Goal: Transaction & Acquisition: Purchase product/service

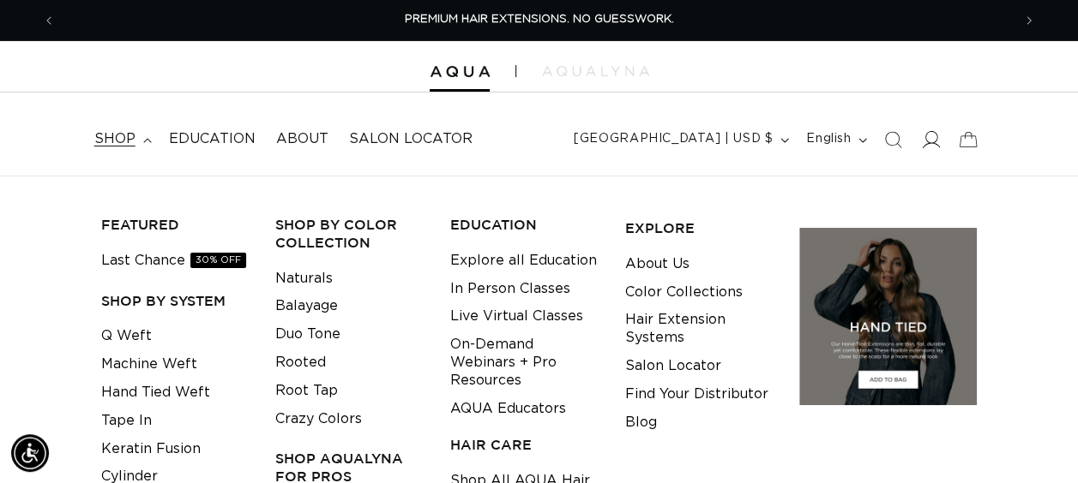
click at [922, 133] on icon at bounding box center [930, 139] width 18 height 18
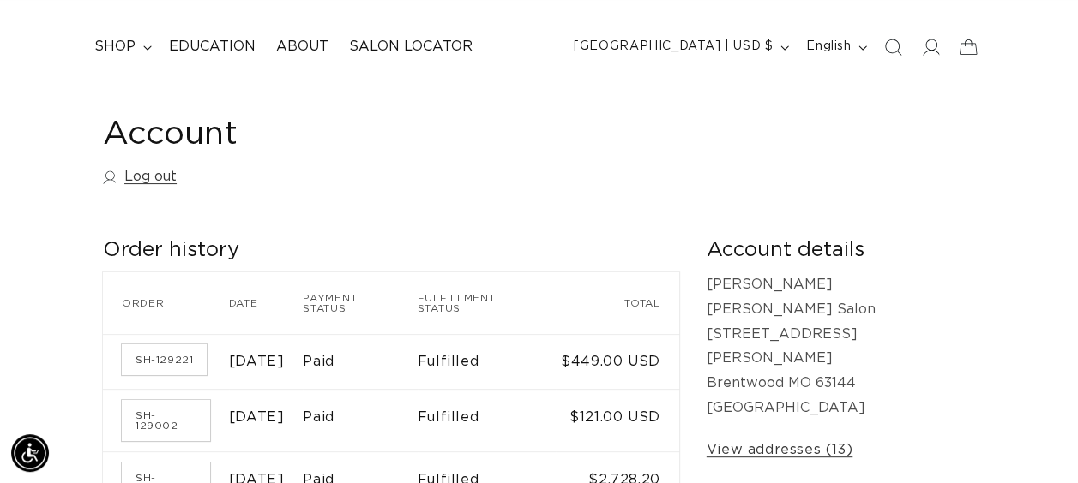
scroll to position [171, 0]
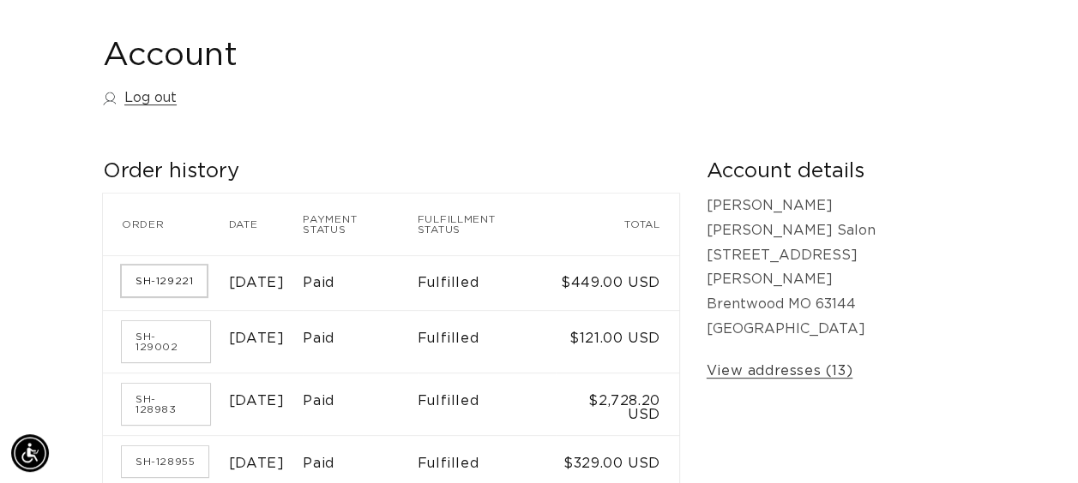
click at [173, 279] on link "SH-129221" at bounding box center [164, 281] width 85 height 31
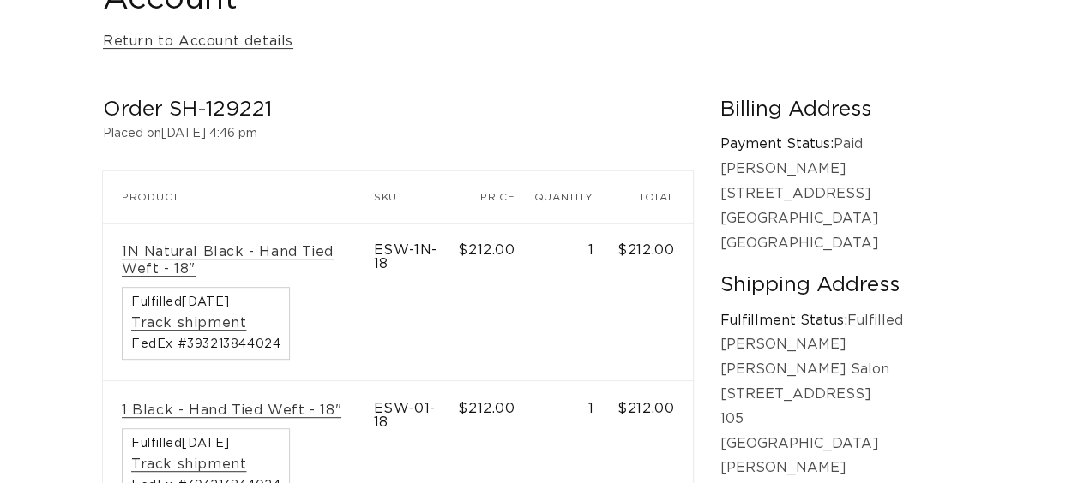
scroll to position [343, 0]
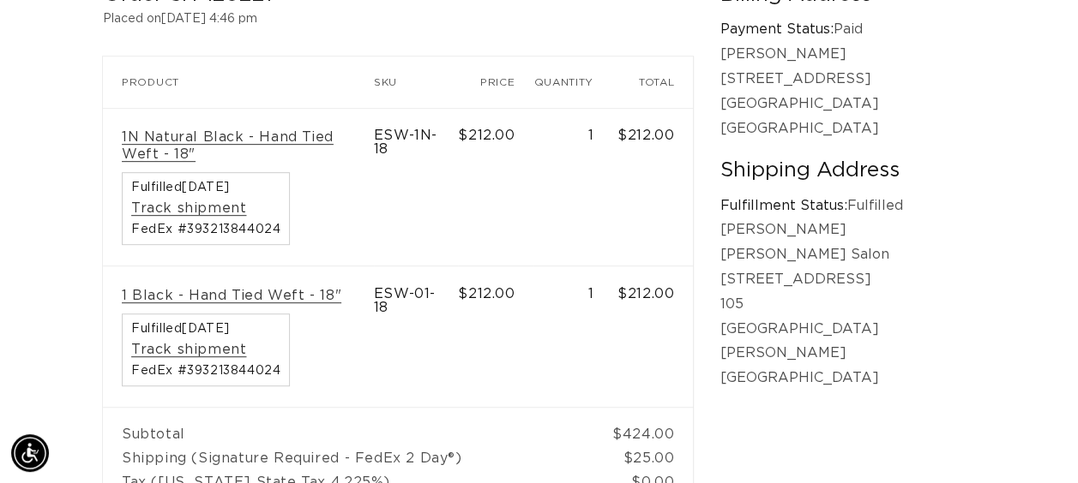
click at [221, 199] on div "Fulfilled September 15, 2025 Track shipment FedEx #393213844024" at bounding box center [206, 208] width 168 height 73
click at [223, 200] on link "Track shipment" at bounding box center [188, 209] width 115 height 18
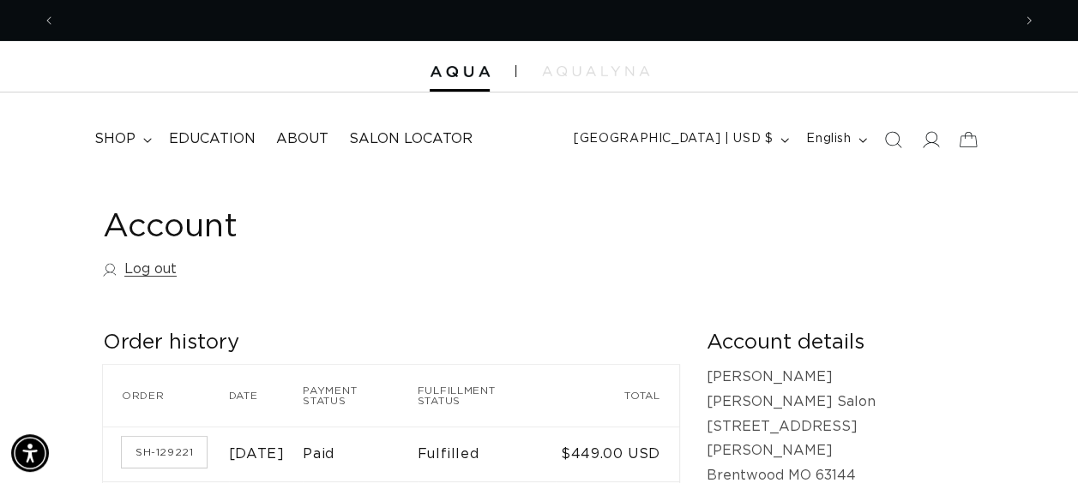
scroll to position [0, 1911]
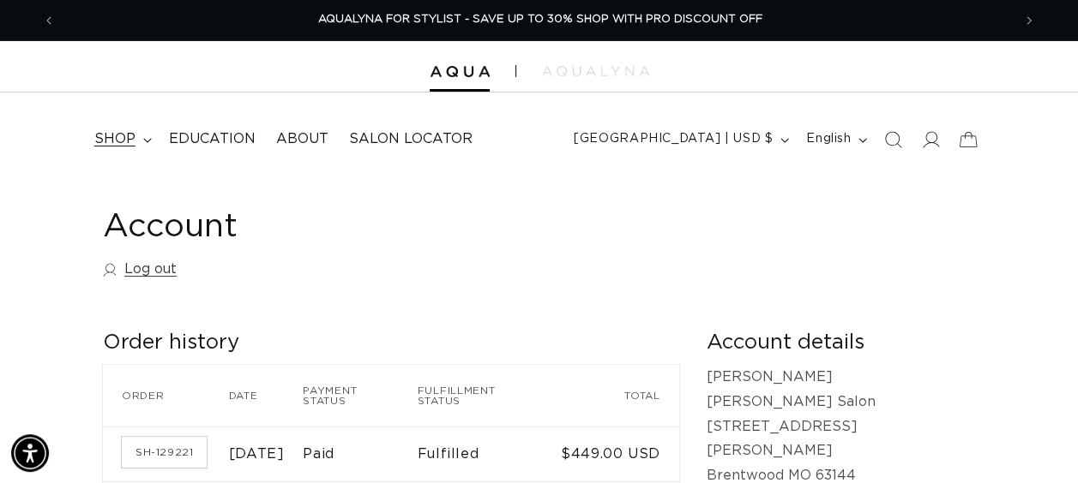
click at [123, 129] on summary "shop" at bounding box center [121, 139] width 75 height 39
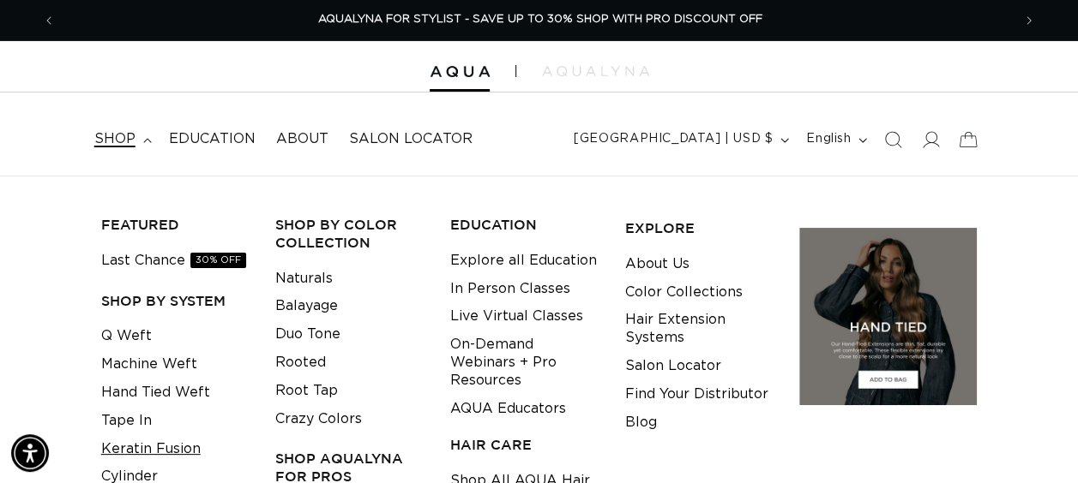
click at [145, 453] on link "Keratin Fusion" at bounding box center [150, 449] width 99 height 28
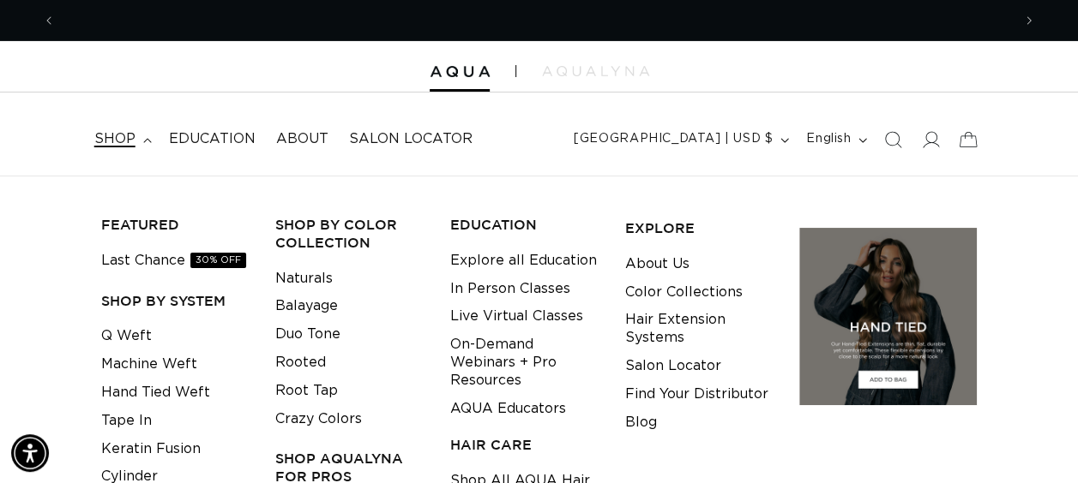
scroll to position [0, 0]
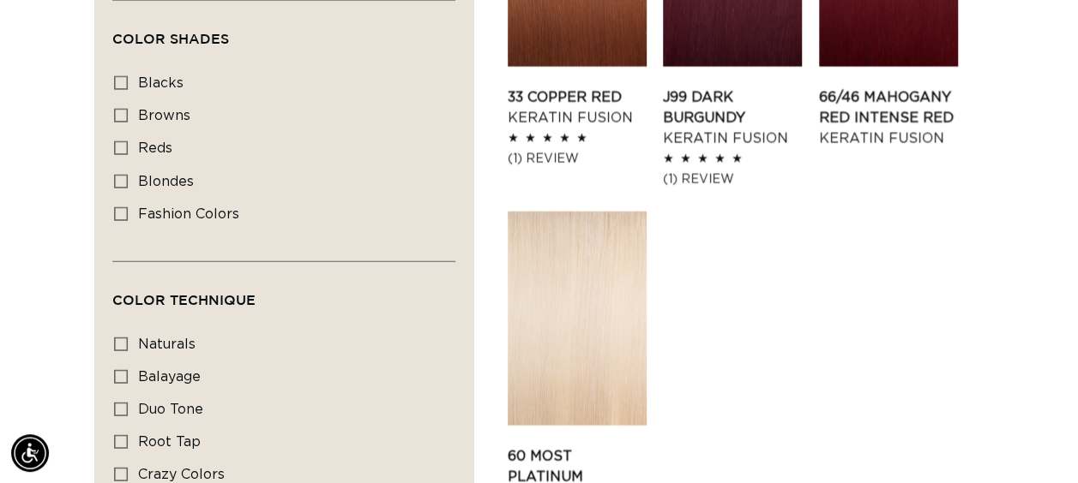
scroll to position [2400, 0]
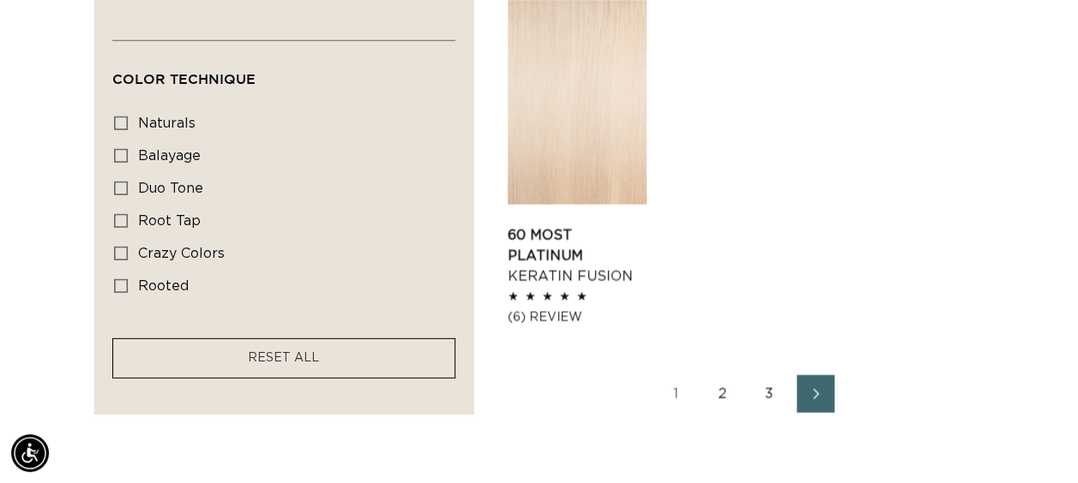
click at [725, 375] on link "2" at bounding box center [723, 394] width 38 height 38
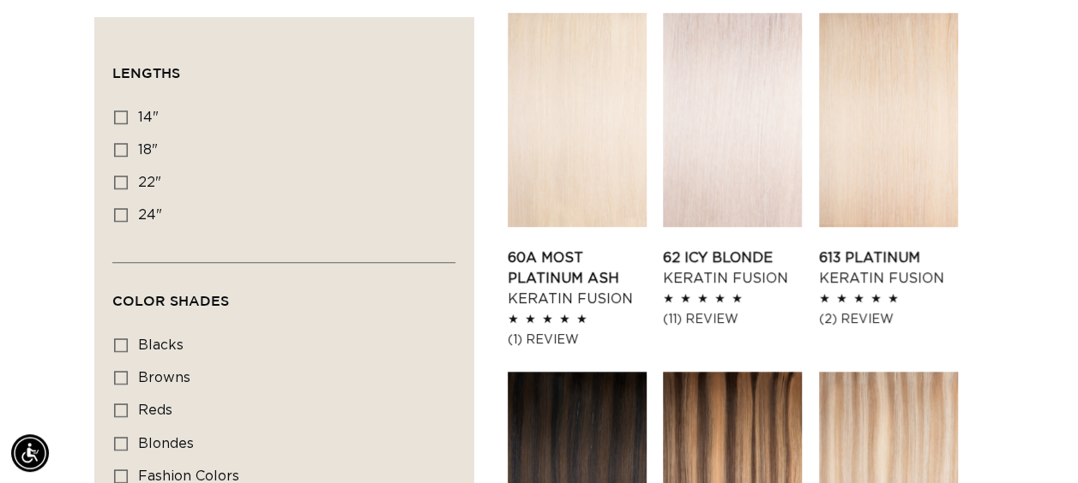
scroll to position [600, 0]
click at [866, 249] on link "613 Platinum Keratin Fusion" at bounding box center [888, 269] width 139 height 41
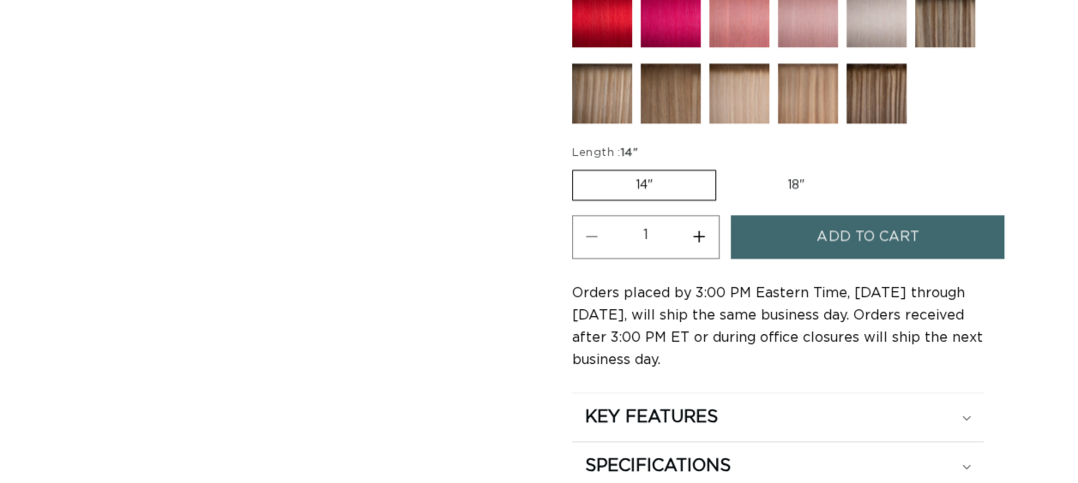
scroll to position [1029, 0]
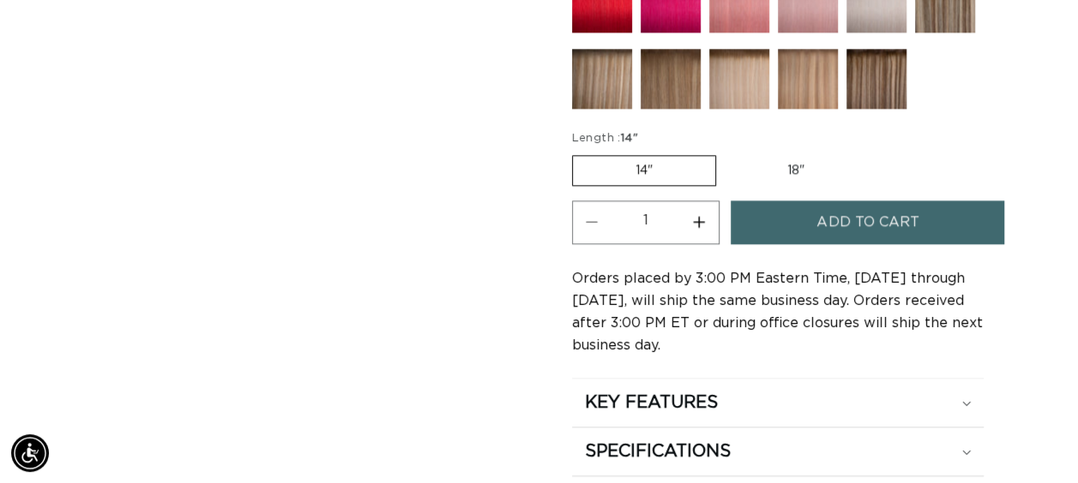
click at [709, 217] on button "Increase quantity for 613 Platinum - Keratin Fusion" at bounding box center [699, 223] width 39 height 44
type input "2"
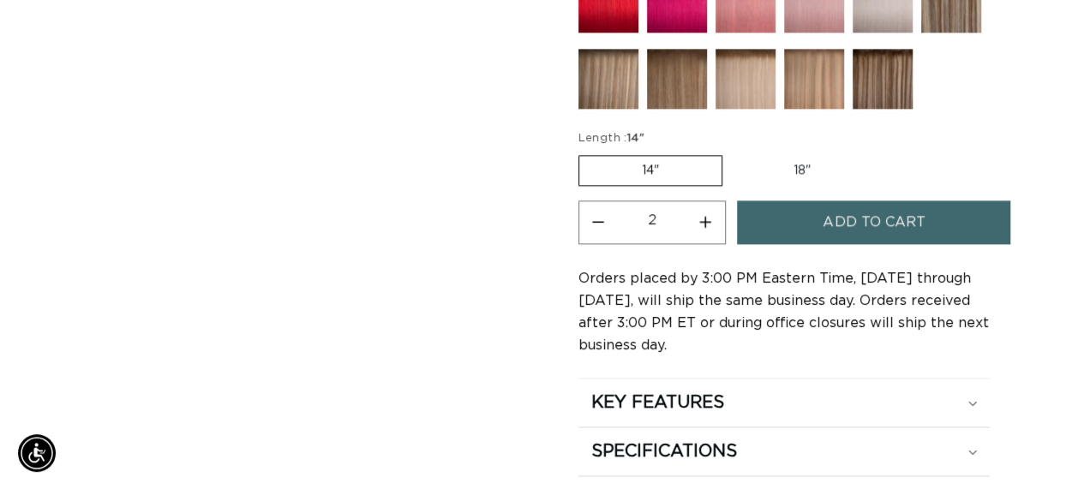
scroll to position [0, 955]
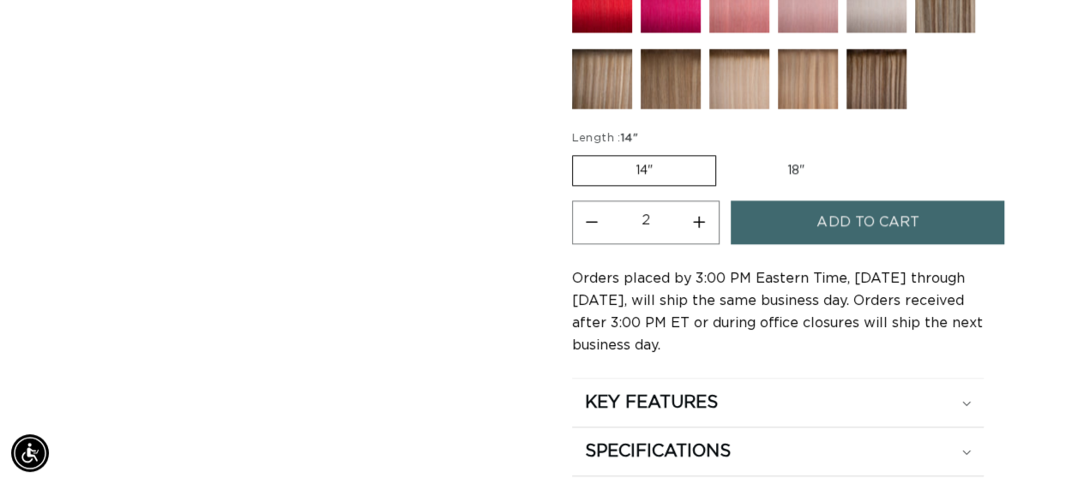
click at [881, 221] on span "Add to cart" at bounding box center [867, 223] width 102 height 44
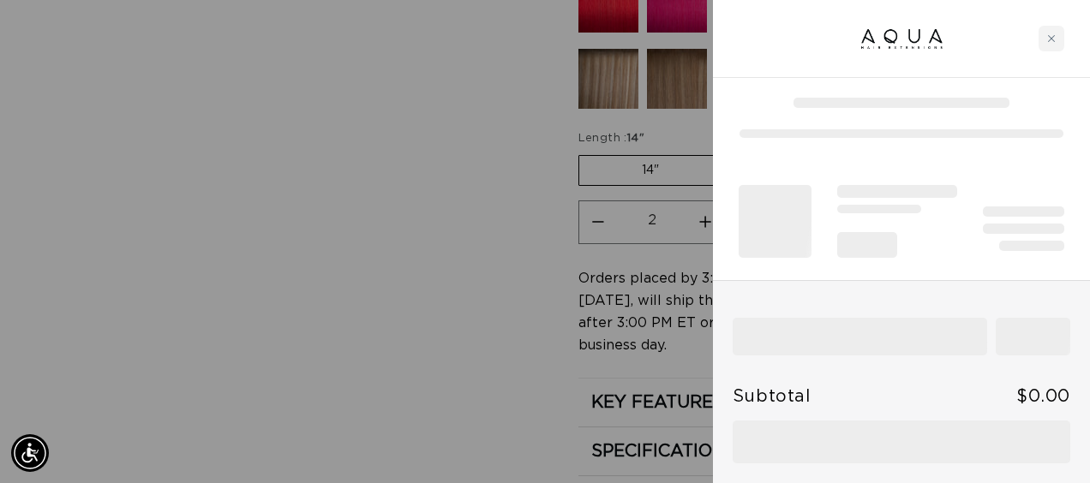
scroll to position [0, 969]
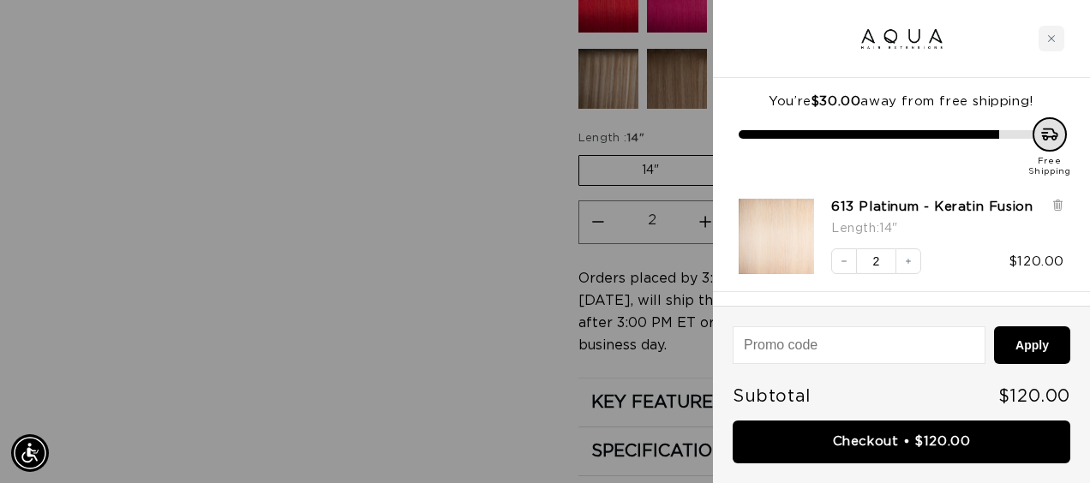
click at [338, 129] on div at bounding box center [545, 241] width 1090 height 483
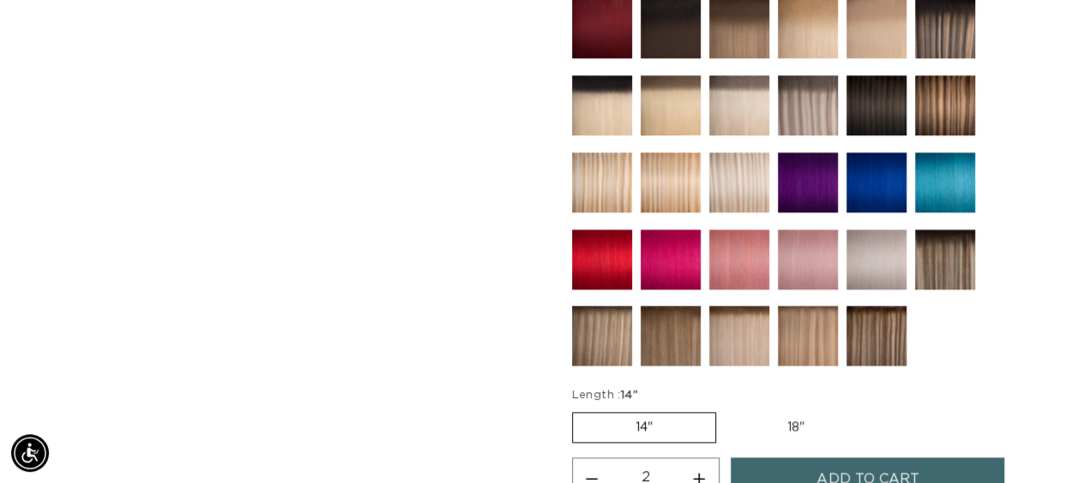
scroll to position [0, 955]
click at [746, 348] on img at bounding box center [739, 336] width 60 height 60
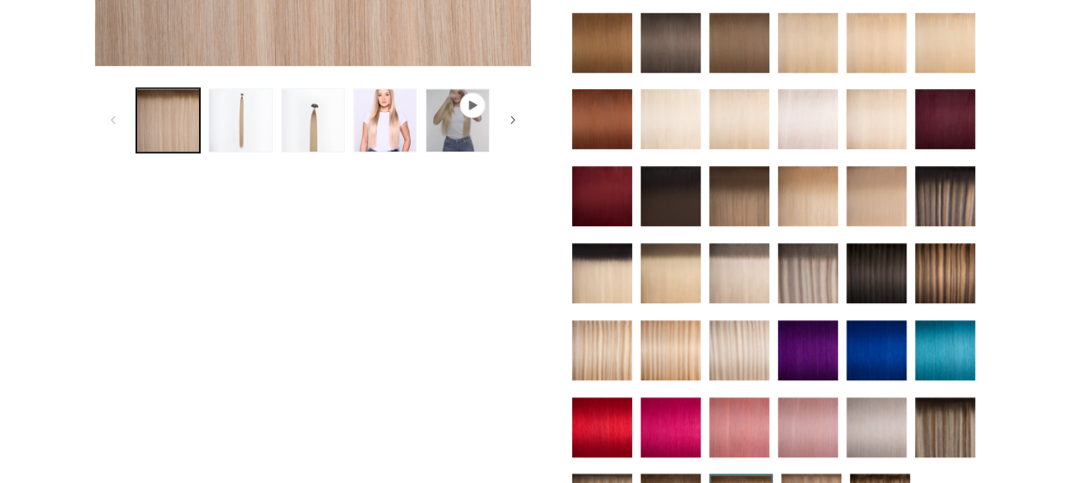
scroll to position [857, 0]
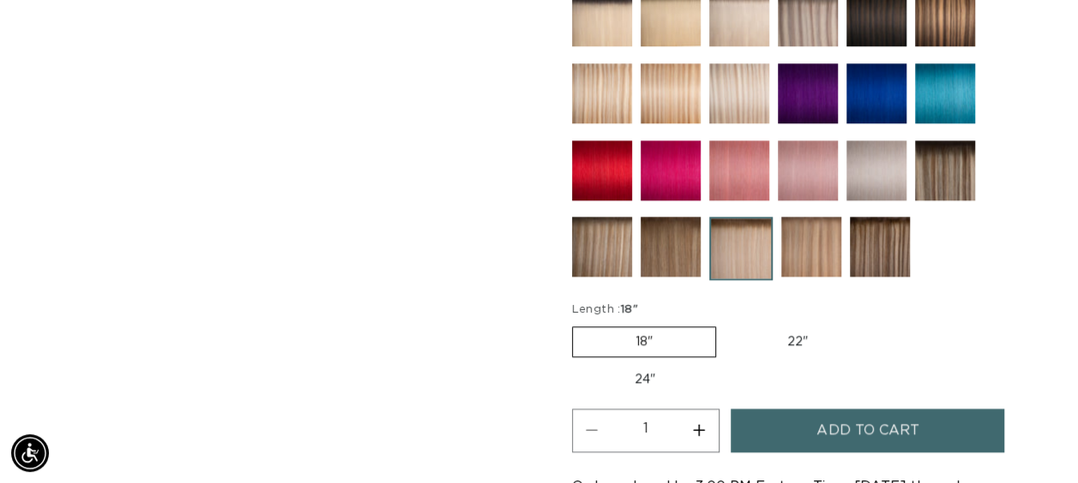
click at [674, 260] on img at bounding box center [670, 247] width 60 height 60
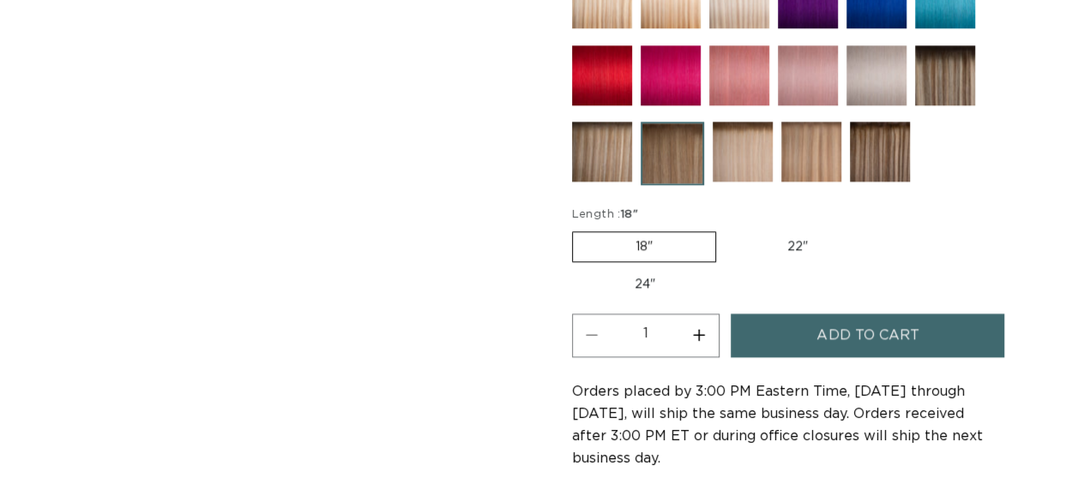
scroll to position [943, 0]
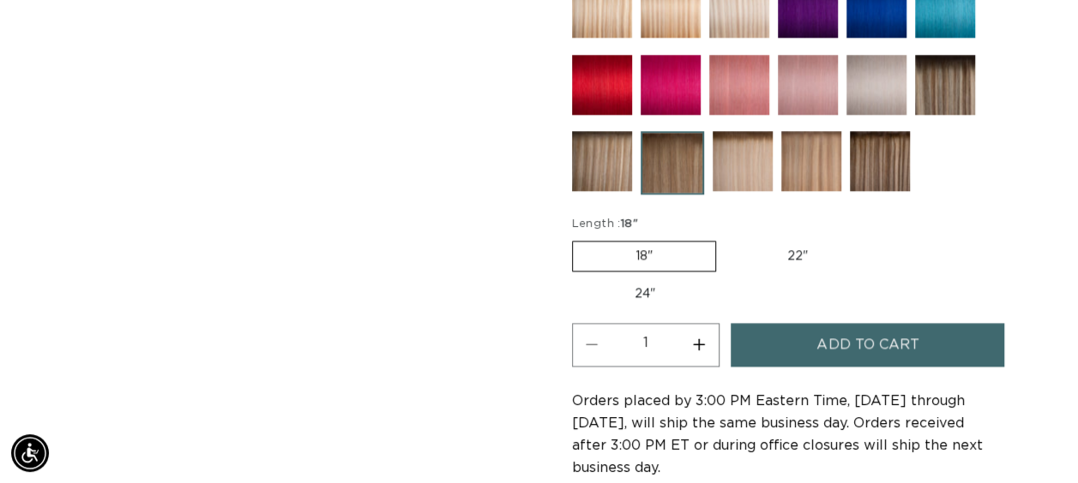
drag, startPoint x: 610, startPoint y: 211, endPoint x: 576, endPoint y: 215, distance: 34.6
drag, startPoint x: 576, startPoint y: 215, endPoint x: 987, endPoint y: 165, distance: 414.5
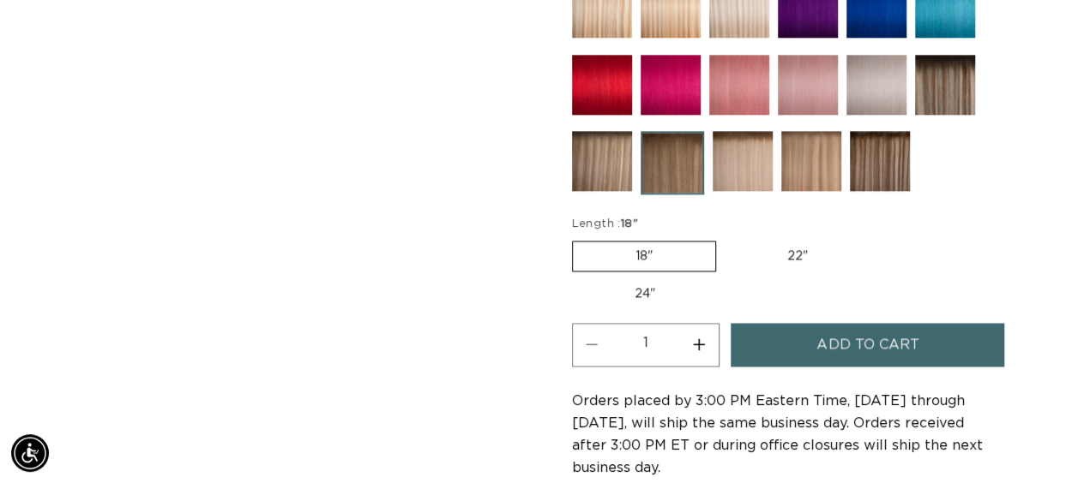
click at [595, 156] on img at bounding box center [602, 161] width 60 height 60
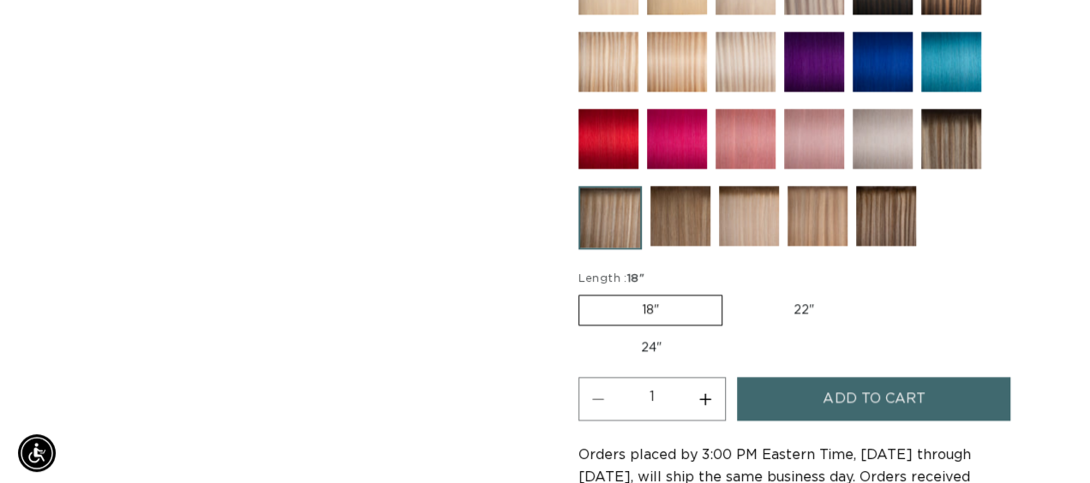
scroll to position [943, 0]
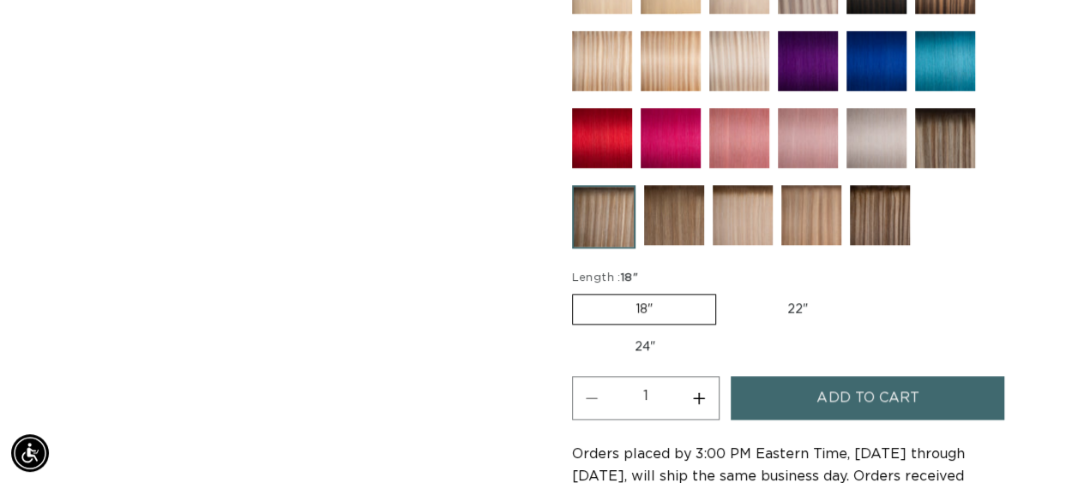
click at [885, 394] on span "Add to cart" at bounding box center [867, 398] width 102 height 44
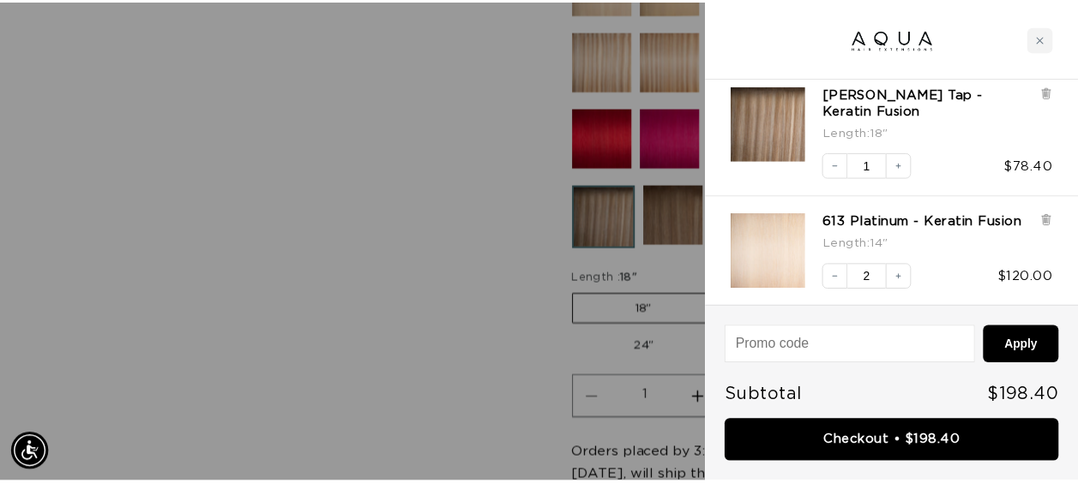
scroll to position [0, 969]
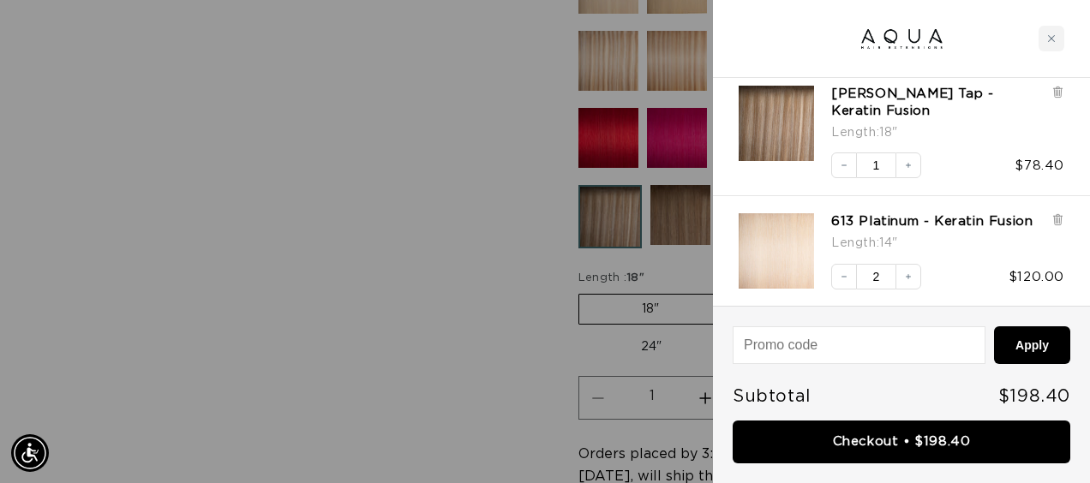
click at [381, 251] on div at bounding box center [545, 241] width 1090 height 483
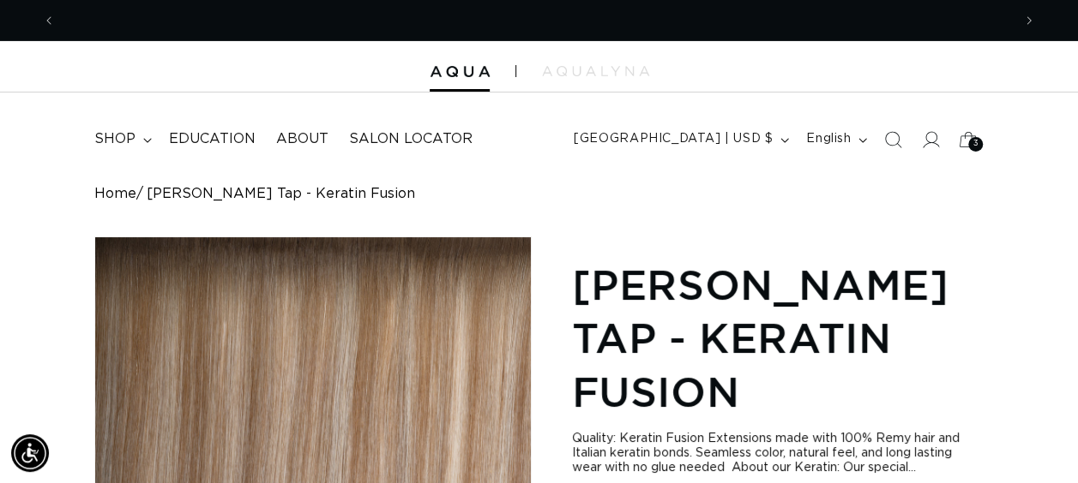
scroll to position [0, 1911]
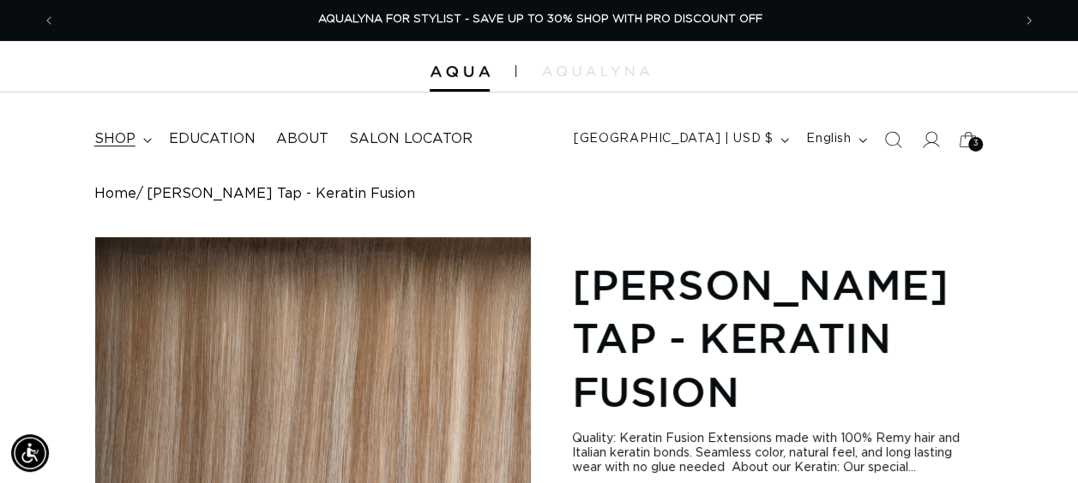
click at [128, 131] on span "shop" at bounding box center [114, 139] width 41 height 18
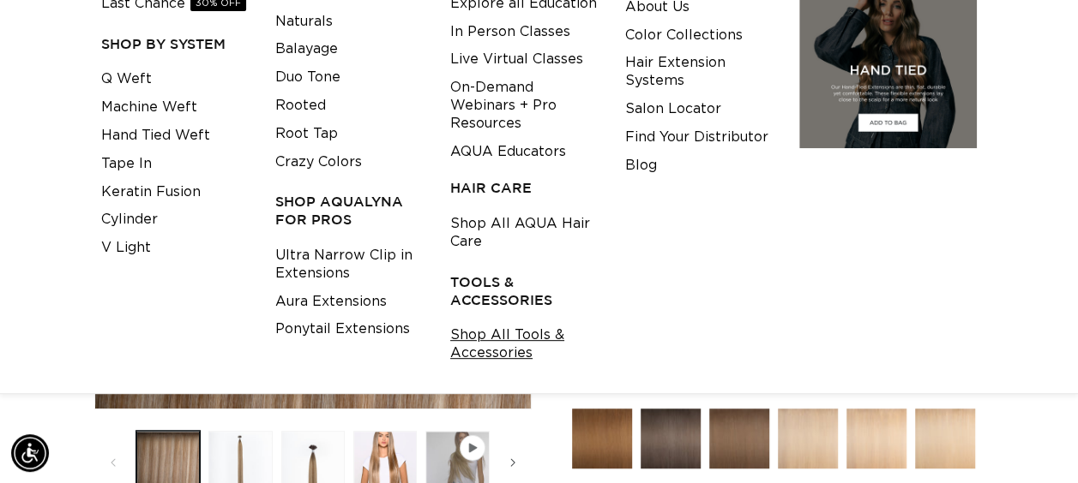
scroll to position [0, 0]
click at [492, 355] on link "Shop All Tools & Accessories" at bounding box center [524, 344] width 148 height 46
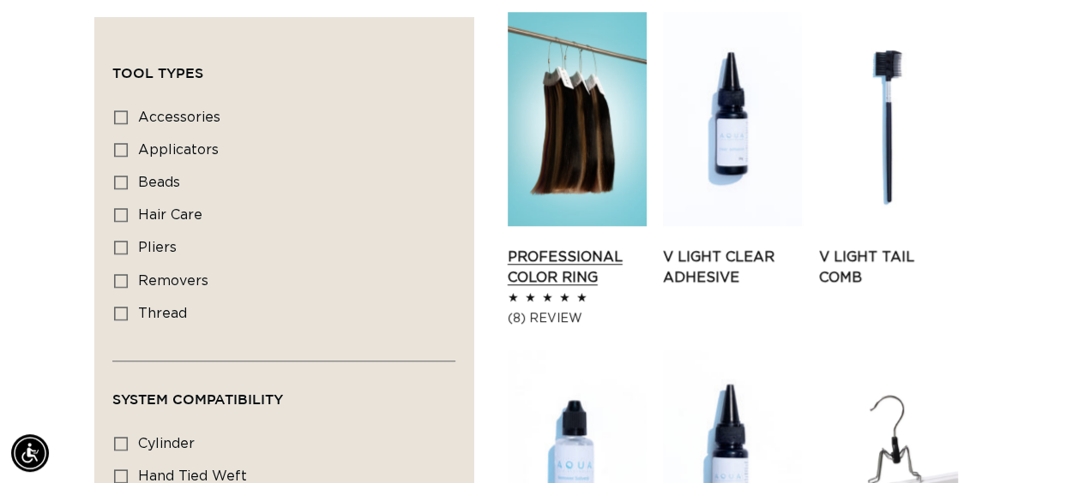
scroll to position [686, 0]
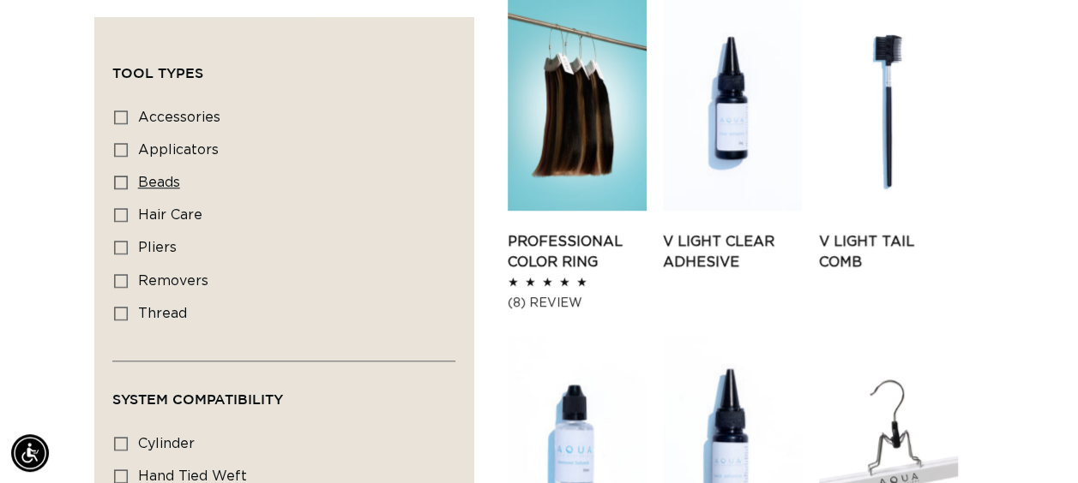
click at [123, 187] on rect at bounding box center [121, 183] width 12 height 12
click at [123, 187] on input "beads beads (2 products)" at bounding box center [121, 183] width 14 height 14
checkbox input "true"
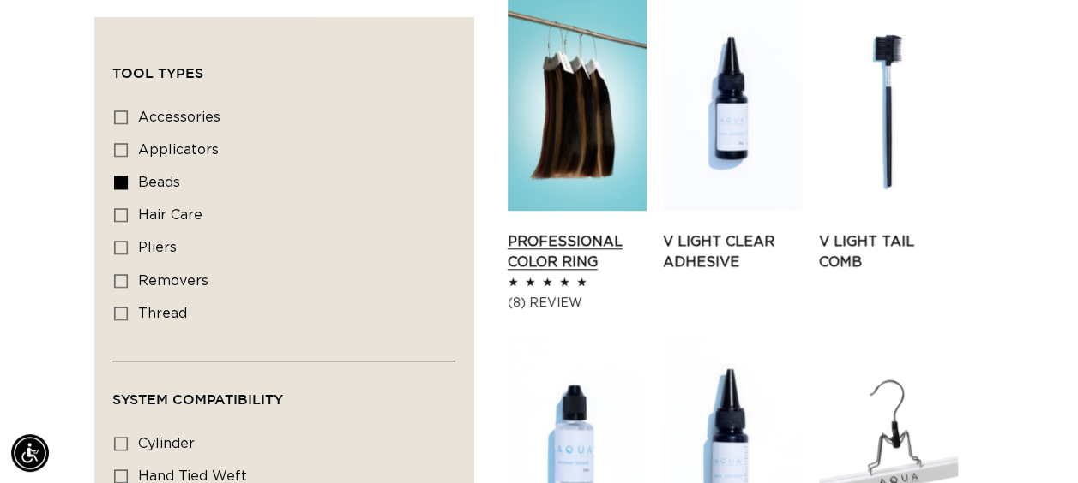
scroll to position [0, 0]
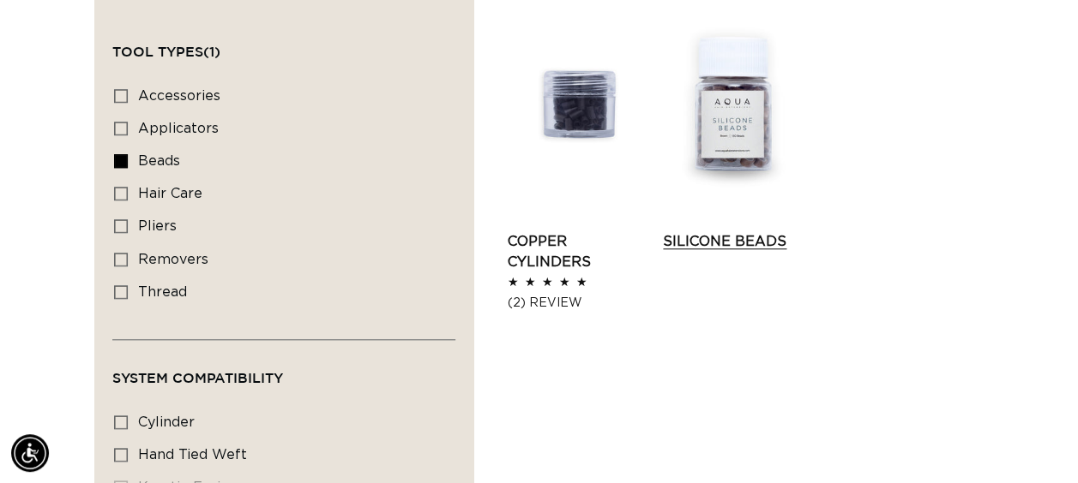
click at [731, 231] on link "Silicone Beads" at bounding box center [732, 241] width 139 height 21
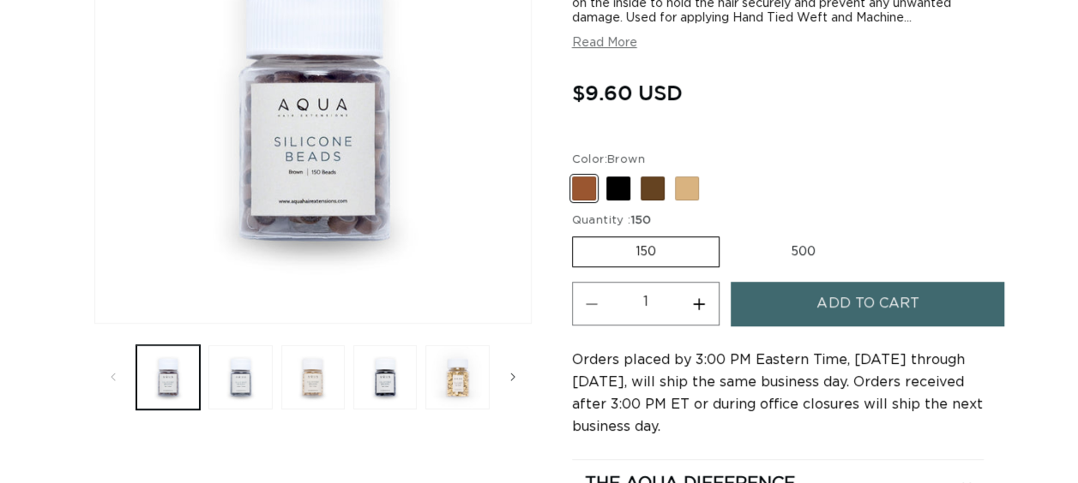
click at [816, 248] on label "500 Variant sold out or unavailable" at bounding box center [803, 251] width 150 height 29
click at [729, 234] on input "500 Variant sold out or unavailable" at bounding box center [728, 233] width 1 height 1
radio input "true"
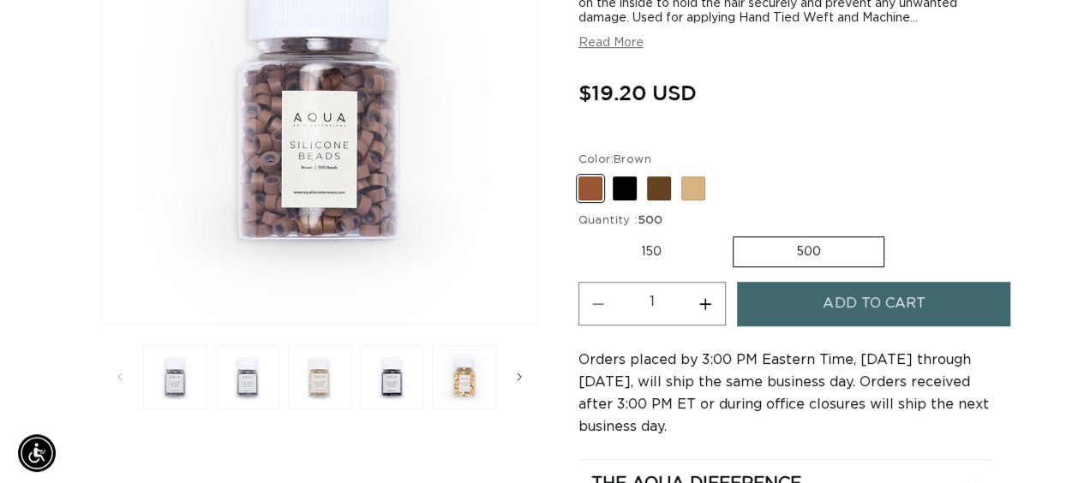
scroll to position [0, 955]
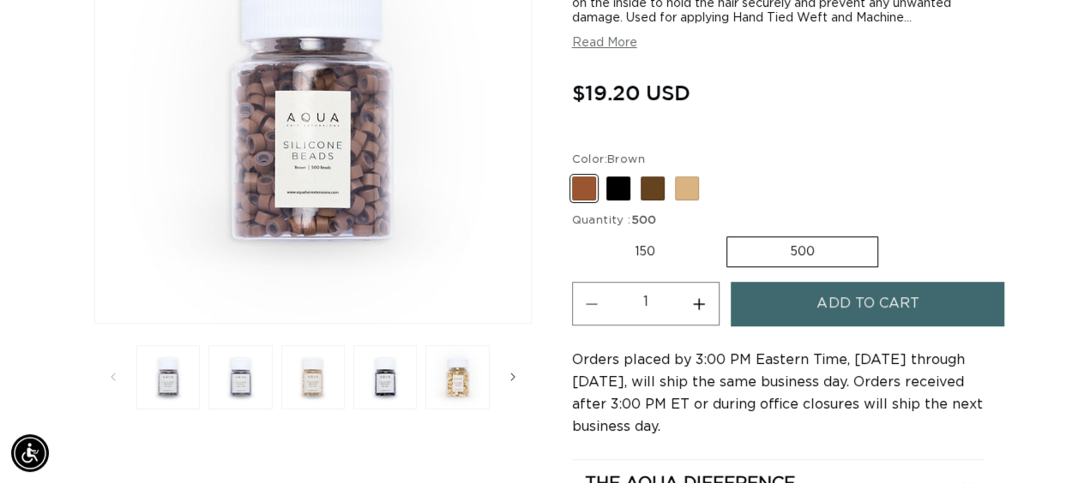
click at [698, 298] on button "Increase quantity for Silicone Beads" at bounding box center [699, 304] width 39 height 44
type input "2"
click at [804, 296] on button "Add to cart" at bounding box center [866, 304] width 273 height 44
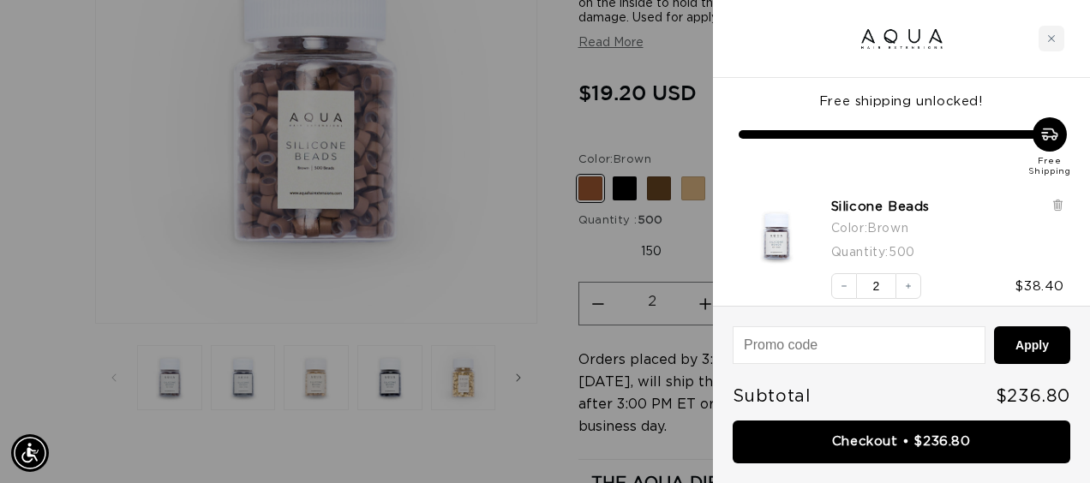
scroll to position [0, 0]
drag, startPoint x: 501, startPoint y: 214, endPoint x: 514, endPoint y: 209, distance: 13.8
click at [502, 213] on div at bounding box center [545, 241] width 1090 height 483
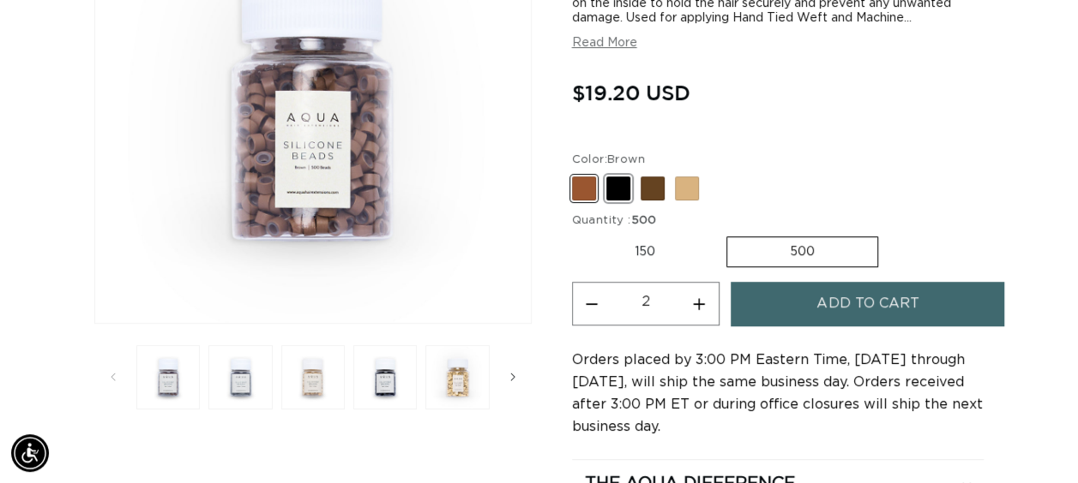
click at [622, 196] on span at bounding box center [618, 189] width 24 height 24
click at [577, 174] on input "Black Variant sold out or unavailable" at bounding box center [576, 173] width 1 height 1
radio input "true"
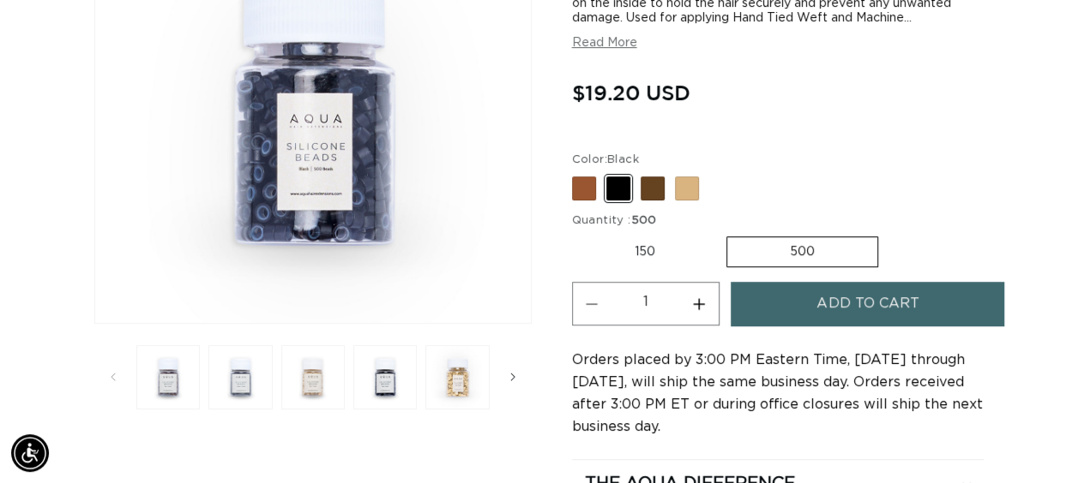
click at [696, 305] on button "Increase quantity for Silicone Beads" at bounding box center [699, 304] width 39 height 44
type input "2"
click at [802, 319] on button "Add to cart" at bounding box center [866, 304] width 273 height 44
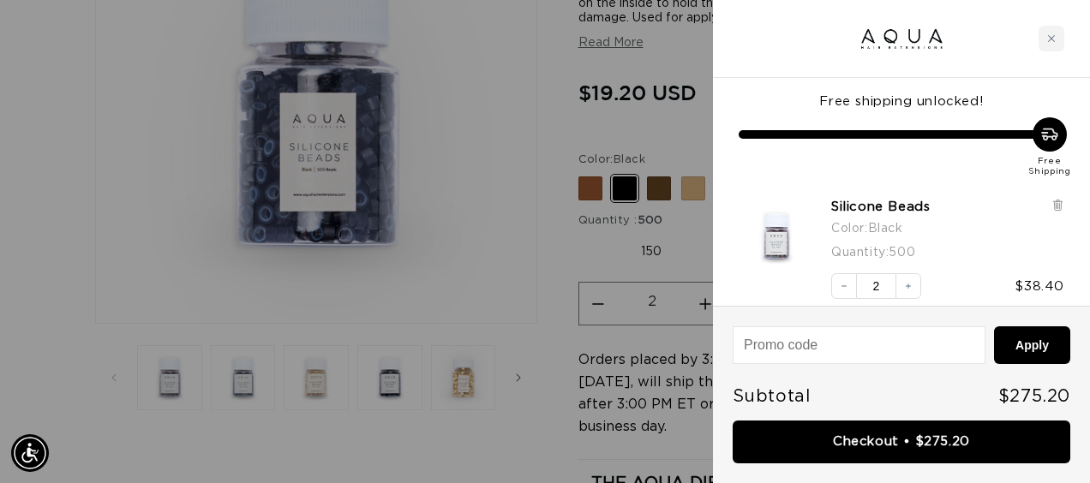
click at [468, 192] on div at bounding box center [545, 241] width 1090 height 483
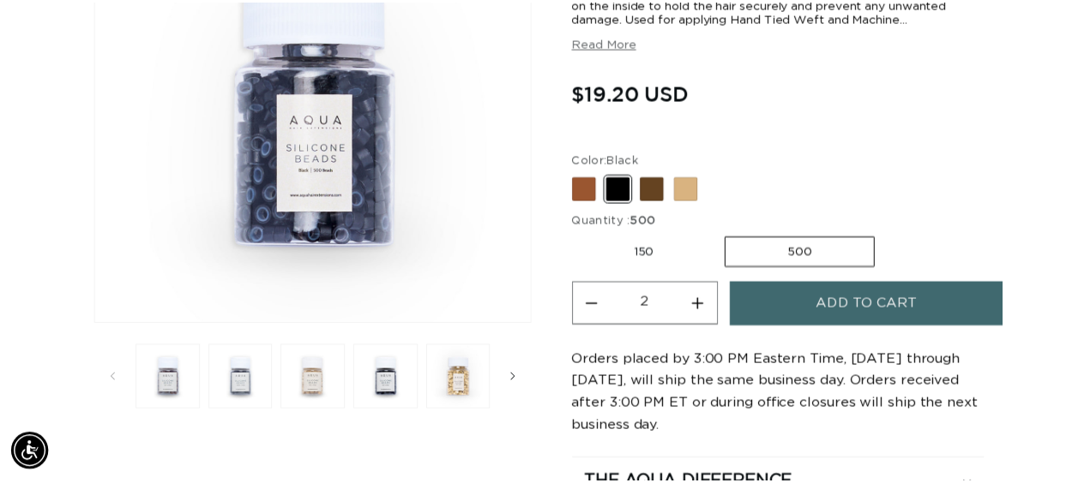
scroll to position [0, 955]
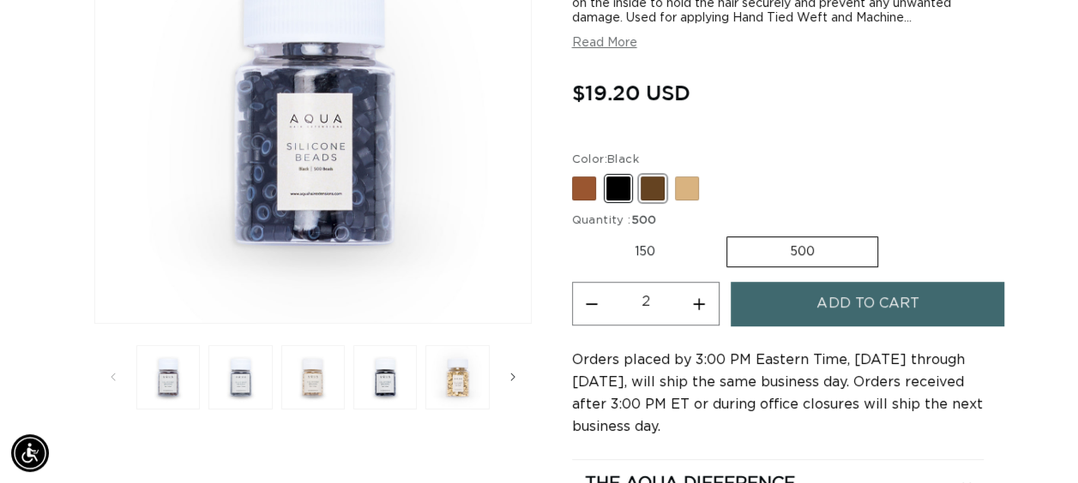
click at [655, 187] on span at bounding box center [652, 189] width 24 height 24
click at [577, 174] on input "Dark Brown Variant sold out or unavailable" at bounding box center [576, 173] width 1 height 1
radio input "true"
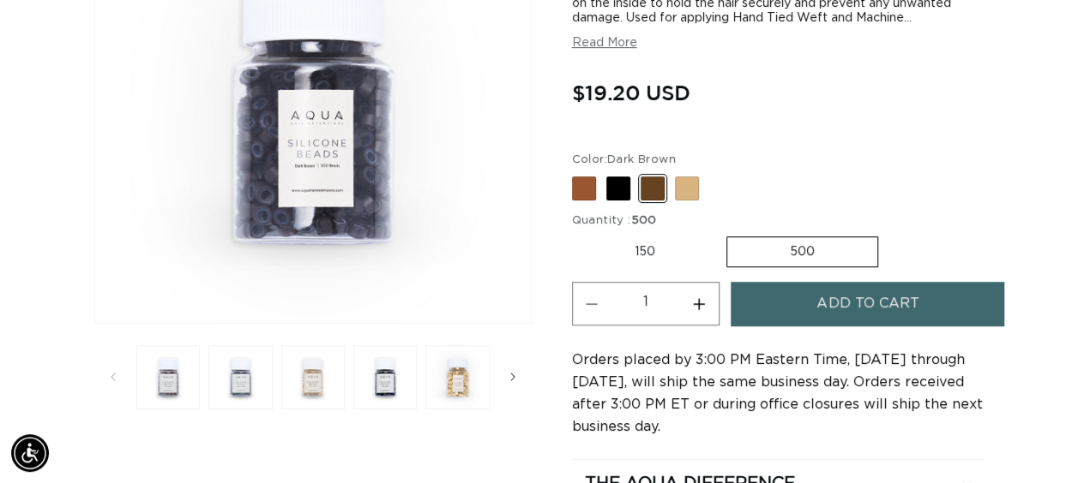
click at [698, 298] on button "Increase quantity for Silicone Beads" at bounding box center [699, 304] width 39 height 44
type input "2"
click at [804, 312] on button "Add to cart" at bounding box center [866, 304] width 273 height 44
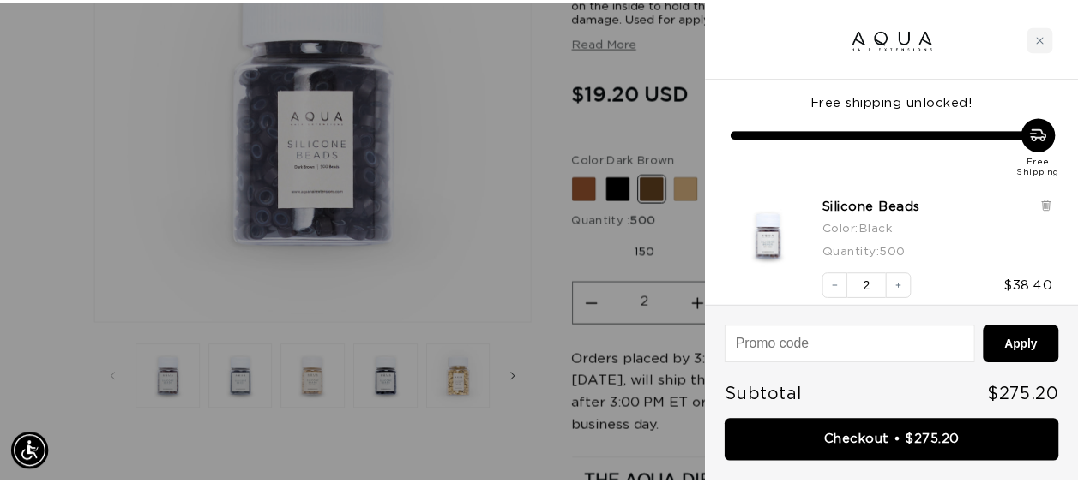
scroll to position [0, 1937]
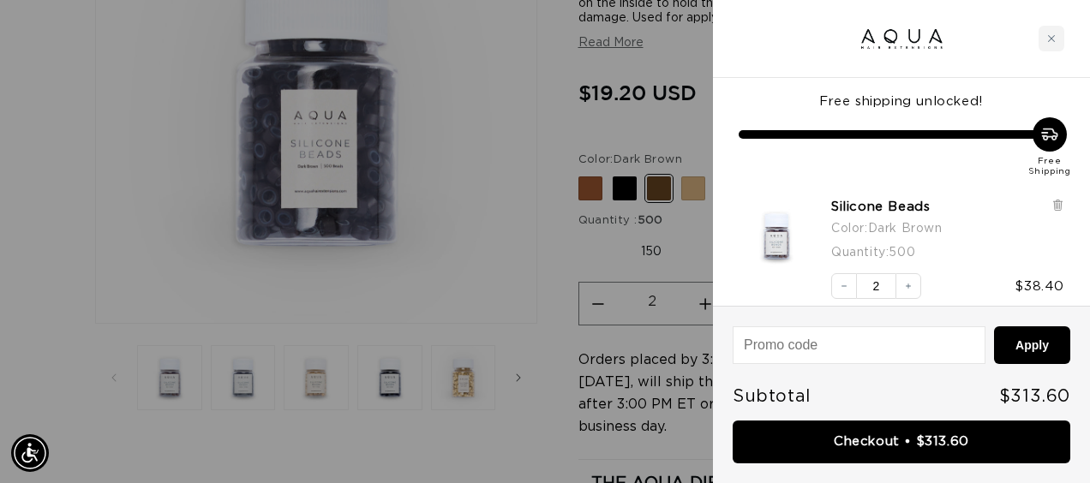
click at [545, 204] on div at bounding box center [545, 241] width 1090 height 483
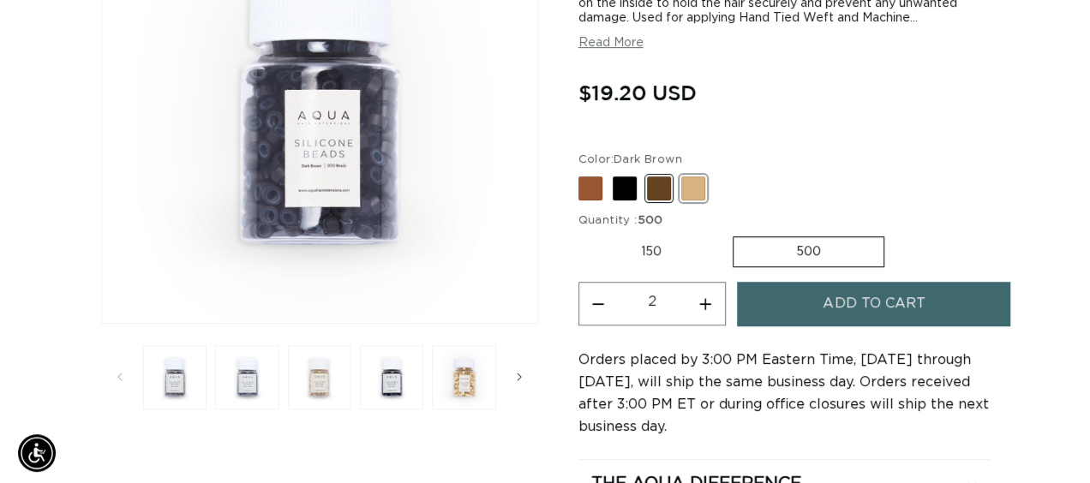
scroll to position [0, 0]
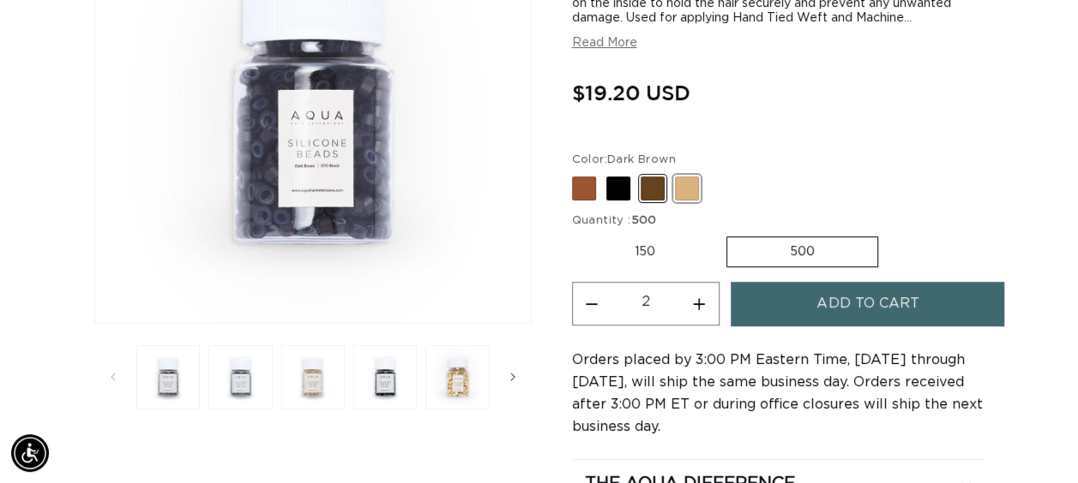
click at [691, 185] on span at bounding box center [687, 189] width 24 height 24
click at [577, 174] on input "Blonde Variant sold out or unavailable" at bounding box center [576, 173] width 1 height 1
radio input "true"
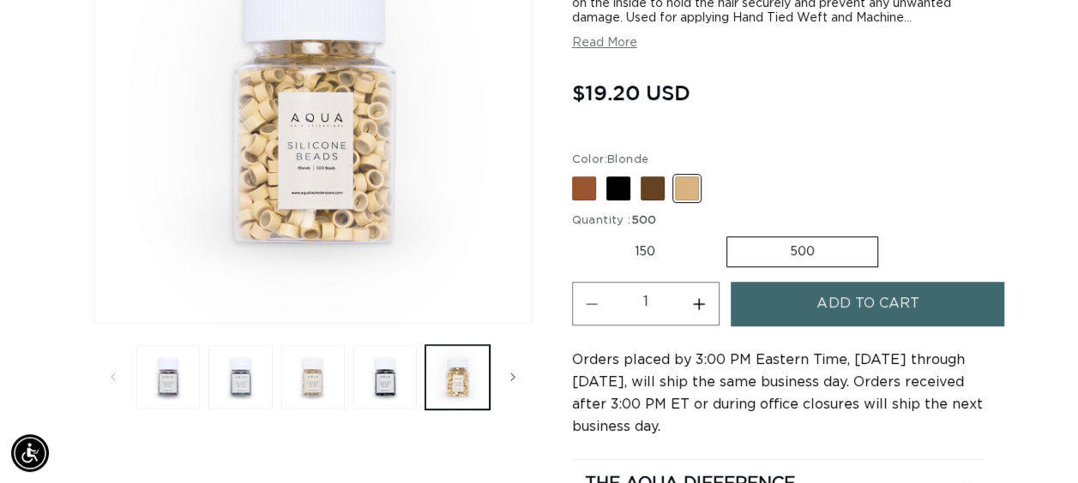
click at [694, 309] on button "Increase quantity for Silicone Beads" at bounding box center [699, 304] width 39 height 44
type input "2"
click at [801, 302] on button "Add to cart" at bounding box center [866, 304] width 273 height 44
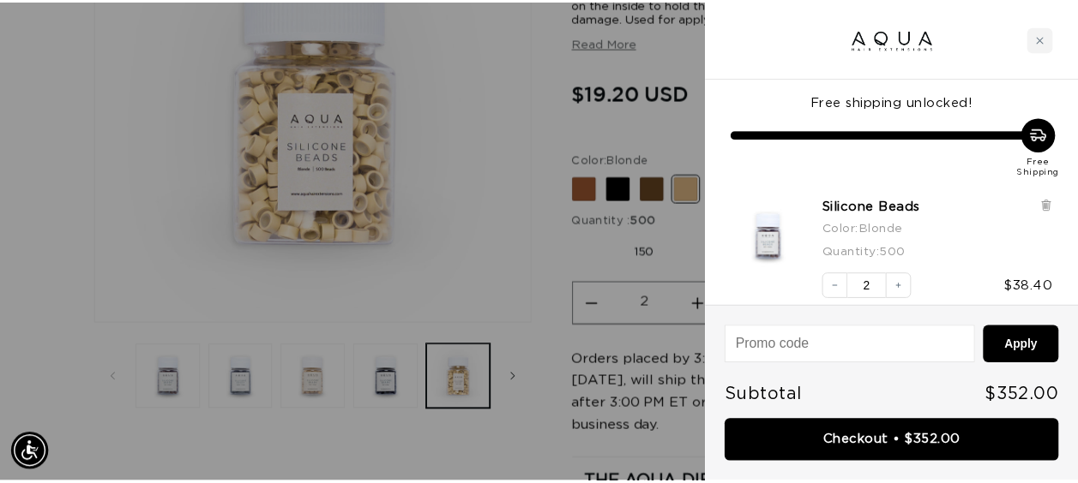
scroll to position [0, 969]
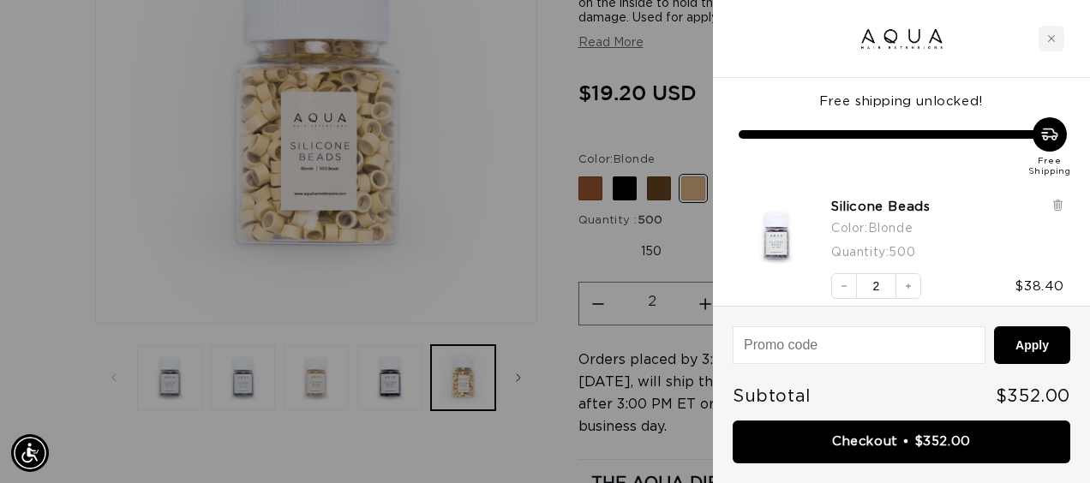
click at [477, 247] on div at bounding box center [545, 241] width 1090 height 483
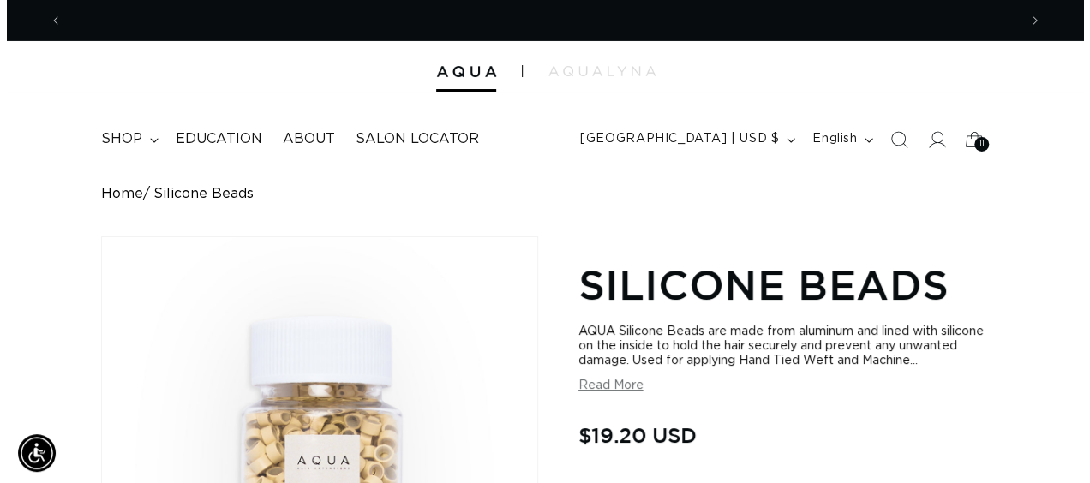
scroll to position [0, 955]
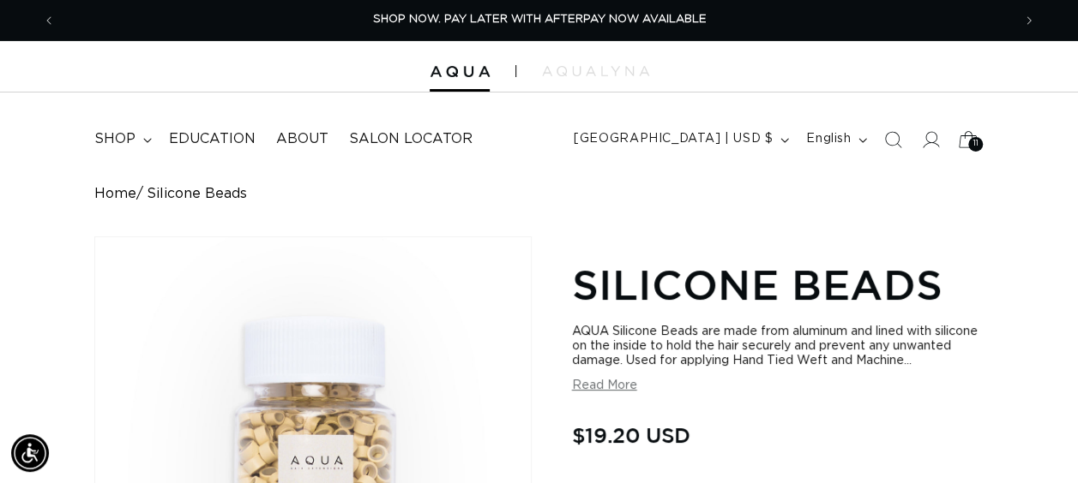
click at [960, 141] on icon at bounding box center [968, 139] width 40 height 40
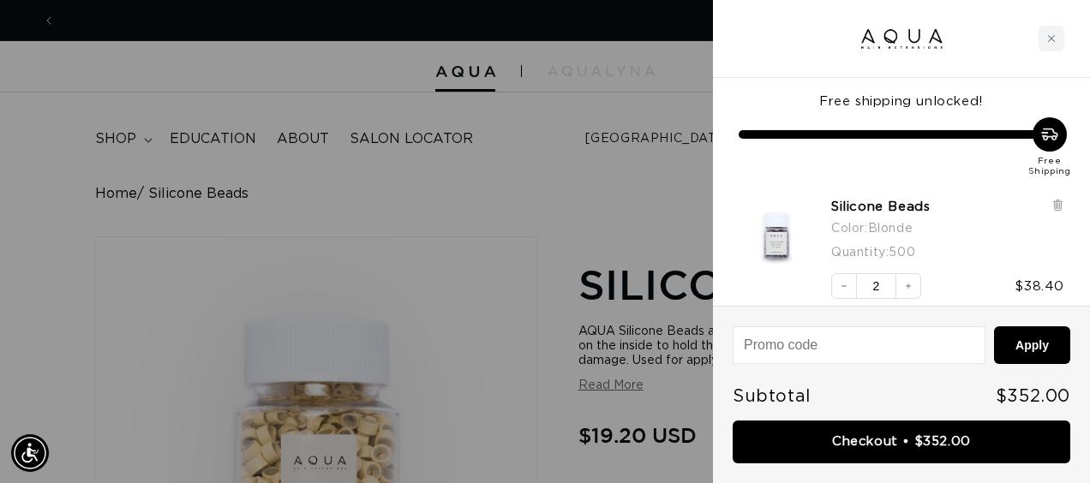
scroll to position [0, 0]
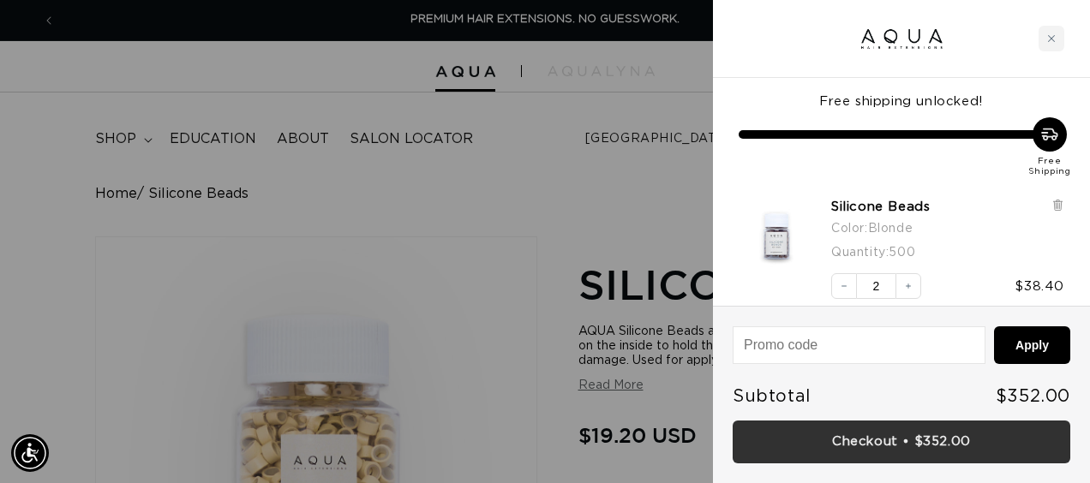
click at [867, 429] on link "Checkout • $352.00" at bounding box center [902, 443] width 338 height 44
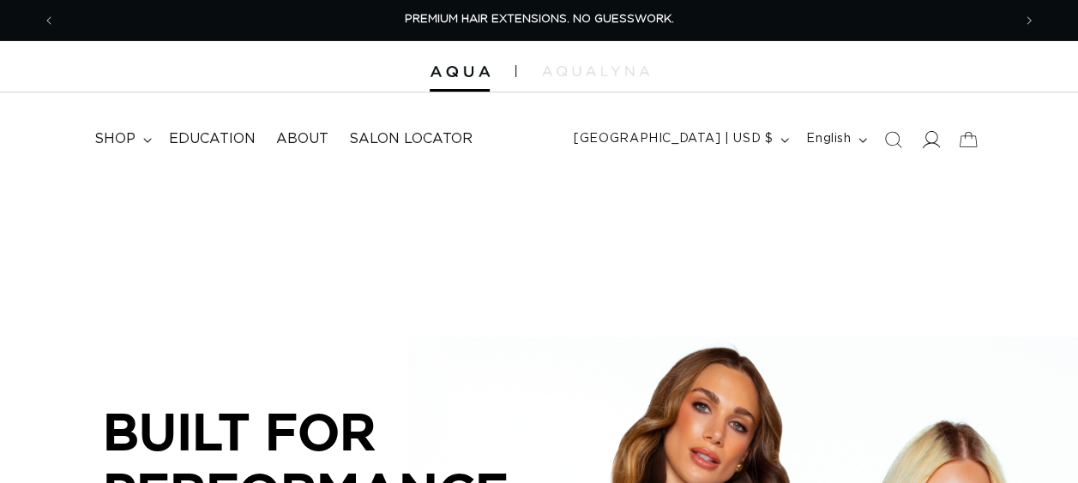
click at [938, 142] on icon at bounding box center [930, 139] width 18 height 18
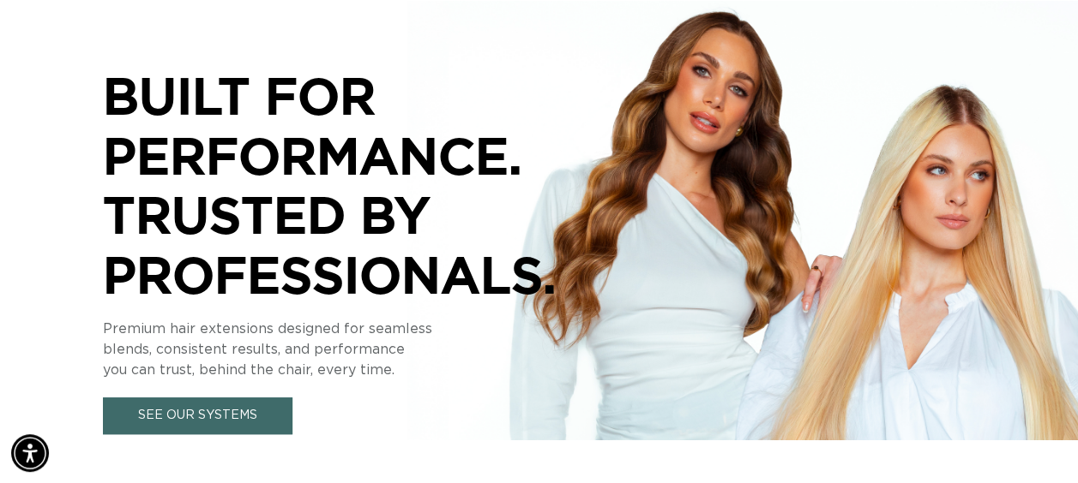
scroll to position [343, 0]
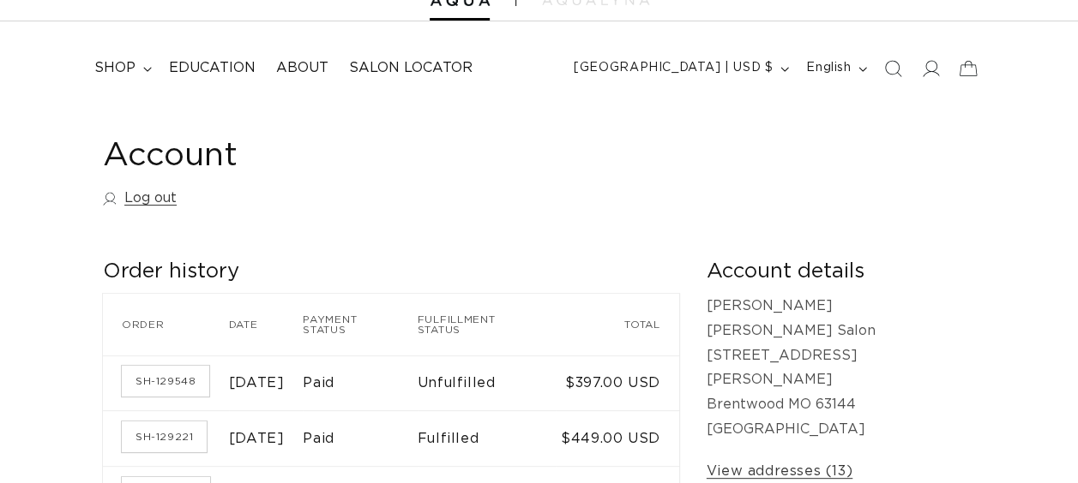
scroll to position [171, 0]
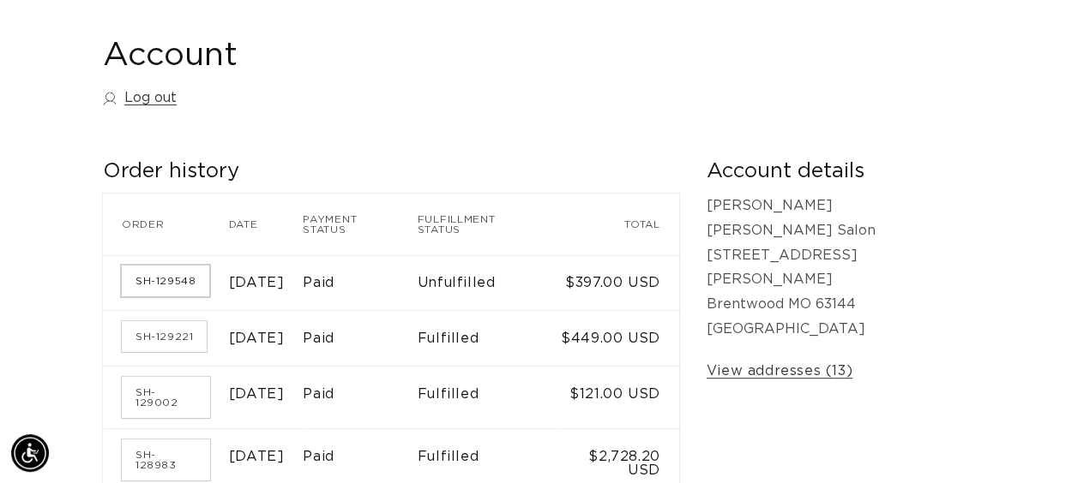
click at [175, 271] on link "SH-129548" at bounding box center [165, 281] width 87 height 31
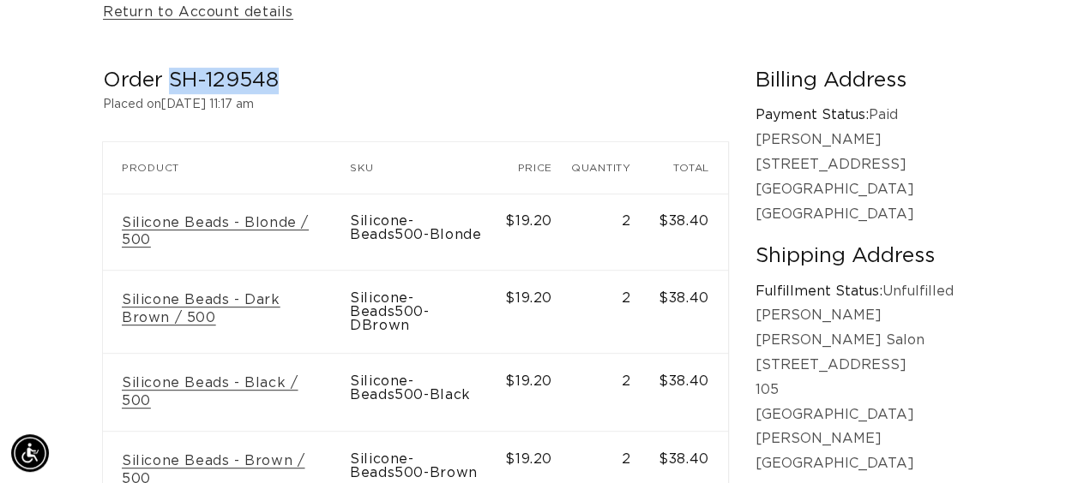
drag, startPoint x: 285, startPoint y: 87, endPoint x: 173, endPoint y: 88, distance: 112.3
click at [173, 88] on h2 "Order SH-129548" at bounding box center [415, 81] width 625 height 27
copy h2 "SH-129548"
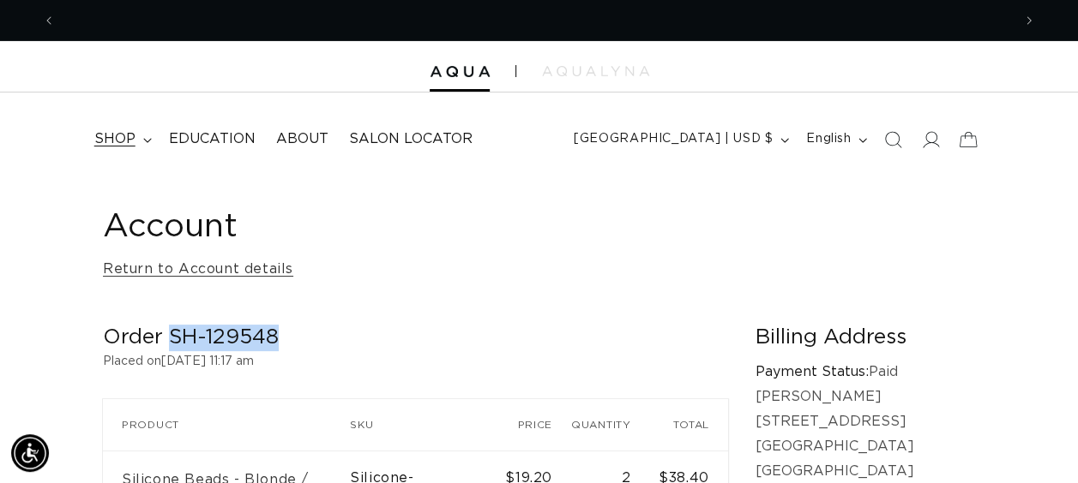
scroll to position [0, 1911]
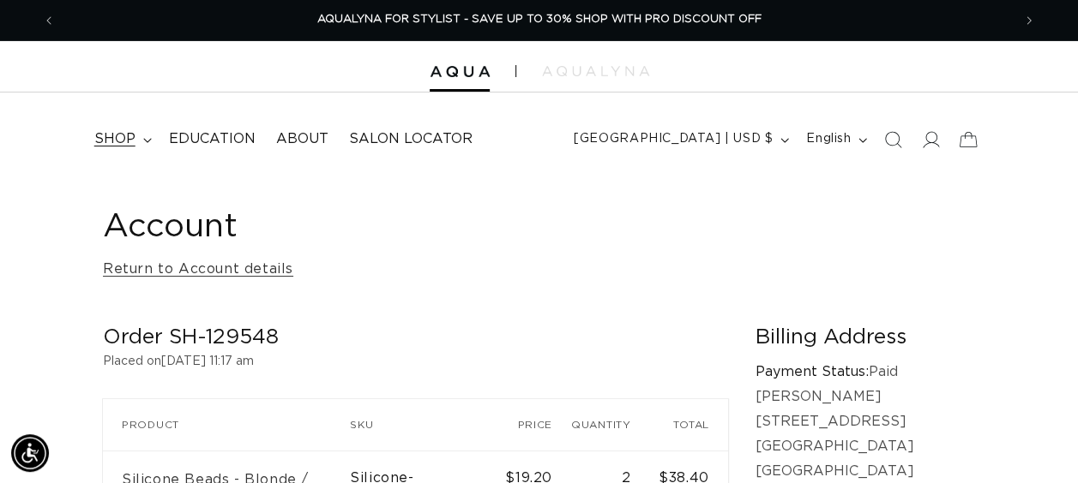
click at [110, 132] on span "shop" at bounding box center [114, 139] width 41 height 18
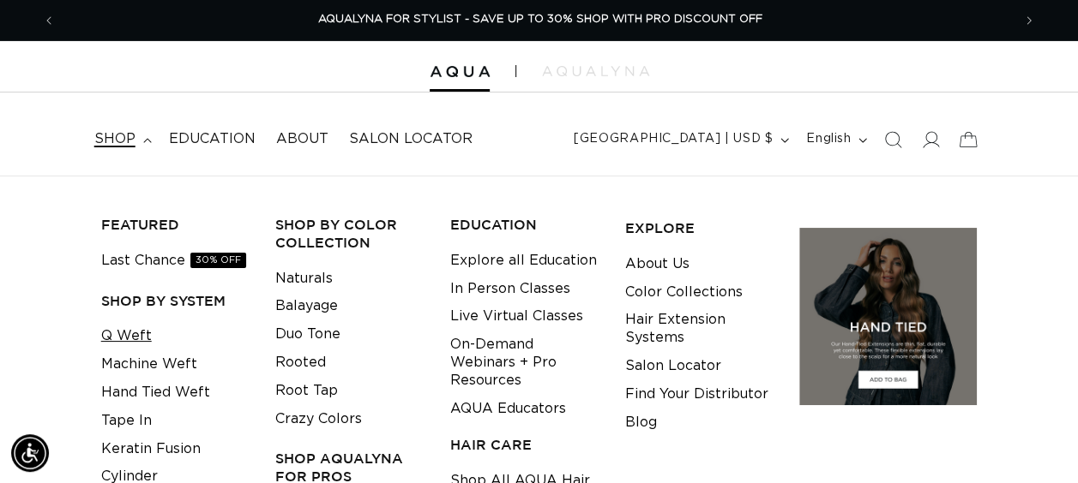
click at [134, 329] on link "Q Weft" at bounding box center [126, 336] width 51 height 28
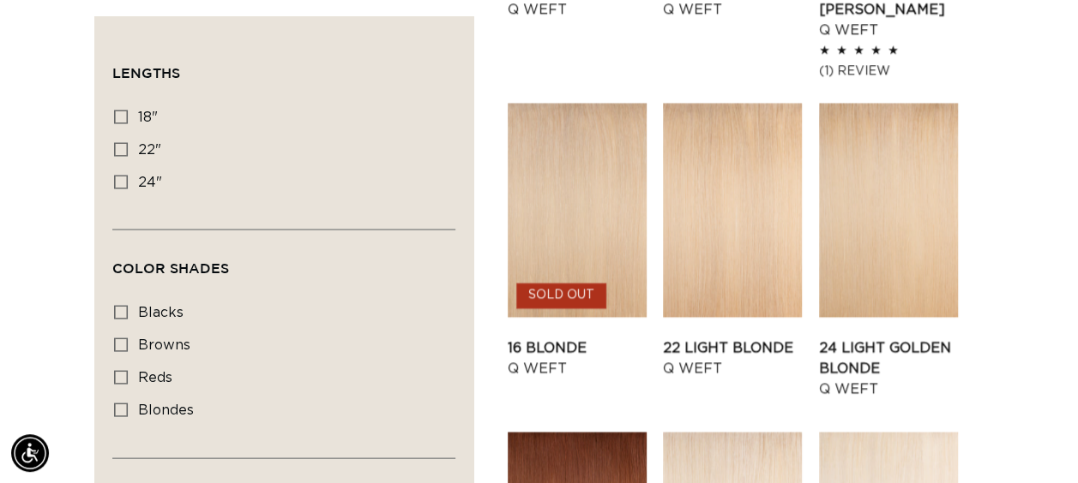
scroll to position [1629, 0]
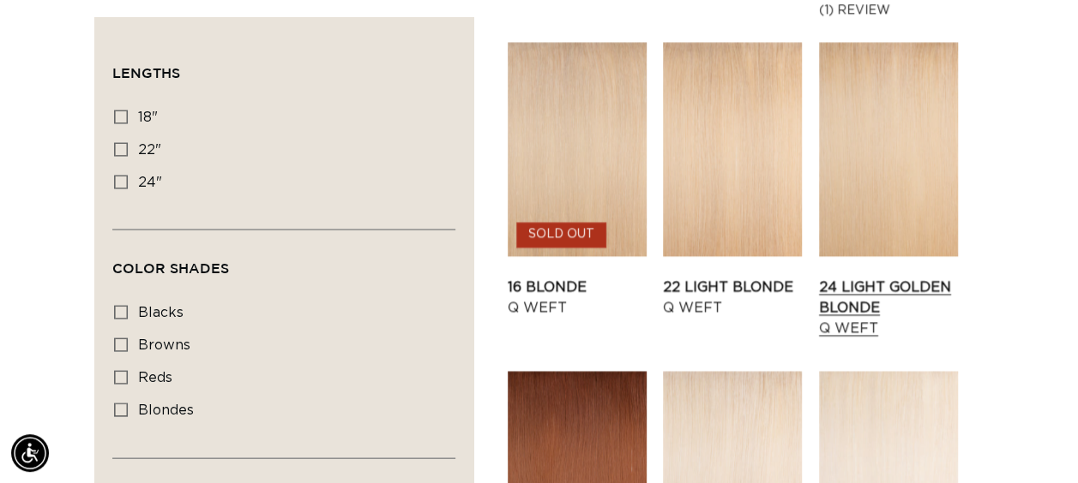
click at [903, 278] on link "24 Light Golden Blonde Q Weft" at bounding box center [888, 309] width 139 height 62
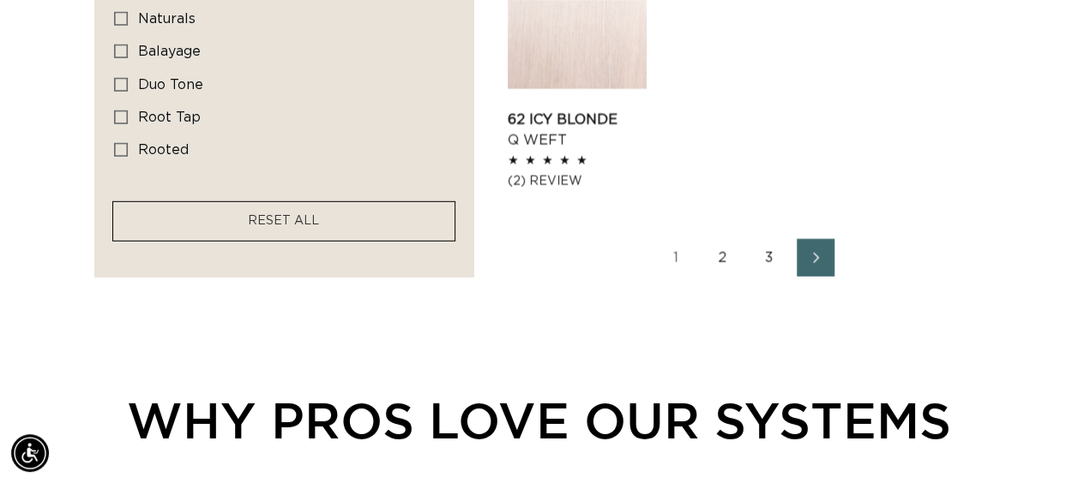
scroll to position [0, 1911]
click at [725, 244] on link "2" at bounding box center [723, 258] width 38 height 38
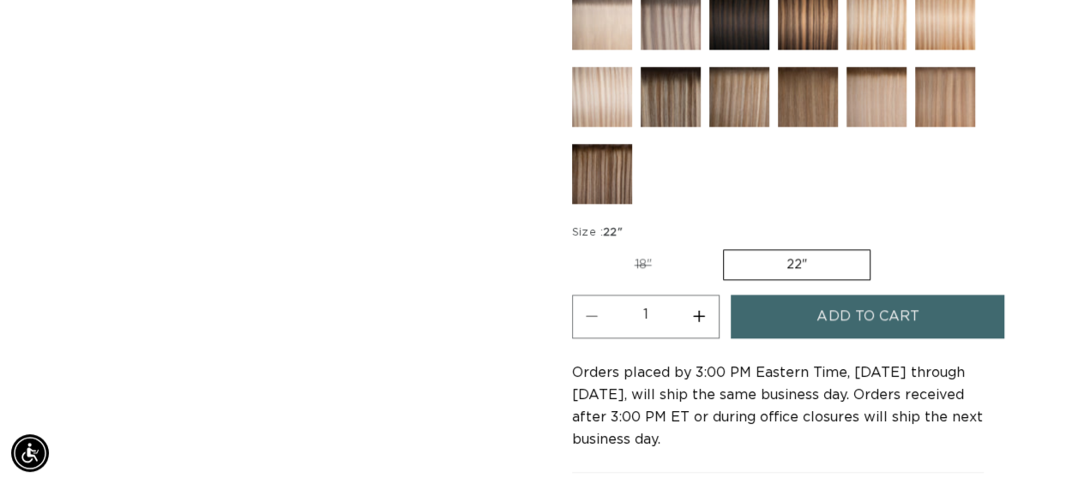
click at [638, 255] on label "18" Variant sold out or unavailable" at bounding box center [643, 264] width 142 height 29
click at [577, 247] on input "18" Variant sold out or unavailable" at bounding box center [576, 246] width 1 height 1
radio input "true"
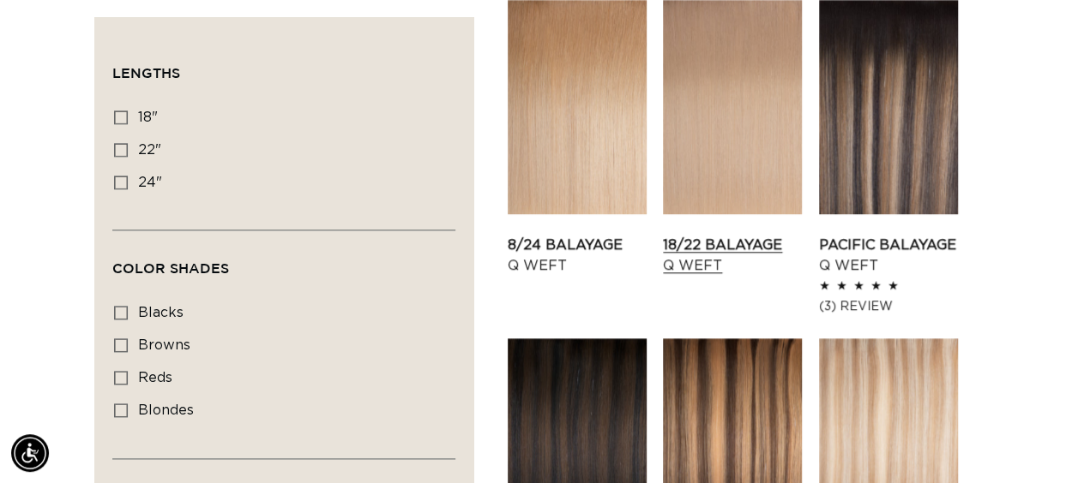
scroll to position [0, 1911]
click at [741, 235] on link "18/22 Balayage Q Weft" at bounding box center [732, 255] width 139 height 41
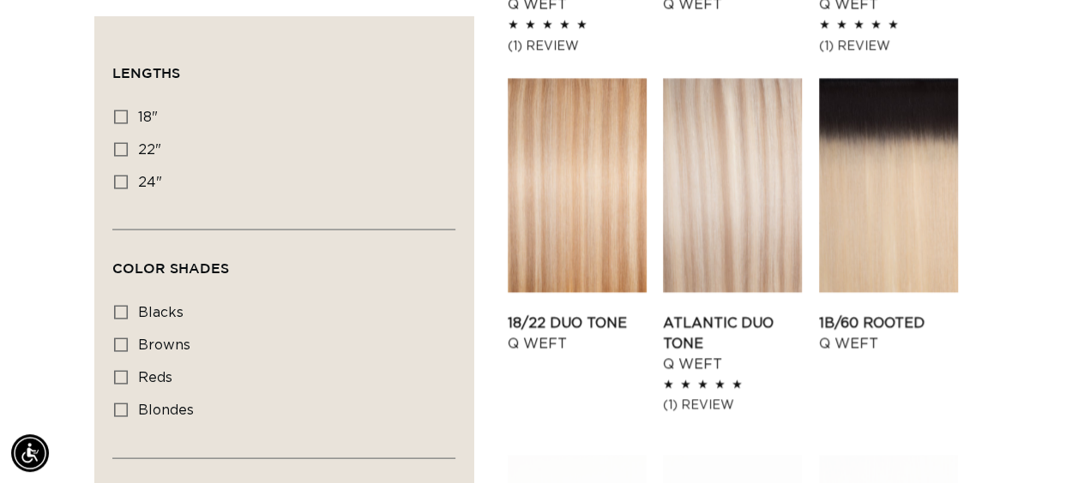
scroll to position [0, 955]
click at [579, 313] on link "18/22 Duo Tone Q Weft" at bounding box center [576, 333] width 139 height 41
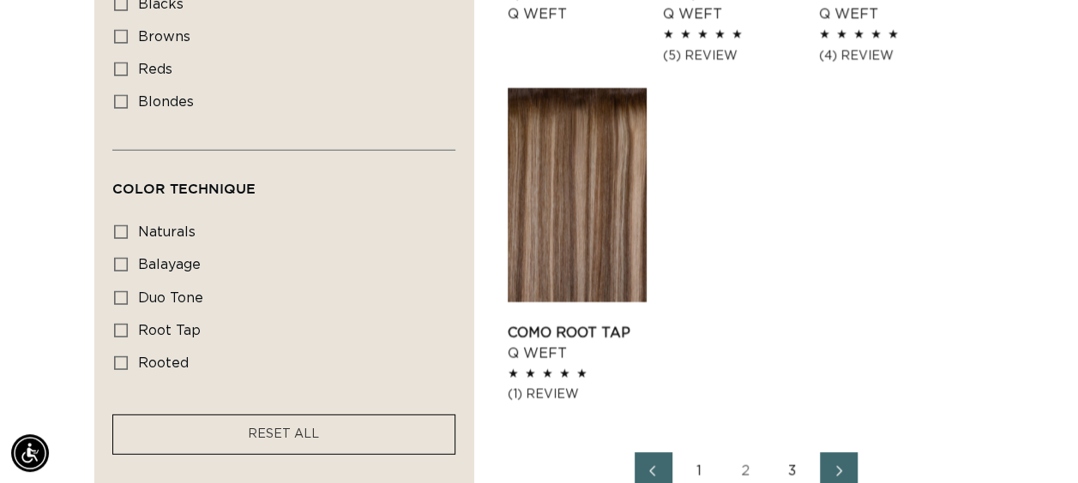
scroll to position [2400, 0]
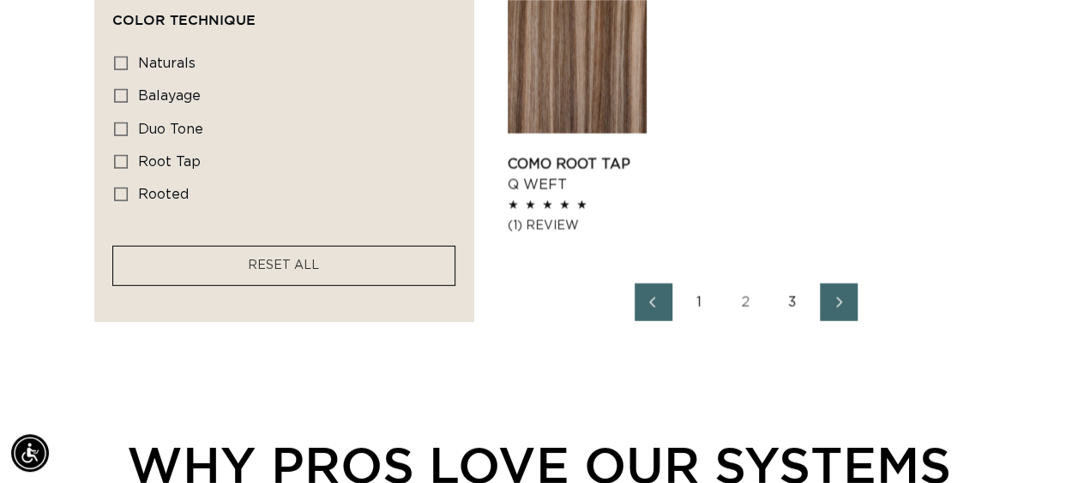
click at [707, 305] on link "1" at bounding box center [700, 303] width 38 height 38
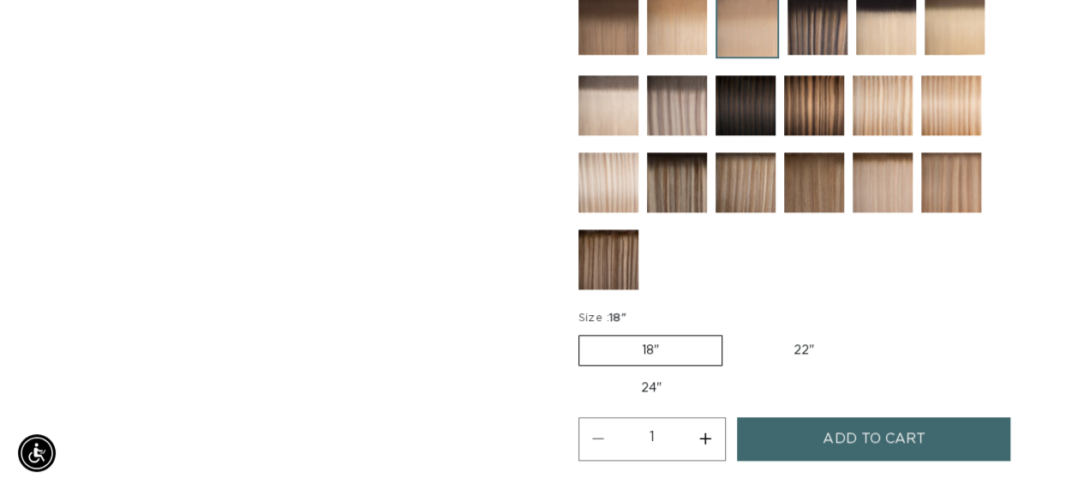
scroll to position [0, 955]
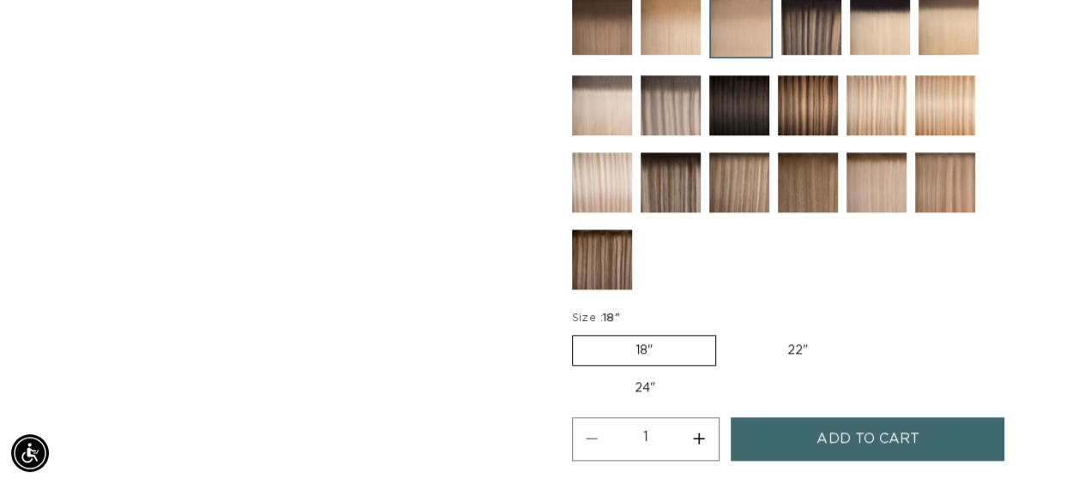
click at [848, 431] on span "Add to cart" at bounding box center [867, 439] width 102 height 44
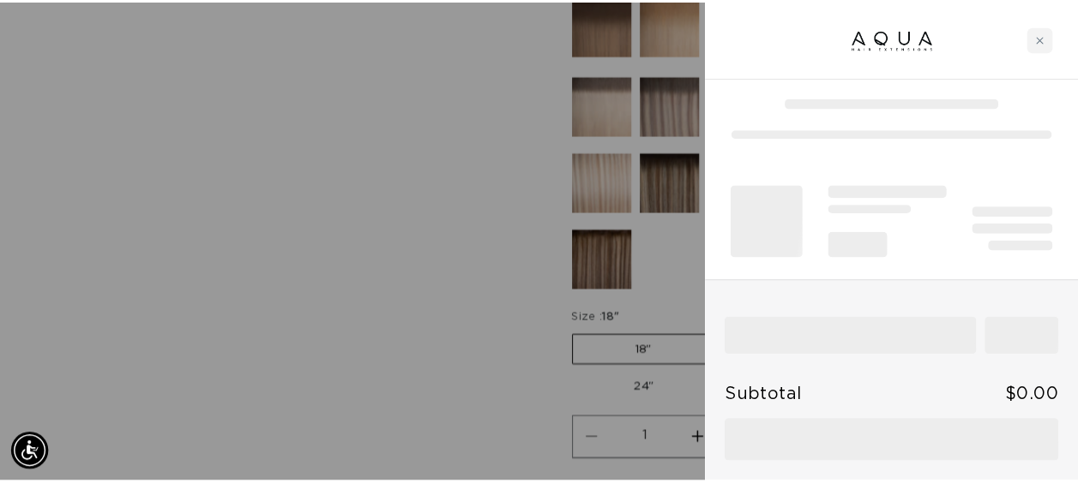
scroll to position [0, 1937]
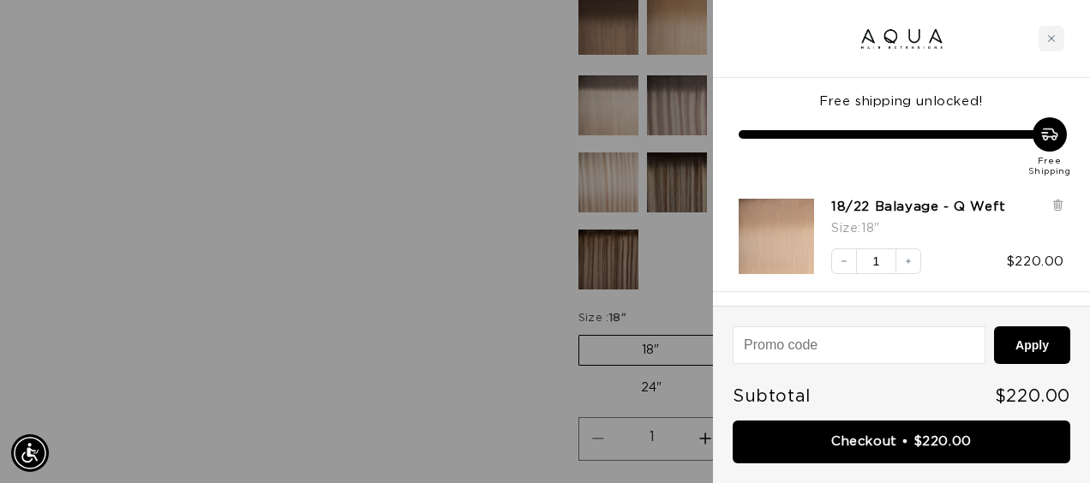
click at [259, 153] on div at bounding box center [545, 241] width 1090 height 483
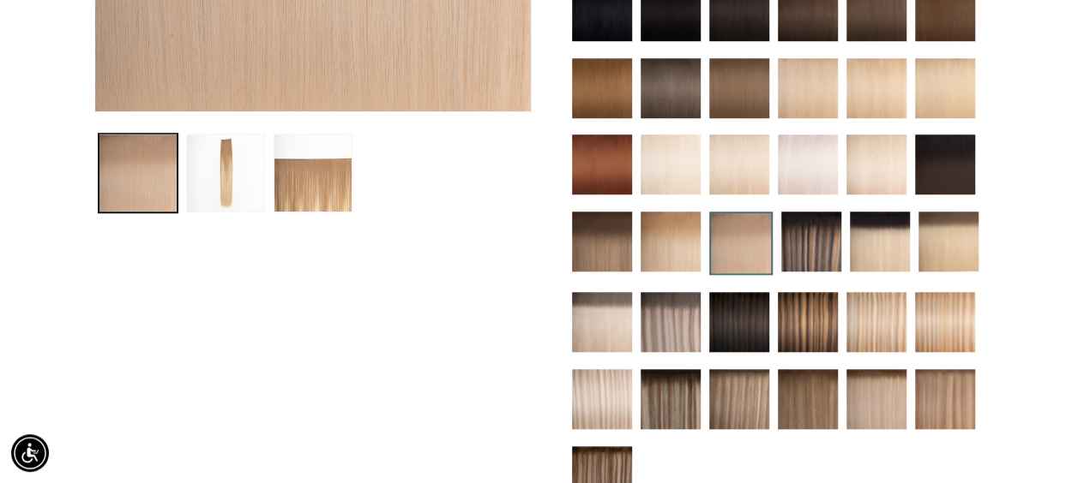
scroll to position [429, 0]
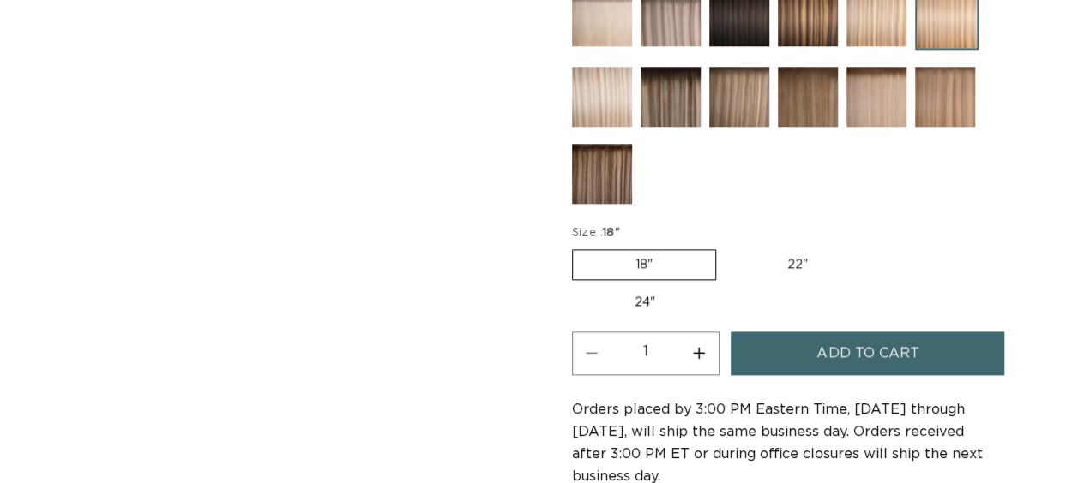
click at [773, 339] on button "Add to cart" at bounding box center [866, 354] width 273 height 44
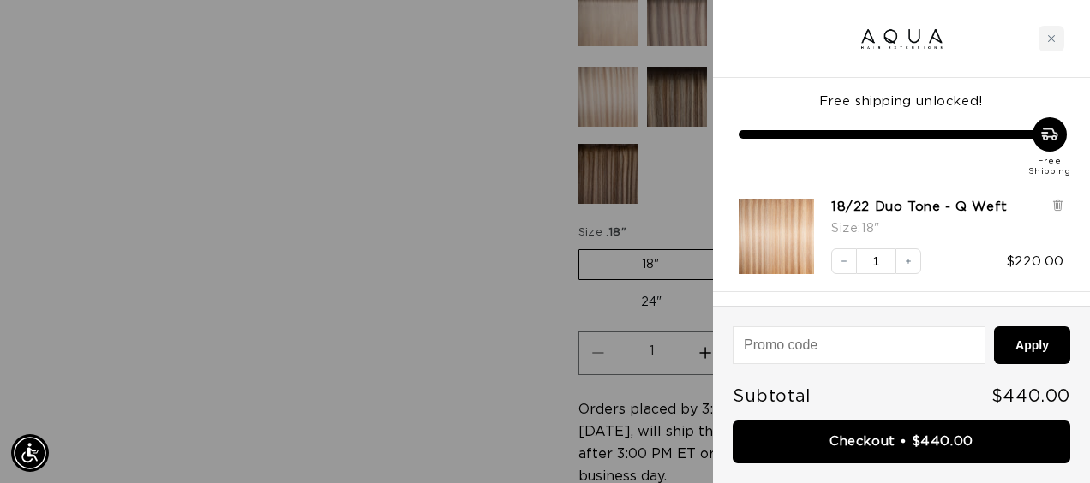
click at [303, 87] on div at bounding box center [545, 241] width 1090 height 483
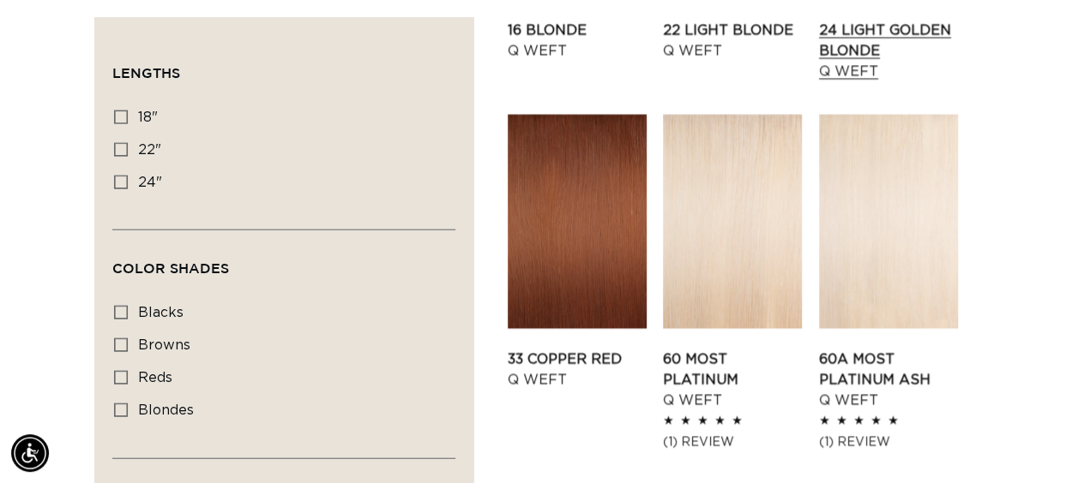
scroll to position [1629, 0]
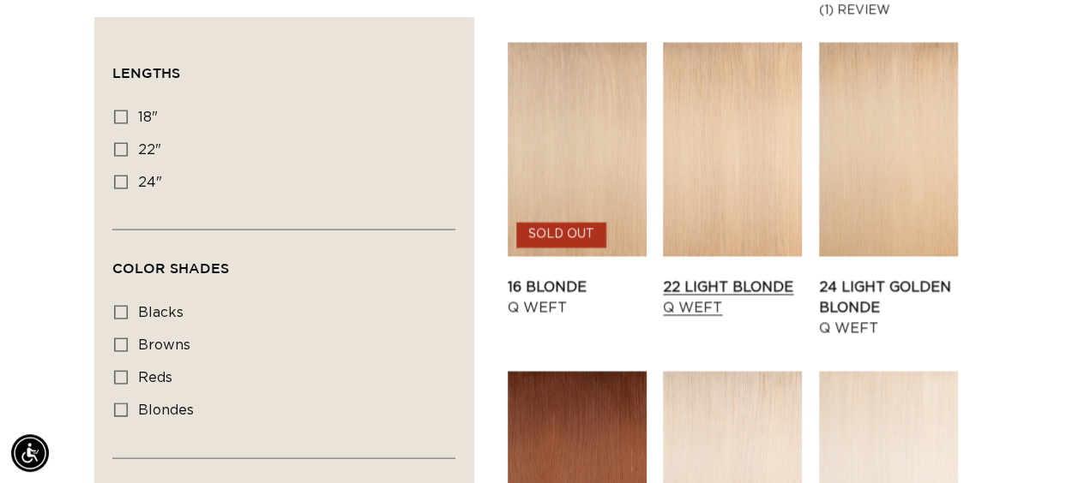
click at [751, 278] on link "22 Light Blonde Q Weft" at bounding box center [732, 298] width 139 height 41
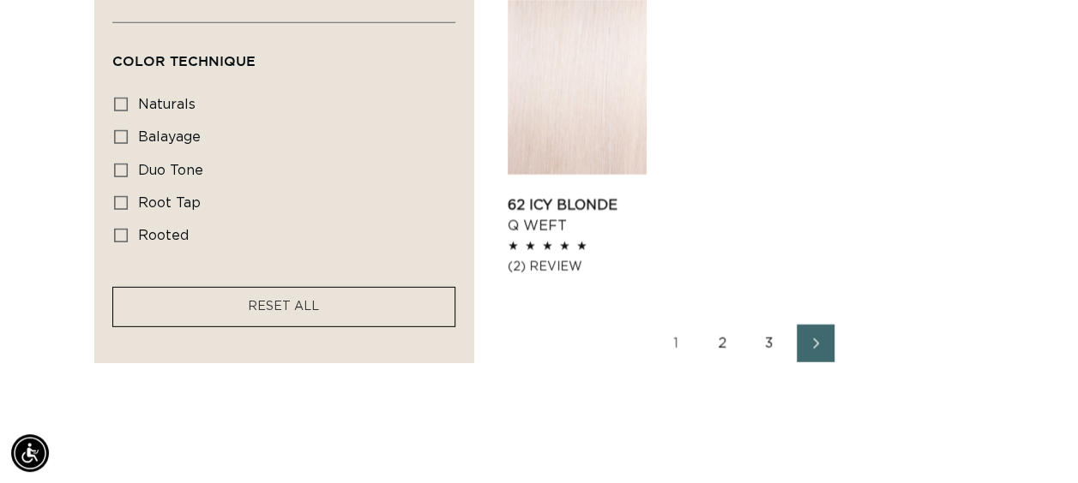
scroll to position [0, 955]
click at [726, 325] on link "2" at bounding box center [723, 344] width 38 height 38
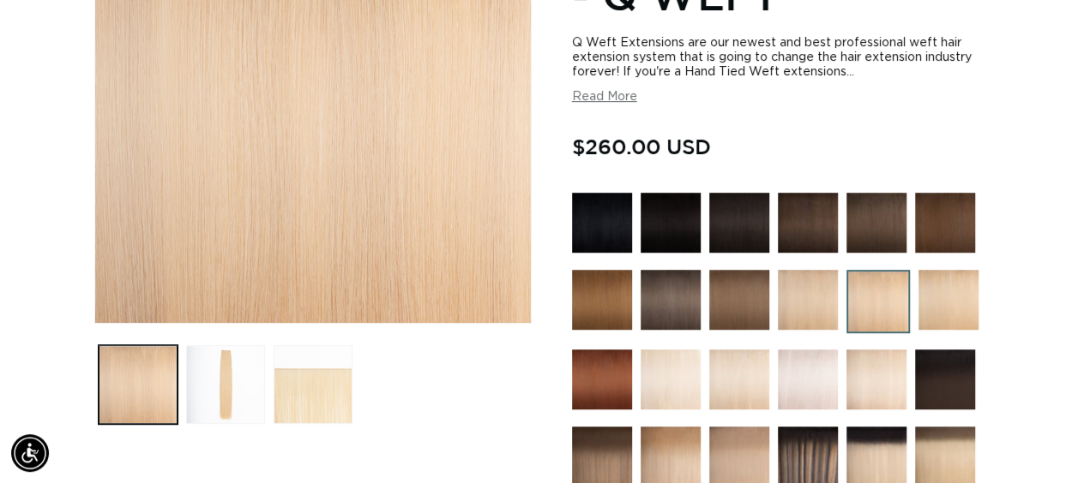
scroll to position [0, 955]
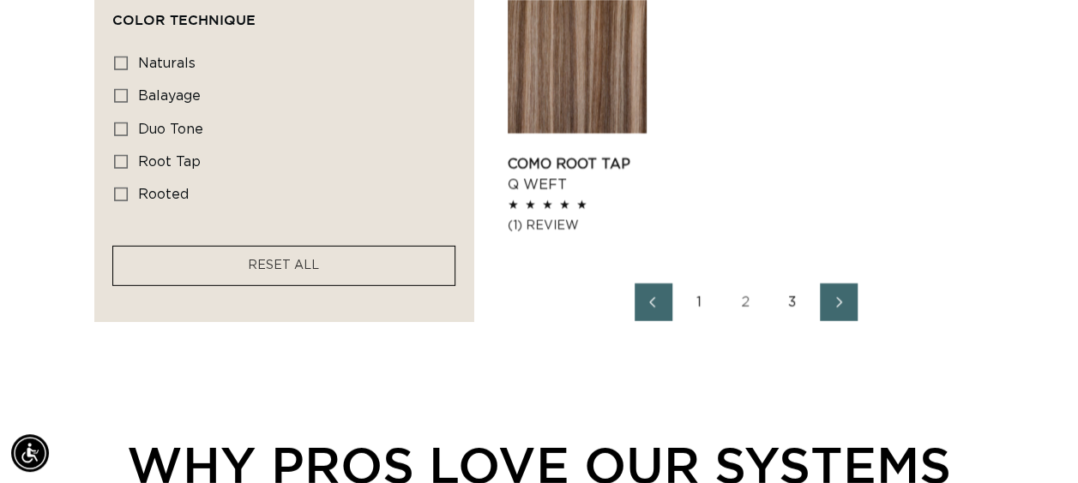
scroll to position [0, 955]
click at [788, 291] on link "3" at bounding box center [792, 303] width 38 height 38
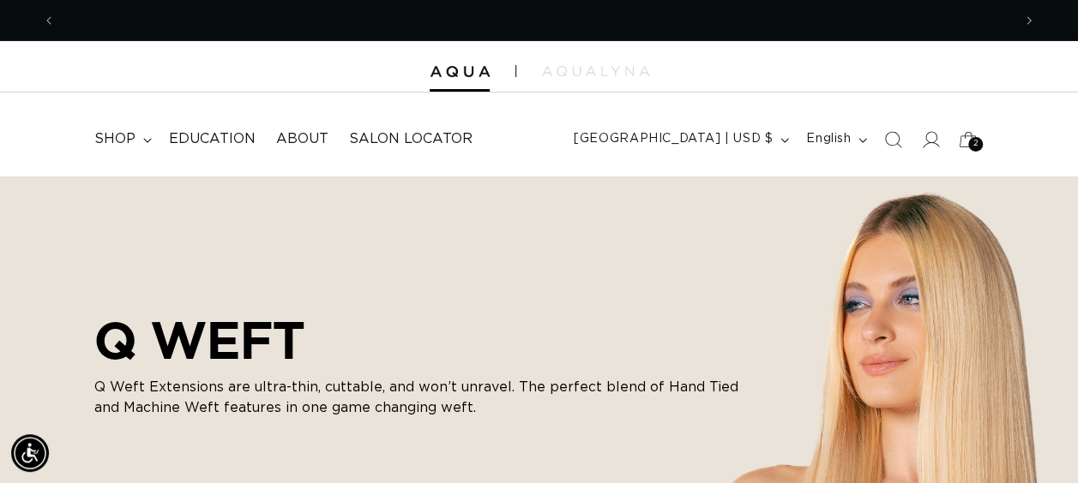
scroll to position [0, 1911]
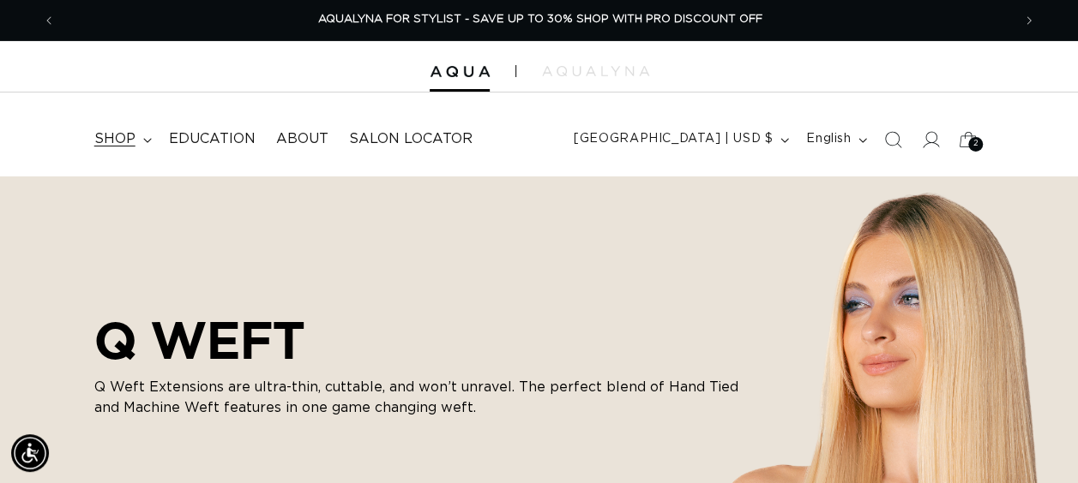
click at [153, 136] on summary "shop" at bounding box center [121, 139] width 75 height 39
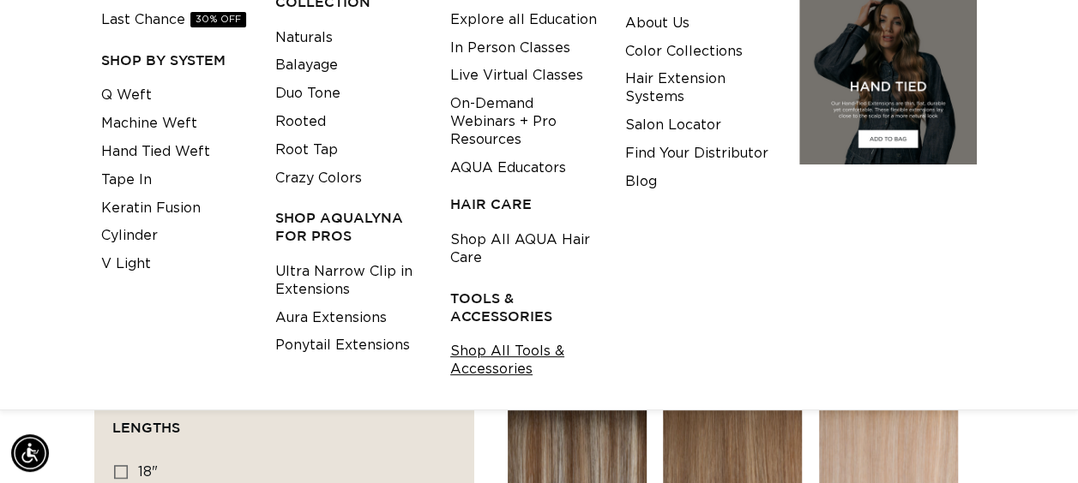
scroll to position [257, 0]
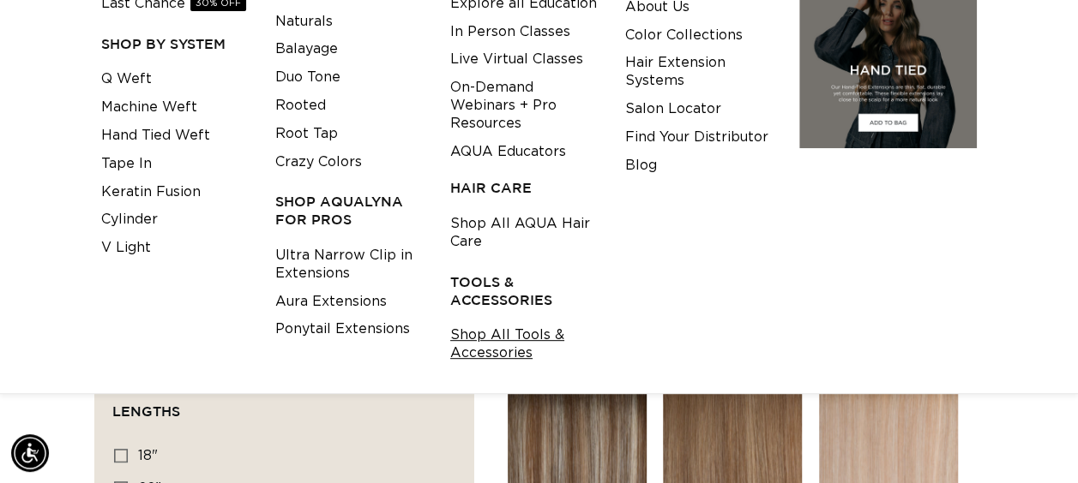
click at [485, 356] on link "Shop All Tools & Accessories" at bounding box center [524, 344] width 148 height 46
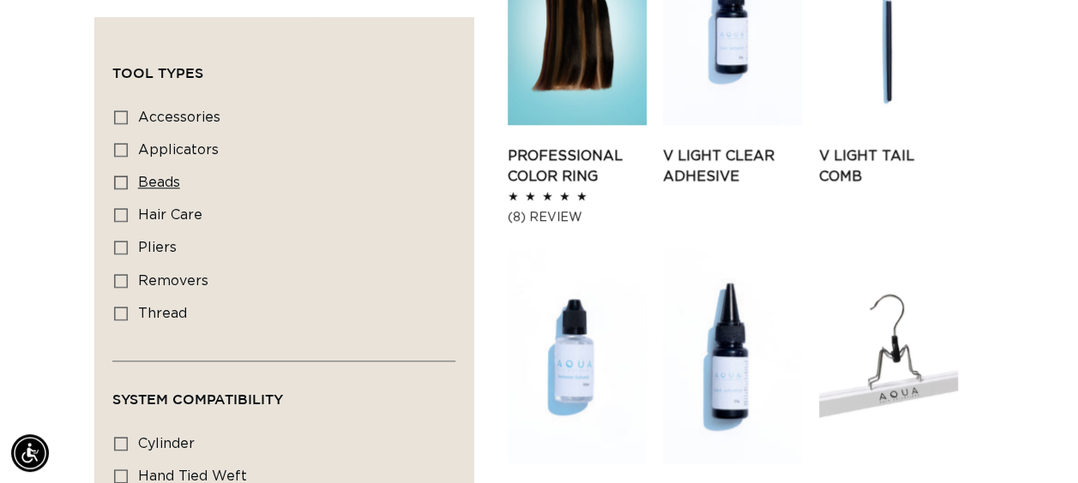
click at [144, 185] on span "beads" at bounding box center [159, 183] width 42 height 14
click at [128, 185] on input "beads beads (2 products)" at bounding box center [121, 183] width 14 height 14
checkbox input "true"
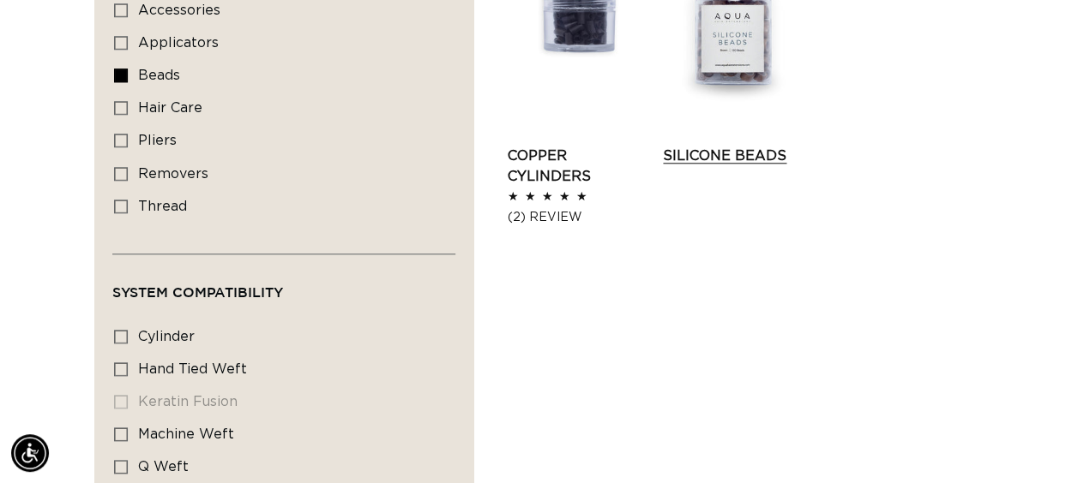
click at [731, 146] on link "Silicone Beads" at bounding box center [732, 156] width 139 height 21
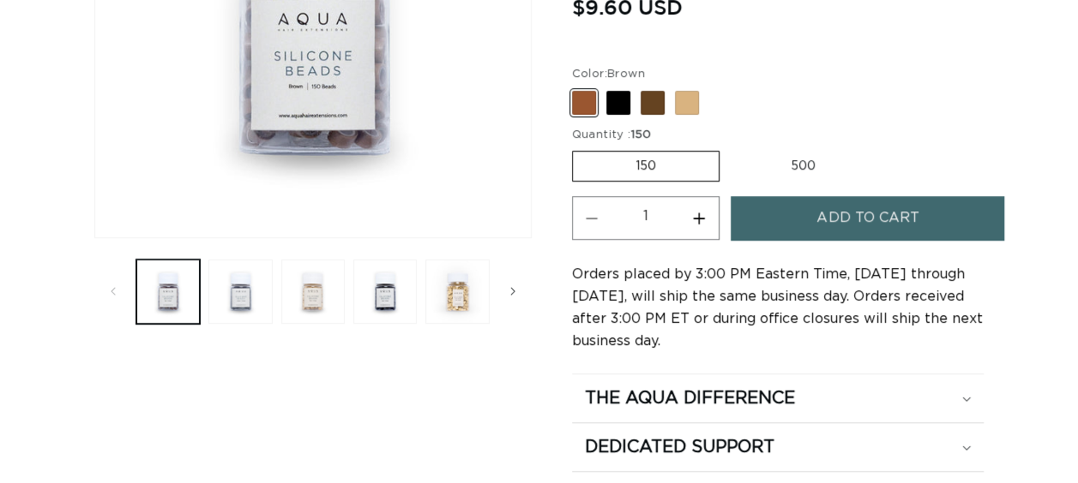
click at [789, 171] on label "500 Variant sold out or unavailable" at bounding box center [803, 166] width 150 height 29
click at [729, 148] on input "500 Variant sold out or unavailable" at bounding box center [728, 147] width 1 height 1
radio input "true"
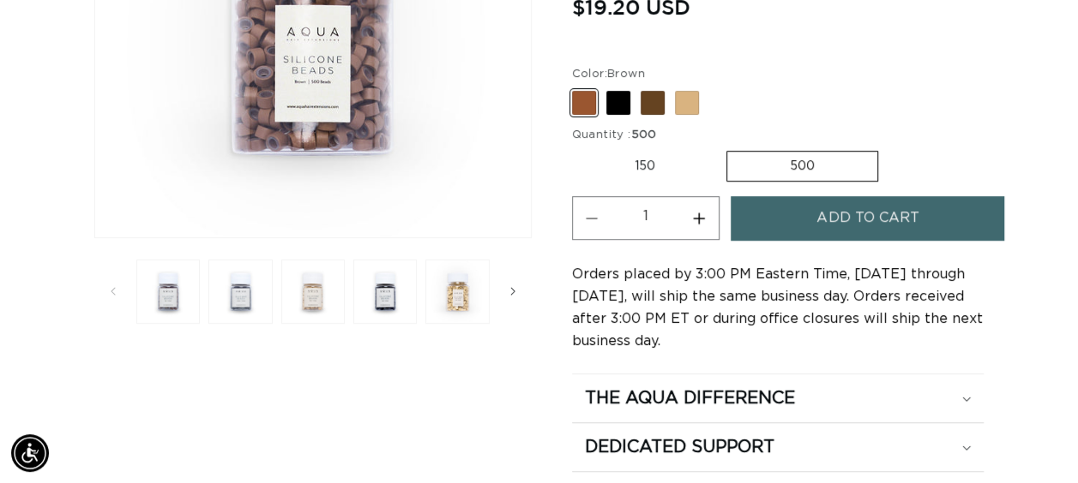
click at [703, 225] on button "Increase quantity for Silicone Beads" at bounding box center [699, 218] width 39 height 44
type input "3"
click at [864, 216] on span "Add to cart" at bounding box center [867, 218] width 102 height 44
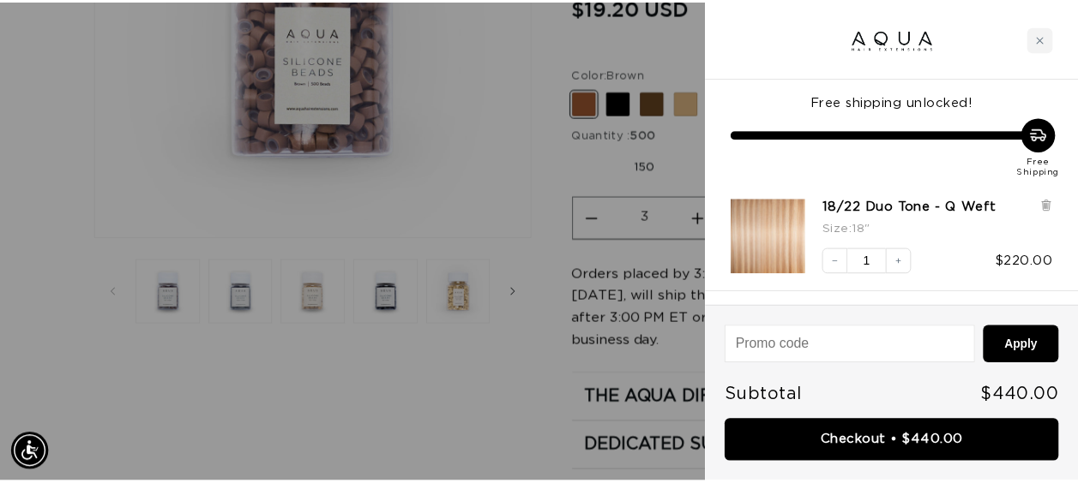
scroll to position [0, 1937]
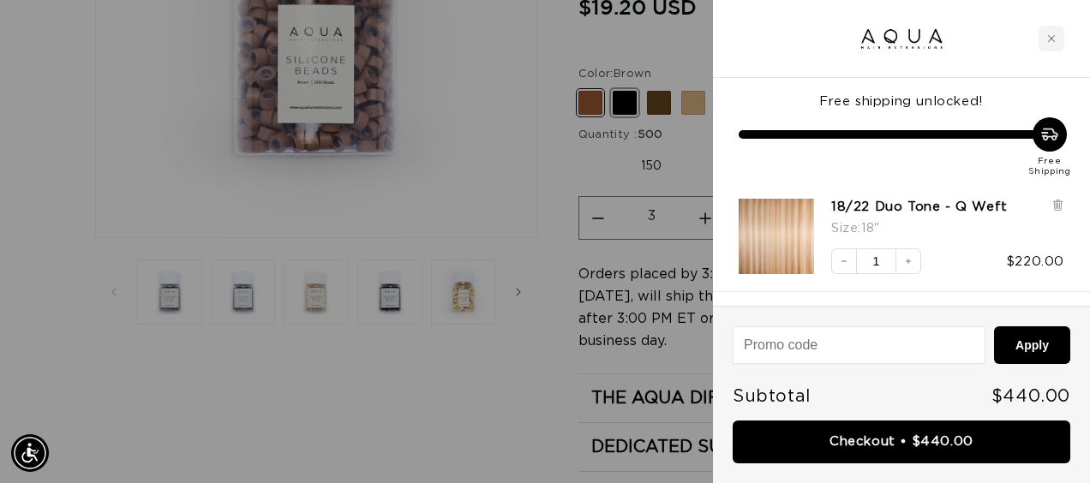
click at [620, 102] on div at bounding box center [545, 241] width 1090 height 483
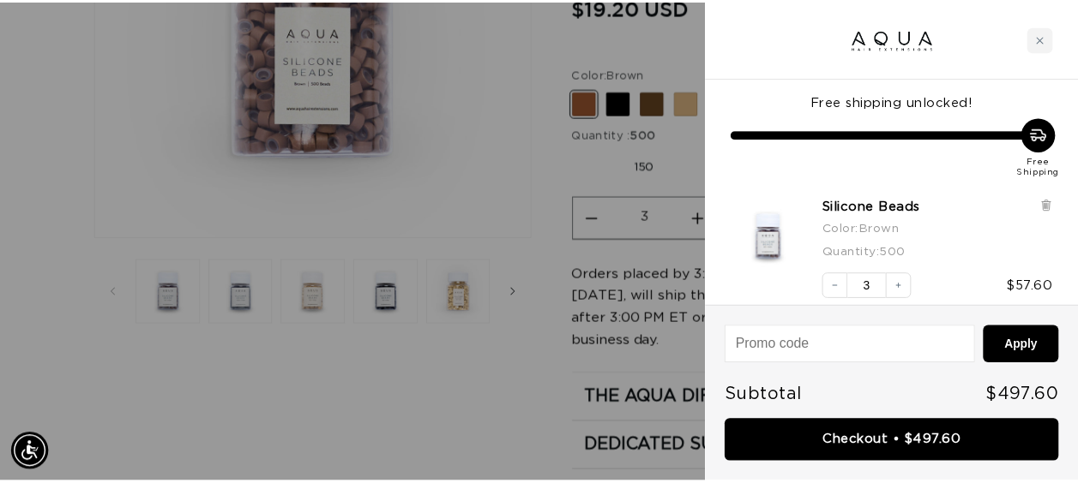
scroll to position [0, 0]
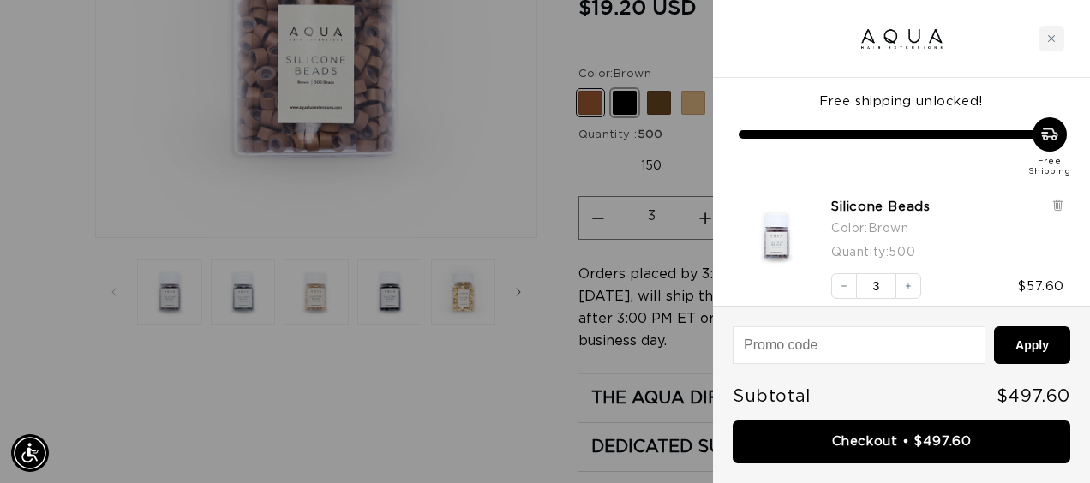
click at [627, 107] on div at bounding box center [545, 241] width 1090 height 483
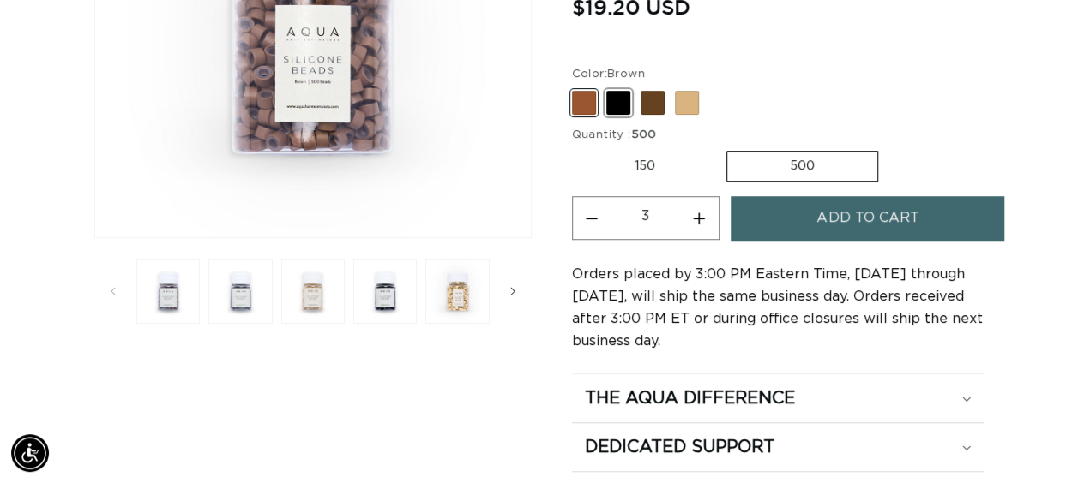
click at [627, 107] on span at bounding box center [618, 103] width 24 height 24
click at [577, 88] on input "Black Variant sold out or unavailable" at bounding box center [576, 87] width 1 height 1
radio input "true"
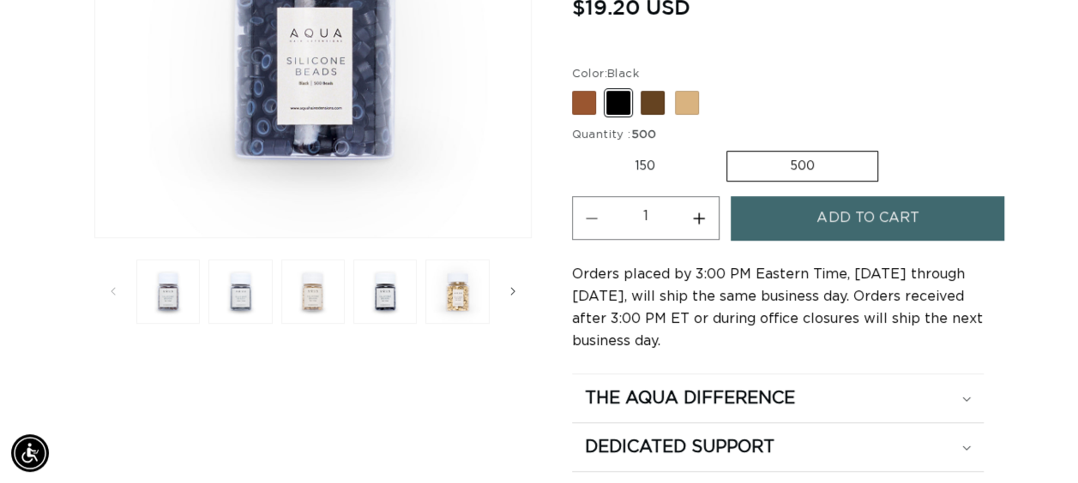
click at [698, 219] on button "Increase quantity for Silicone Beads" at bounding box center [699, 218] width 39 height 44
click at [700, 215] on button "Increase quantity for Silicone Beads" at bounding box center [699, 218] width 39 height 44
type input "3"
click at [790, 223] on button "Add to cart" at bounding box center [866, 218] width 273 height 44
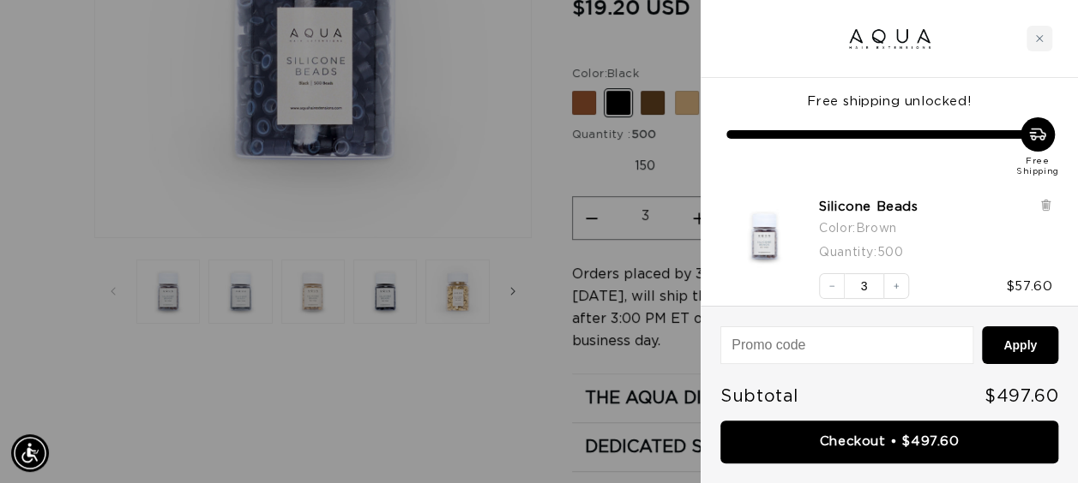
scroll to position [0, 969]
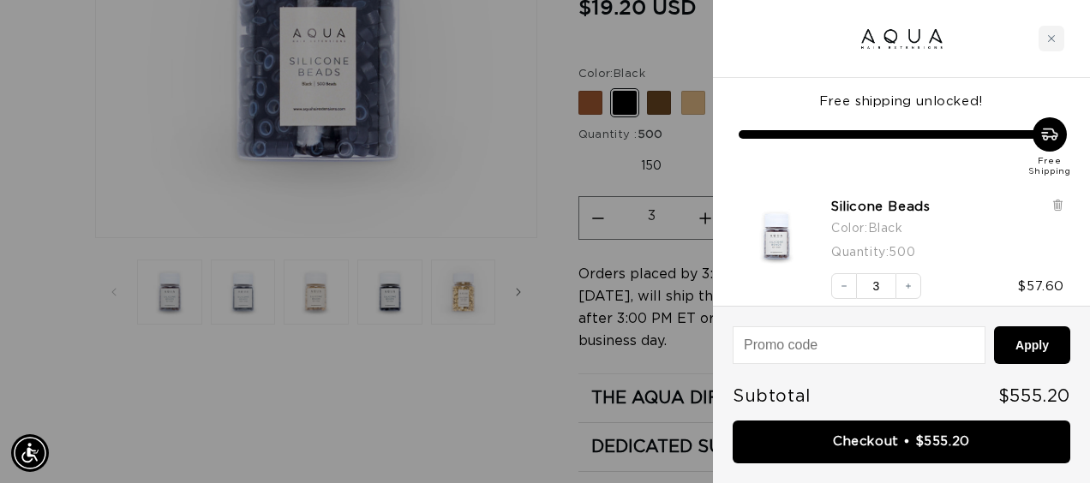
click at [660, 106] on div at bounding box center [545, 241] width 1090 height 483
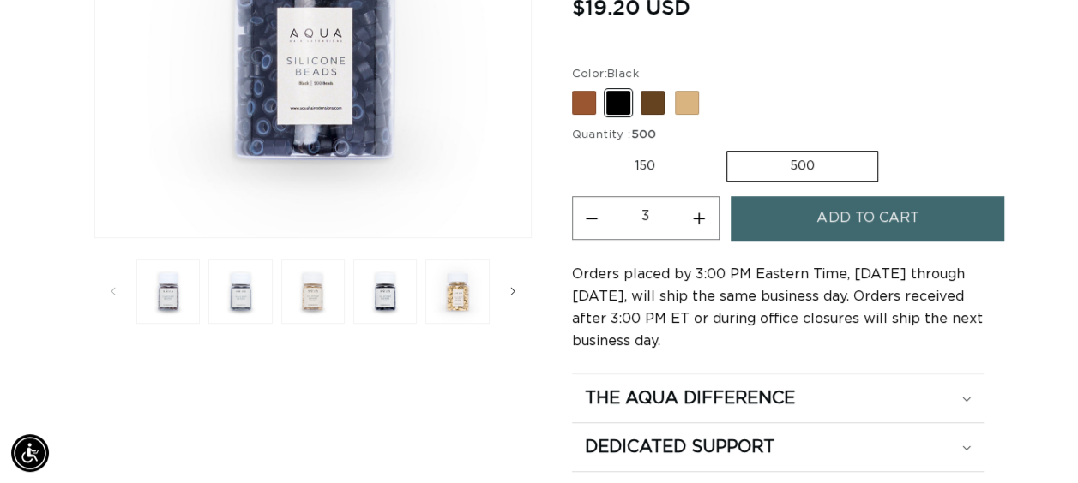
click at [660, 106] on span at bounding box center [652, 103] width 24 height 24
click at [577, 88] on input "Dark Brown Variant sold out or unavailable" at bounding box center [576, 87] width 1 height 1
radio input "true"
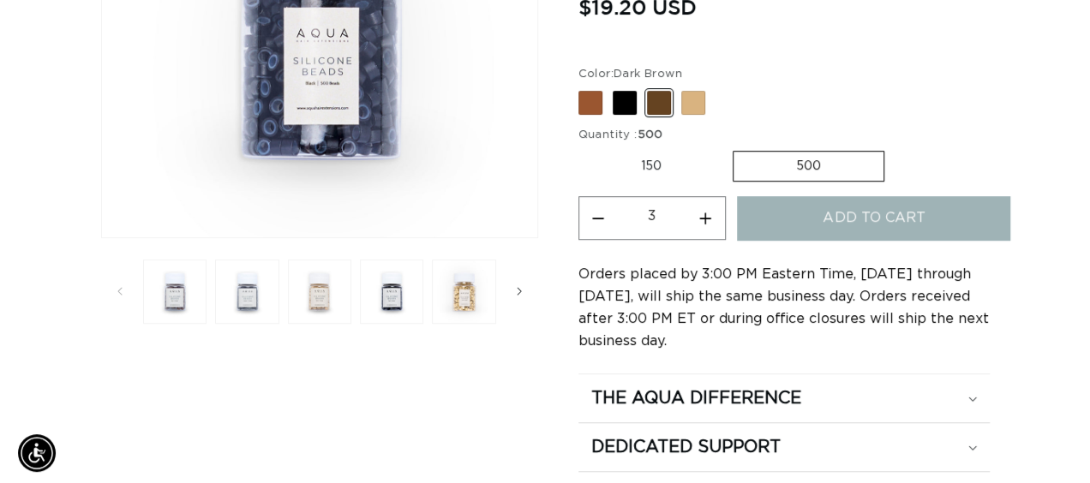
scroll to position [0, 1911]
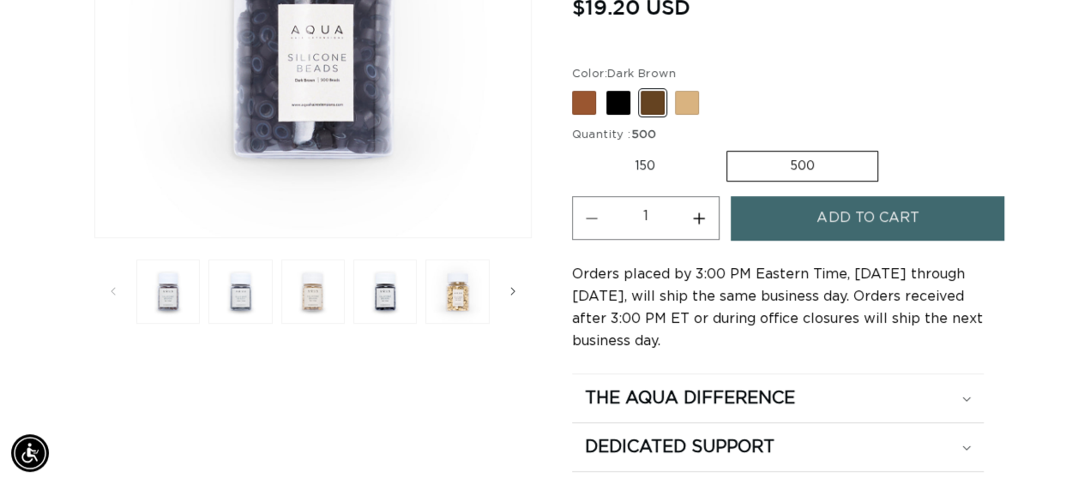
click at [703, 205] on button "Increase quantity for Silicone Beads" at bounding box center [699, 218] width 39 height 44
click at [703, 206] on button "Increase quantity for Silicone Beads" at bounding box center [699, 218] width 39 height 44
click at [597, 216] on button "Decrease quantity for Silicone Beads" at bounding box center [592, 218] width 39 height 44
type input "3"
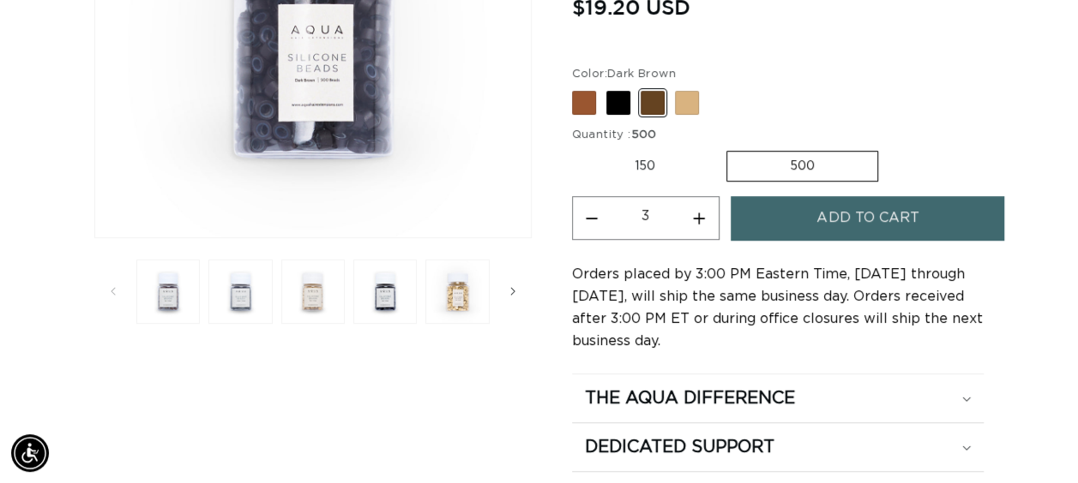
click at [798, 209] on button "Add to cart" at bounding box center [866, 218] width 273 height 44
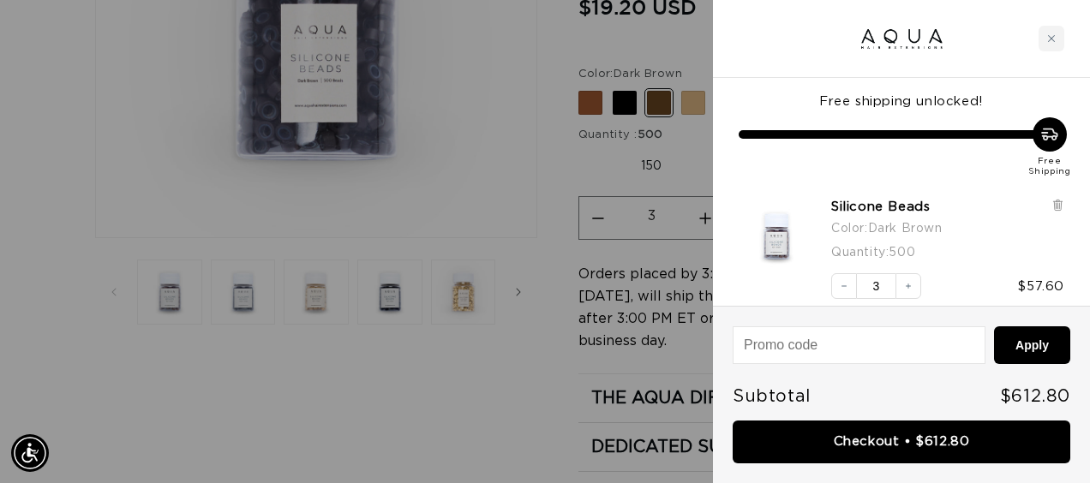
click at [701, 69] on div at bounding box center [545, 241] width 1090 height 483
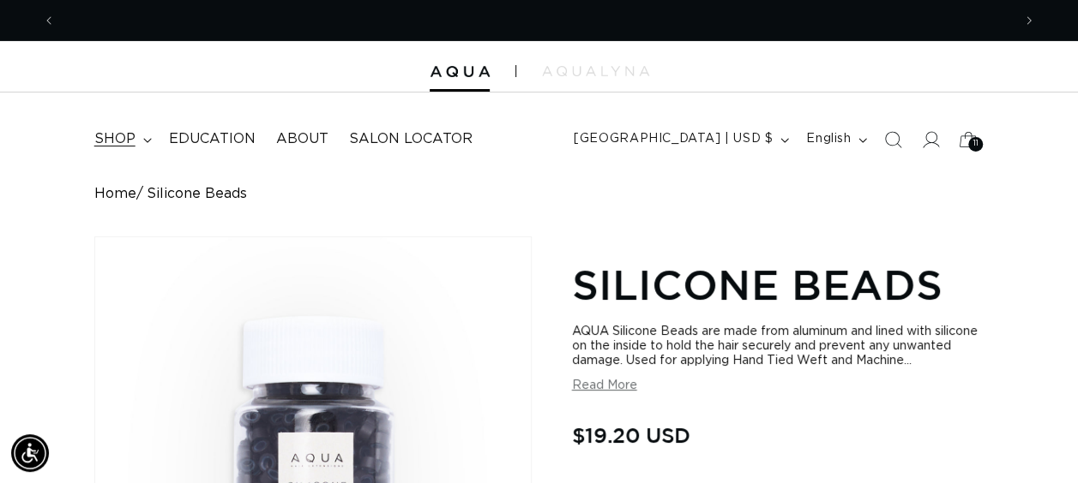
scroll to position [0, 1911]
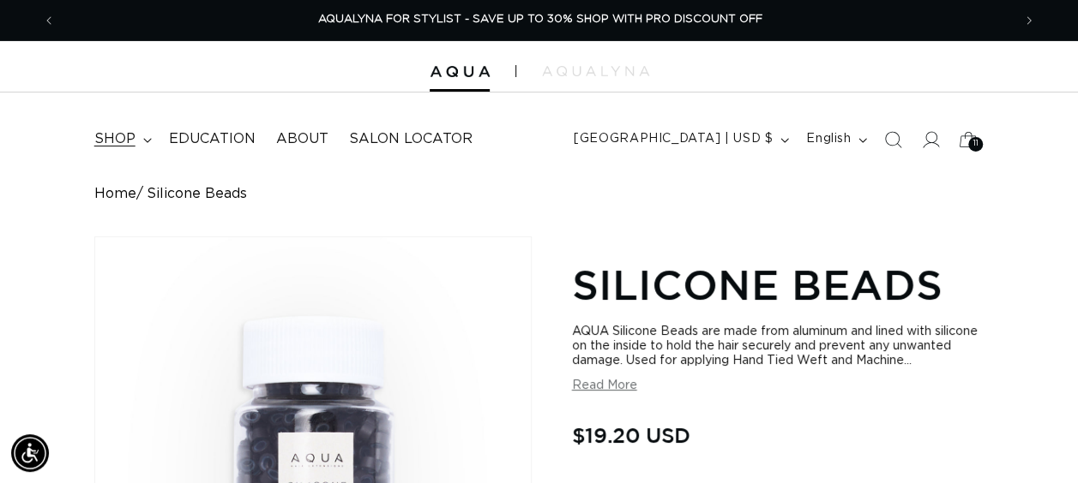
click at [130, 138] on span "shop" at bounding box center [114, 139] width 41 height 18
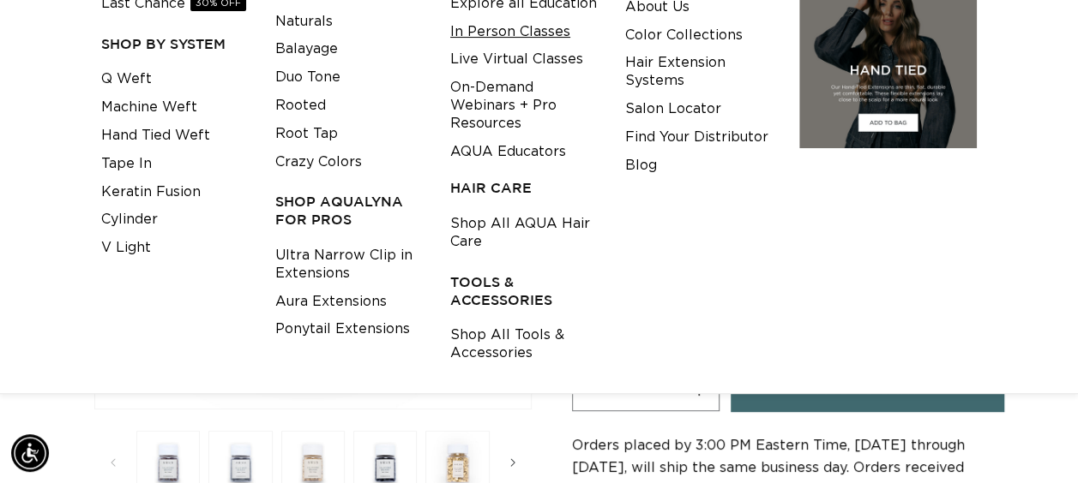
scroll to position [0, 0]
click at [515, 345] on link "Shop All Tools & Accessories" at bounding box center [524, 344] width 148 height 46
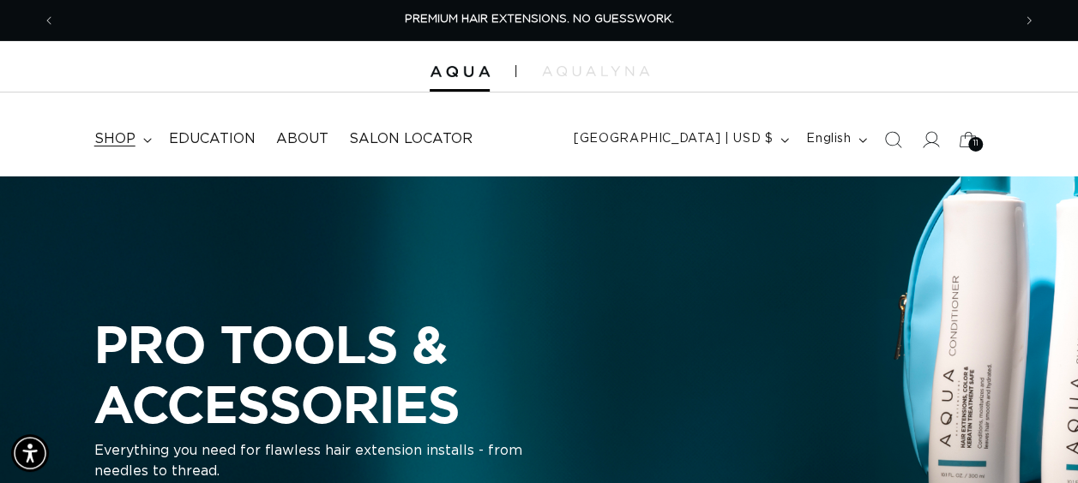
click at [145, 134] on summary "shop" at bounding box center [121, 139] width 75 height 39
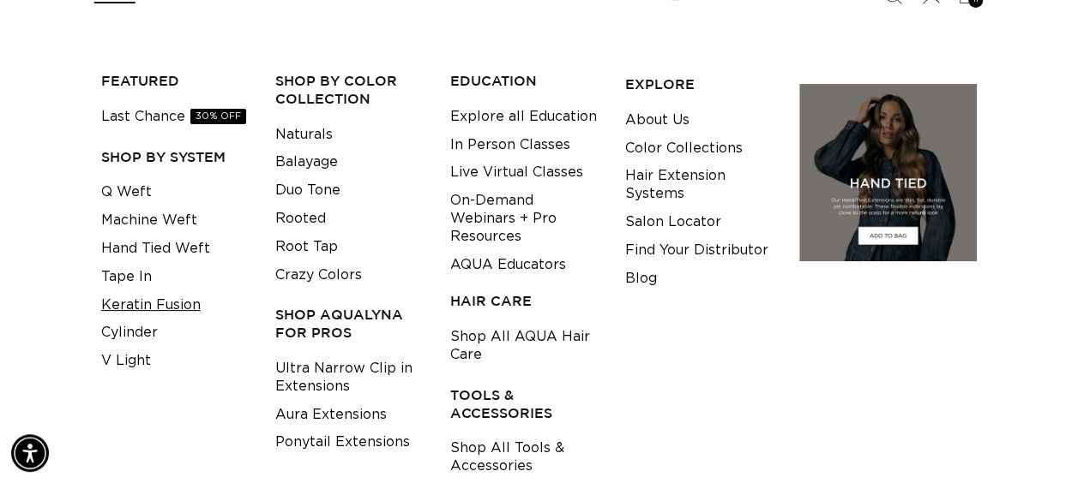
scroll to position [0, 1911]
click at [173, 307] on link "Keratin Fusion" at bounding box center [150, 305] width 99 height 28
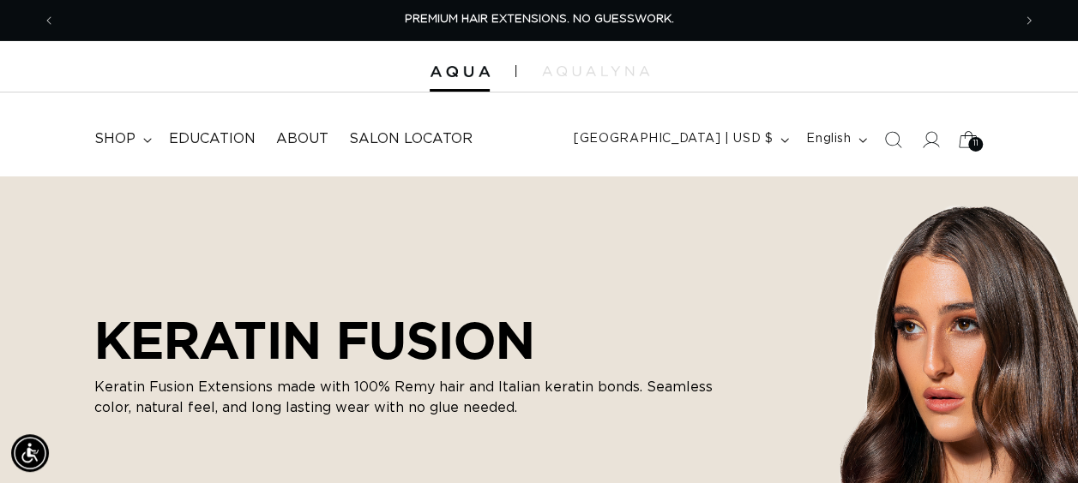
click at [969, 141] on div "11 11" at bounding box center [975, 144] width 15 height 15
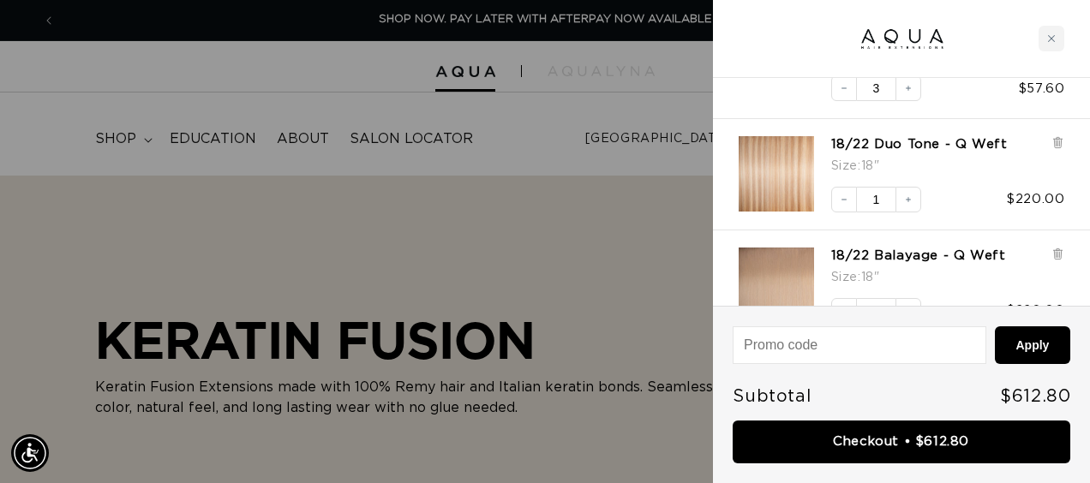
scroll to position [471, 0]
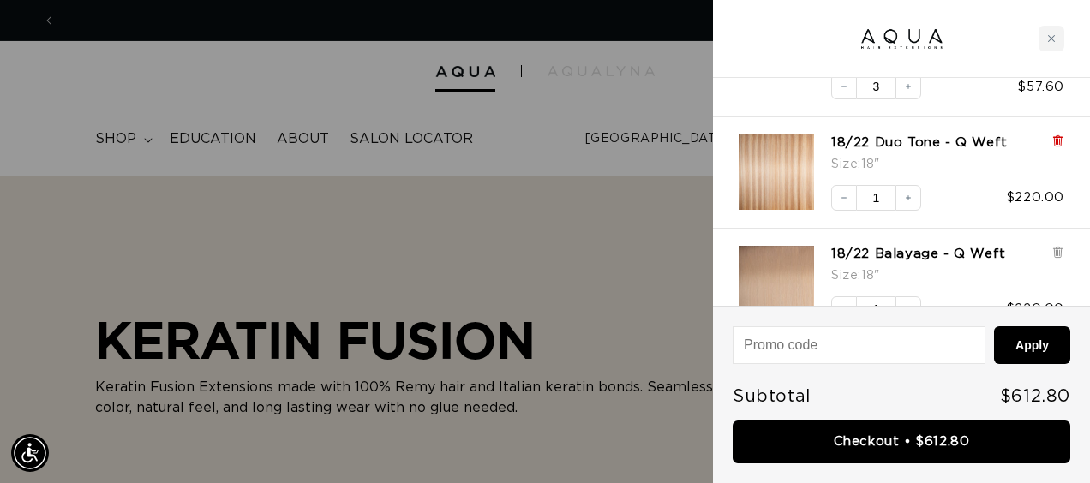
click at [1060, 136] on icon at bounding box center [1057, 140] width 3 height 9
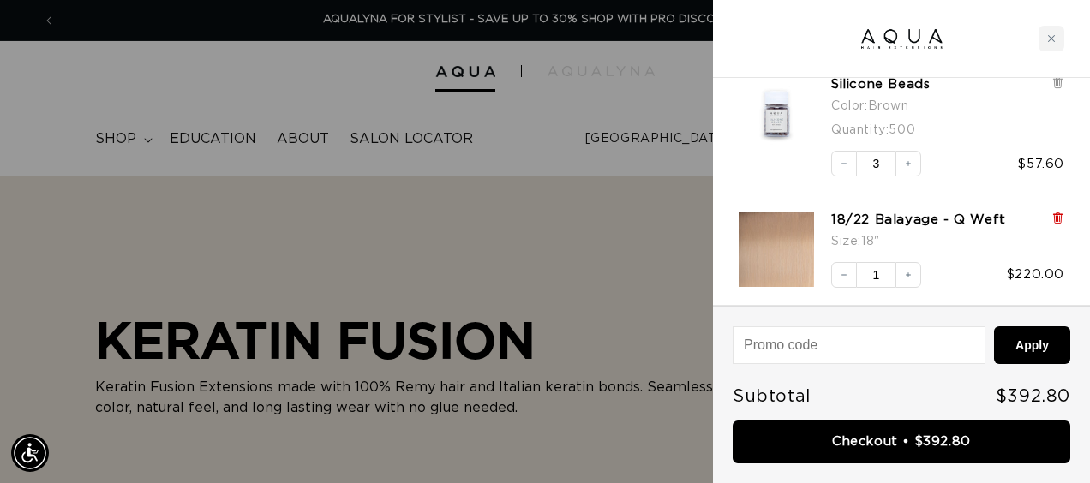
scroll to position [393, 0]
click at [1056, 219] on icon at bounding box center [1057, 219] width 3 height 9
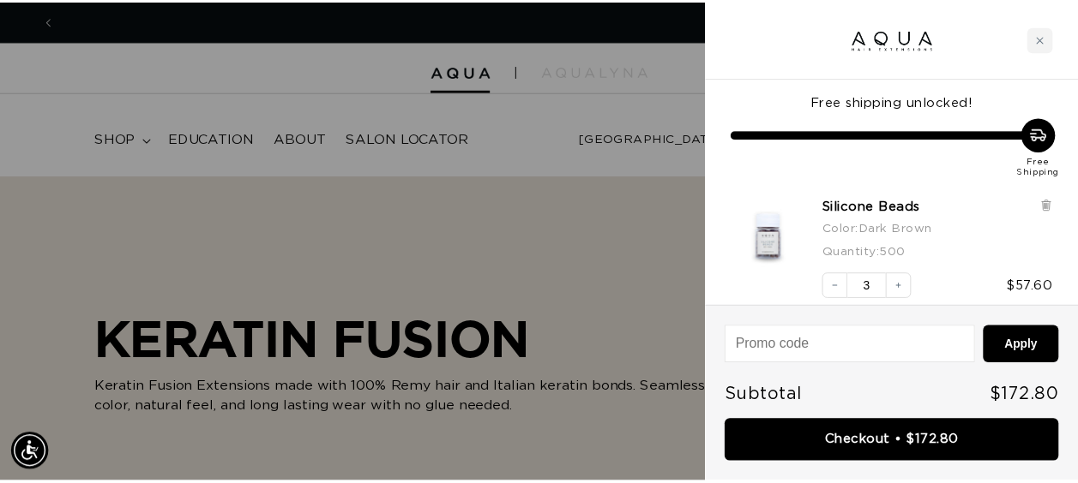
scroll to position [0, 0]
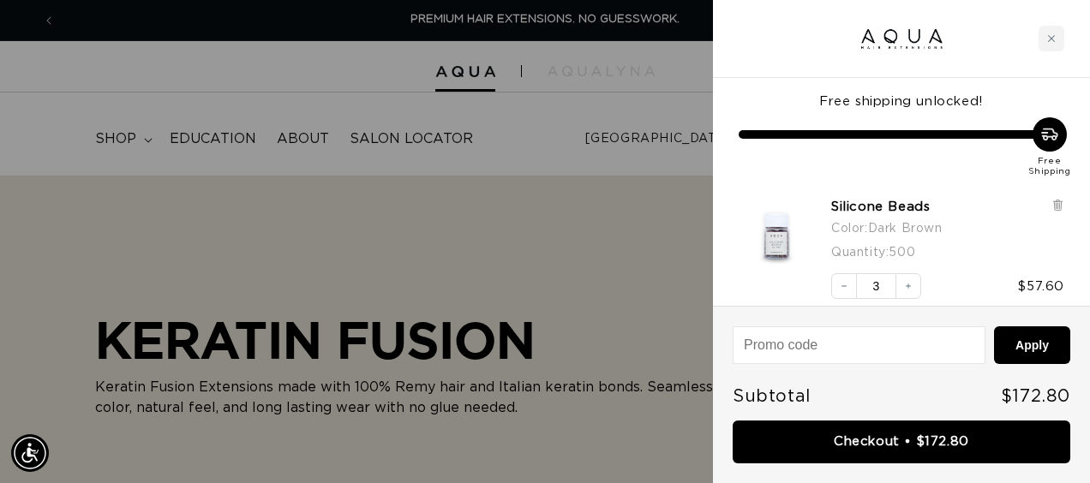
click at [387, 168] on div at bounding box center [545, 241] width 1090 height 483
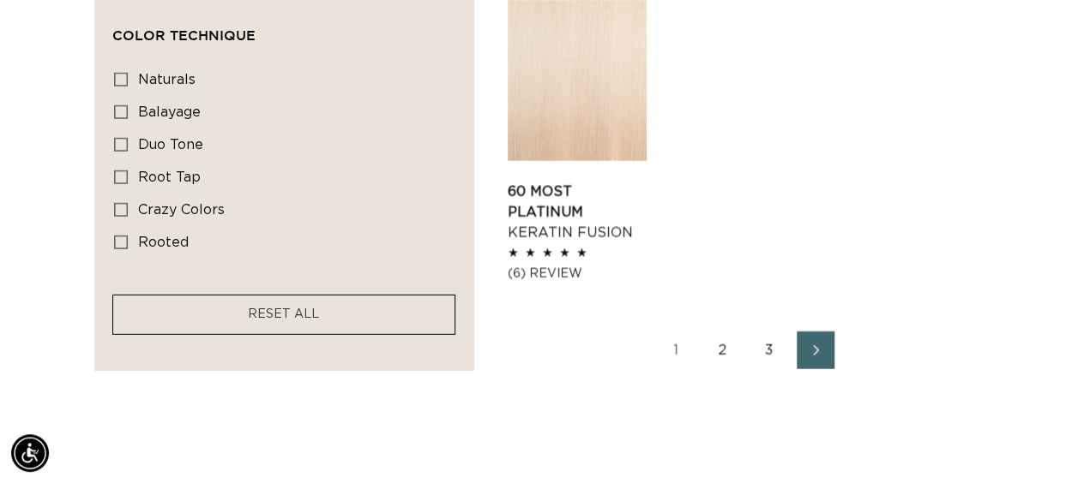
scroll to position [2449, 0]
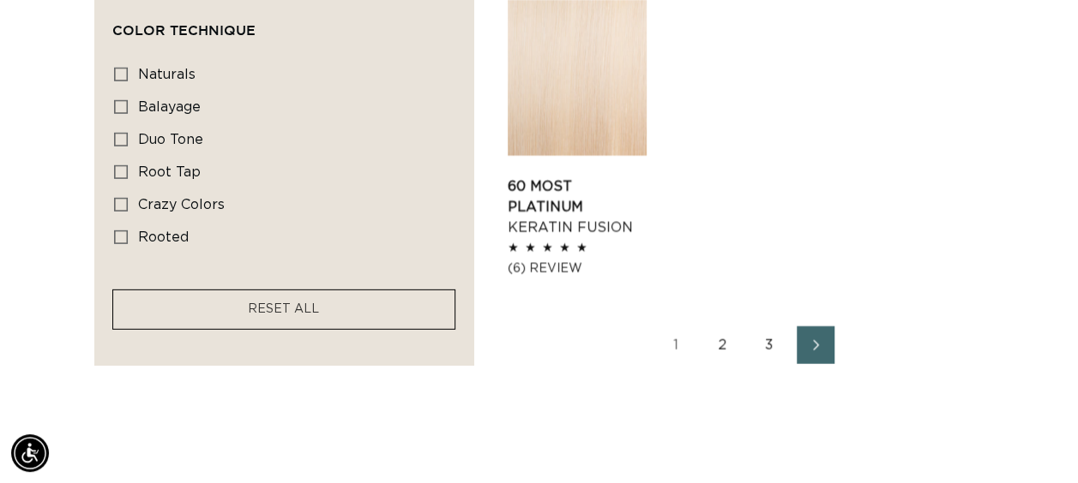
click at [726, 327] on link "2" at bounding box center [723, 346] width 38 height 38
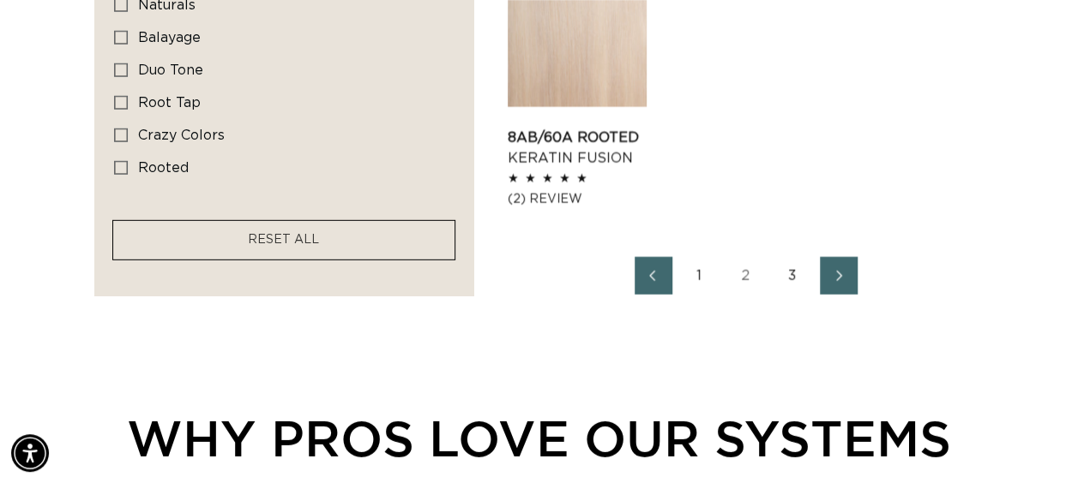
scroll to position [2436, 0]
click at [795, 270] on link "3" at bounding box center [792, 276] width 38 height 38
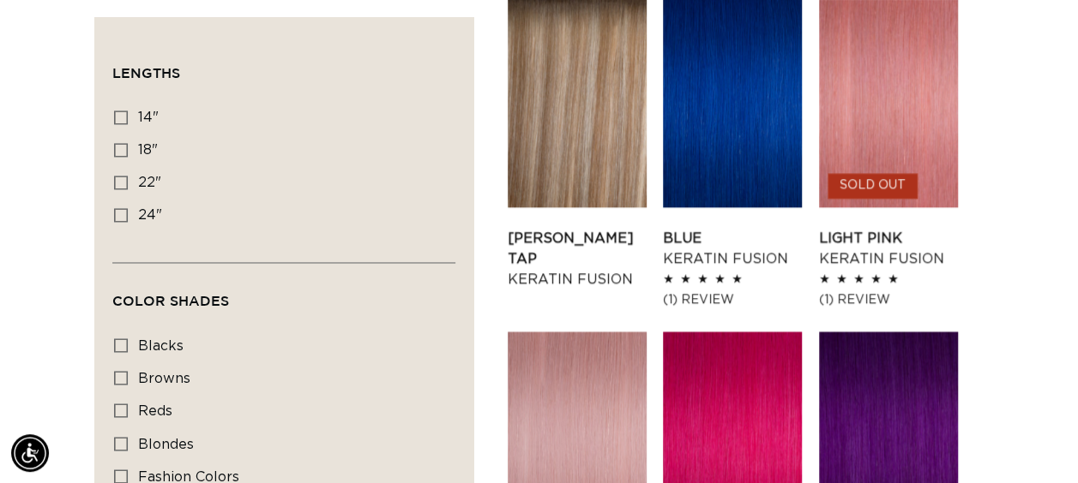
scroll to position [1292, 0]
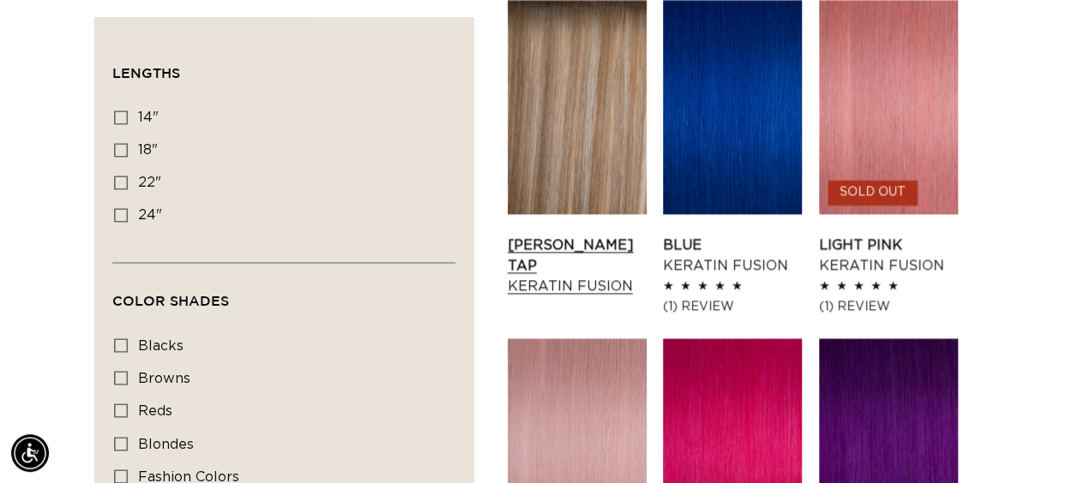
click at [578, 235] on link "Victoria Root Tap Keratin Fusion" at bounding box center [576, 266] width 139 height 62
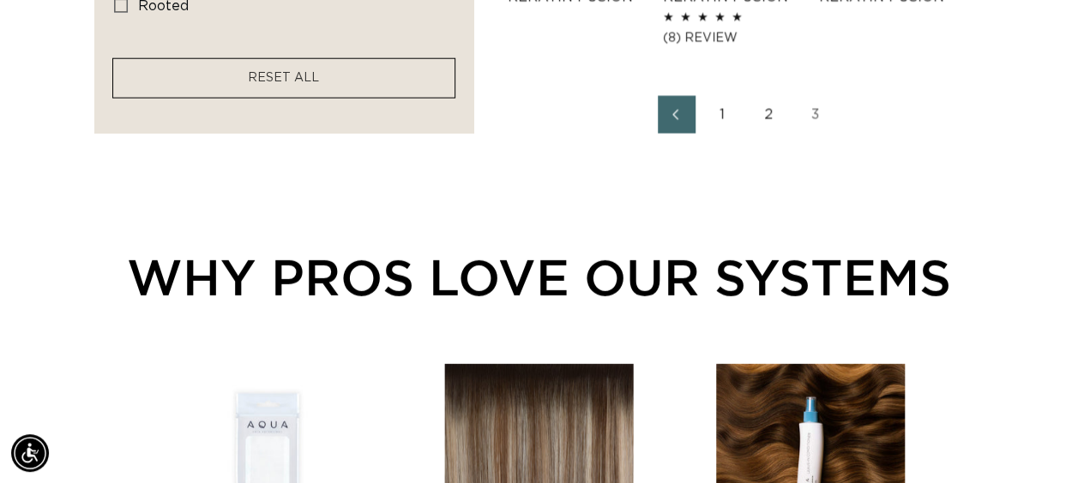
scroll to position [2236, 0]
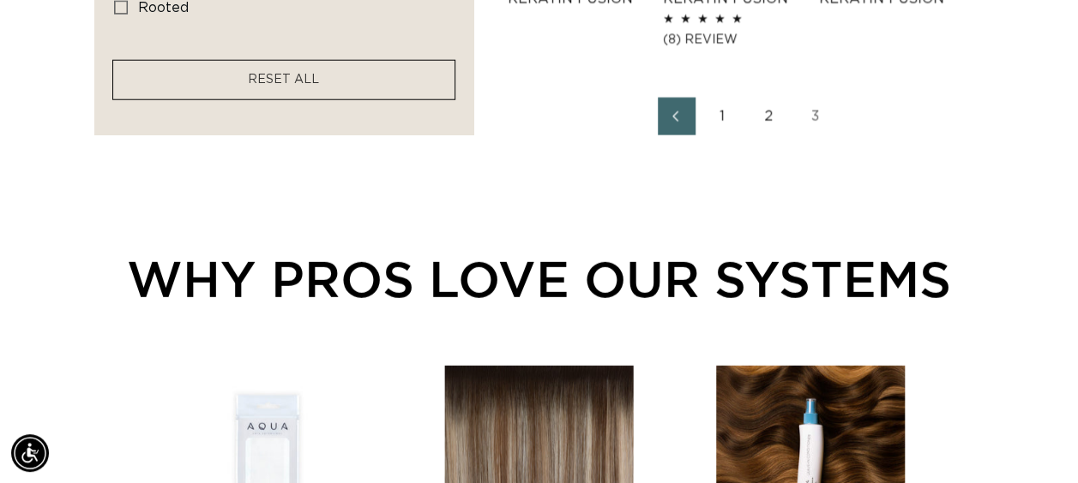
click at [725, 111] on link "1" at bounding box center [723, 117] width 38 height 38
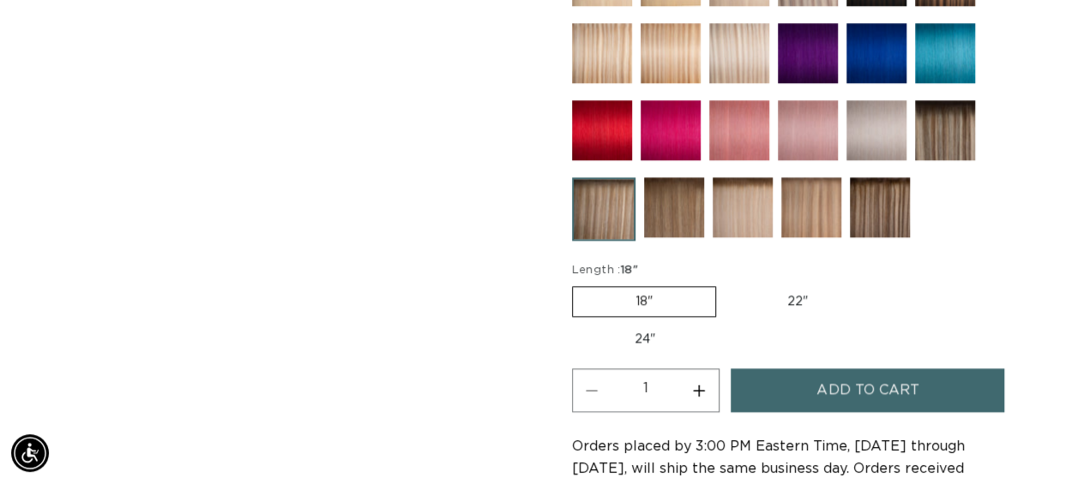
scroll to position [0, 955]
click at [703, 381] on button "Increase quantity for Victoria Root Tap - Keratin Fusion" at bounding box center [699, 391] width 39 height 44
type input "2"
click at [855, 393] on span "Add to cart" at bounding box center [867, 391] width 102 height 44
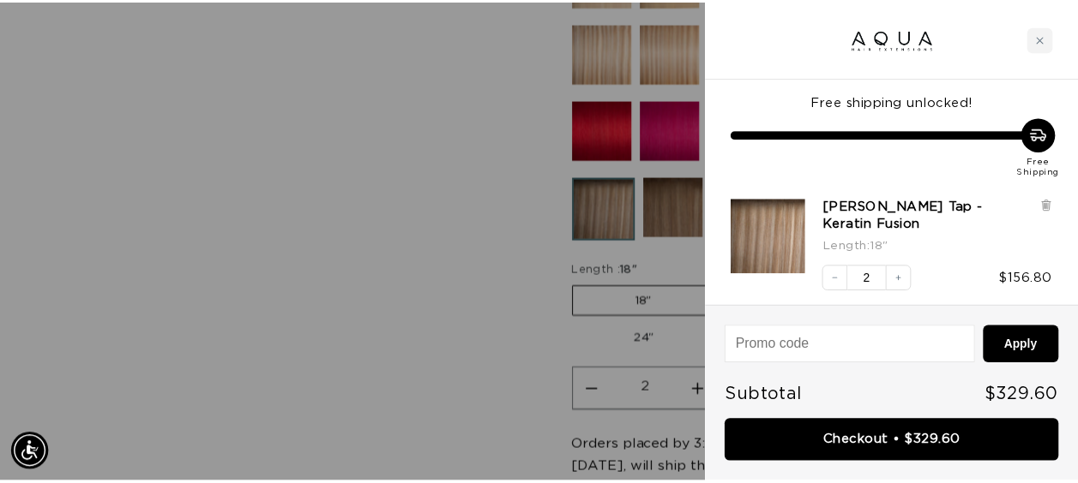
scroll to position [0, 0]
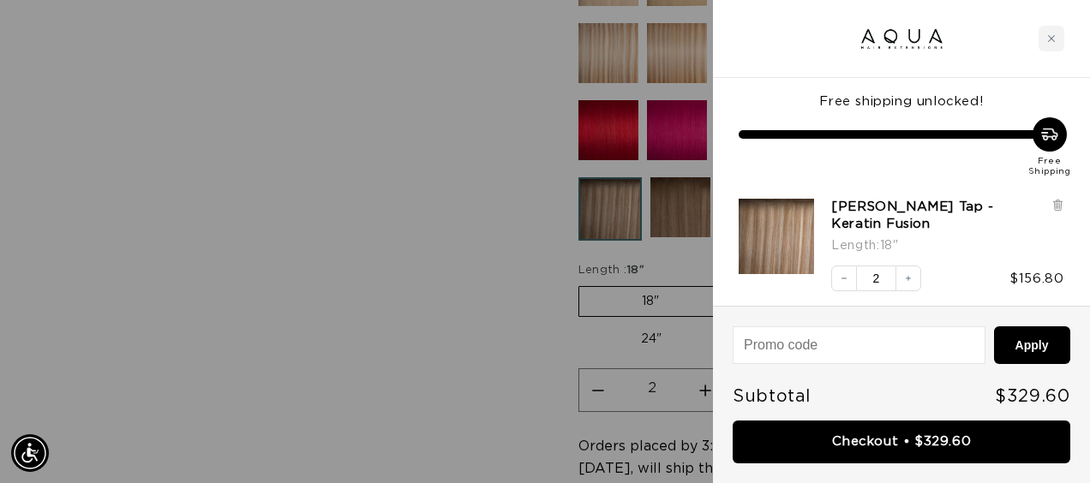
click at [459, 230] on div at bounding box center [545, 241] width 1090 height 483
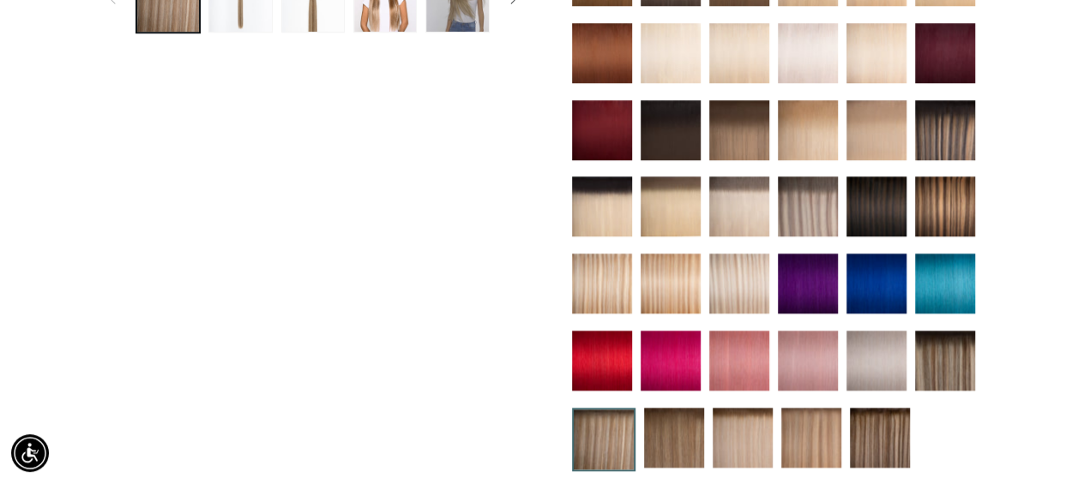
scroll to position [629, 0]
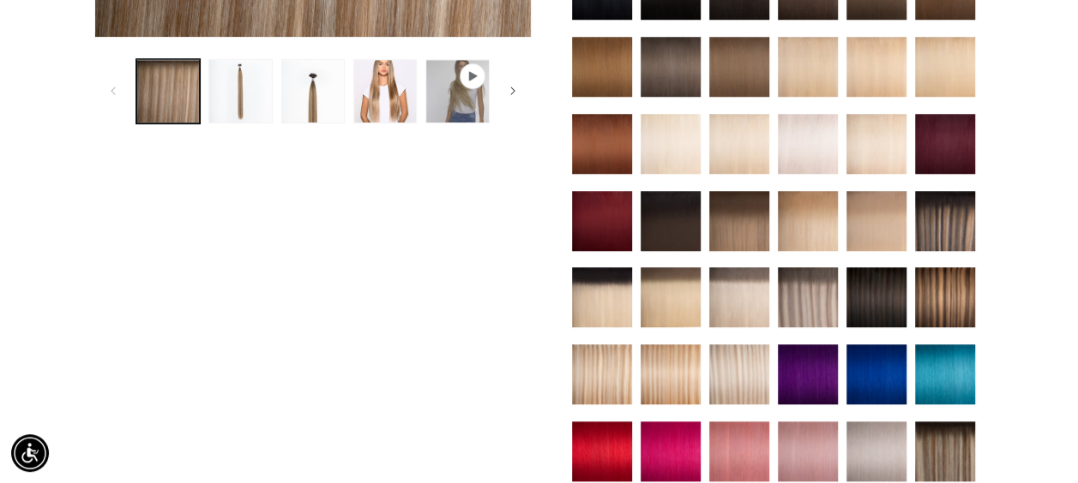
click at [667, 151] on img at bounding box center [670, 144] width 60 height 60
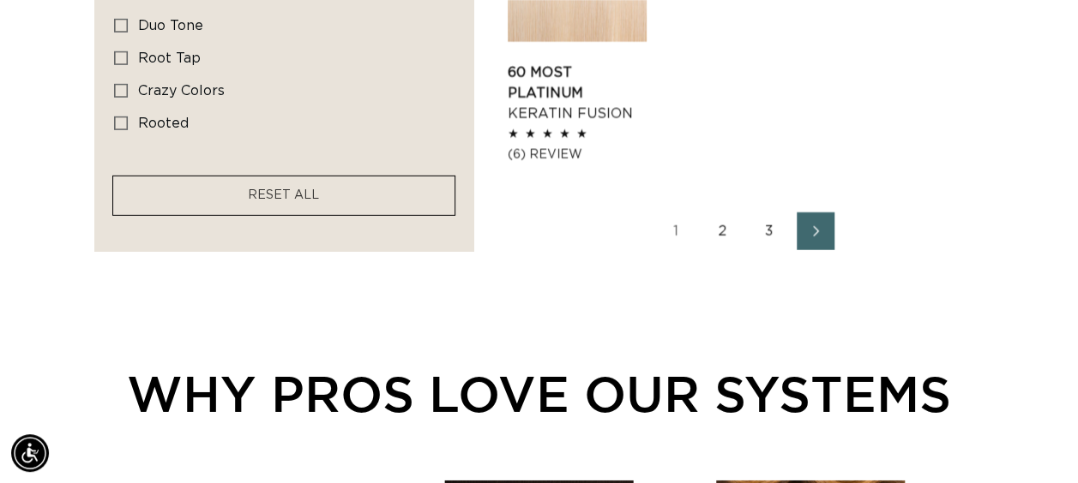
scroll to position [0, 1911]
click at [723, 213] on link "2" at bounding box center [723, 232] width 38 height 38
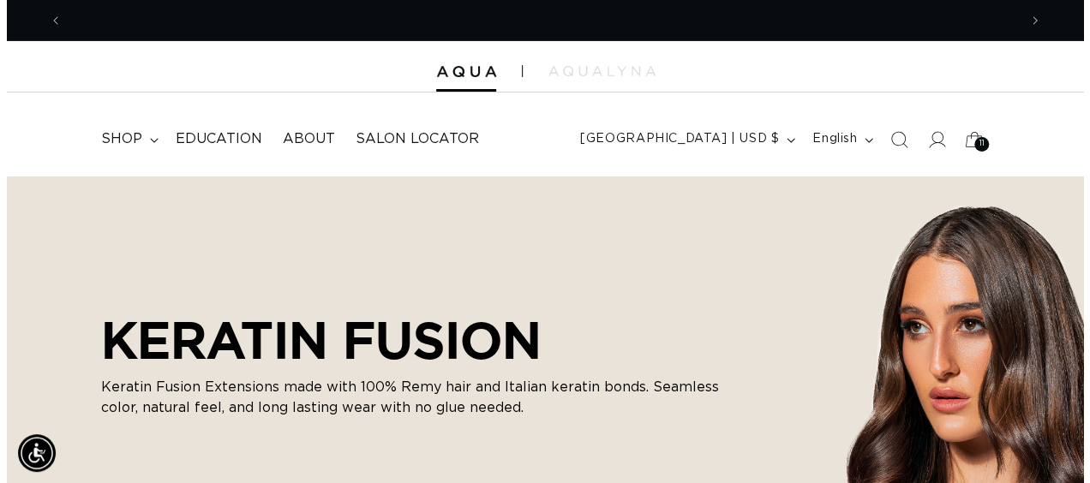
scroll to position [0, 1911]
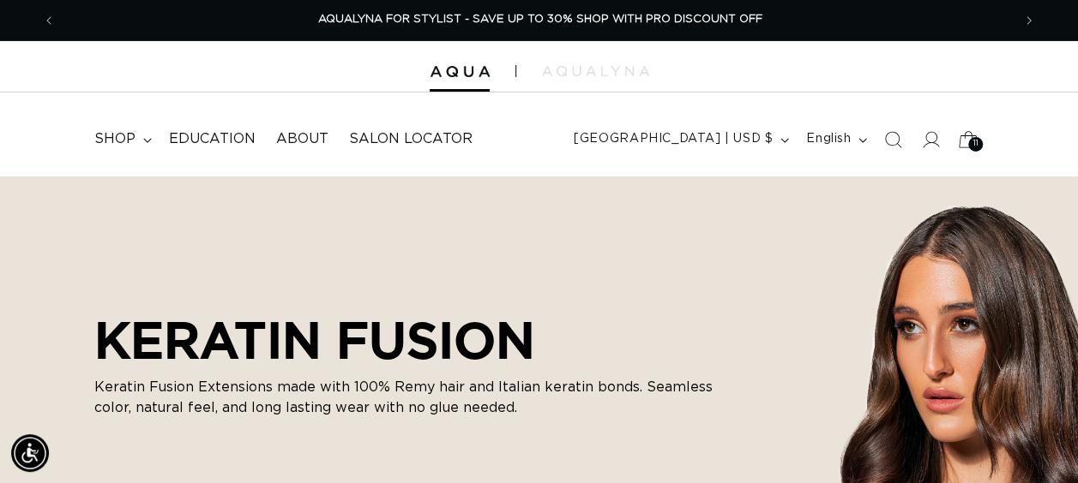
click at [972, 139] on span "11" at bounding box center [975, 144] width 6 height 15
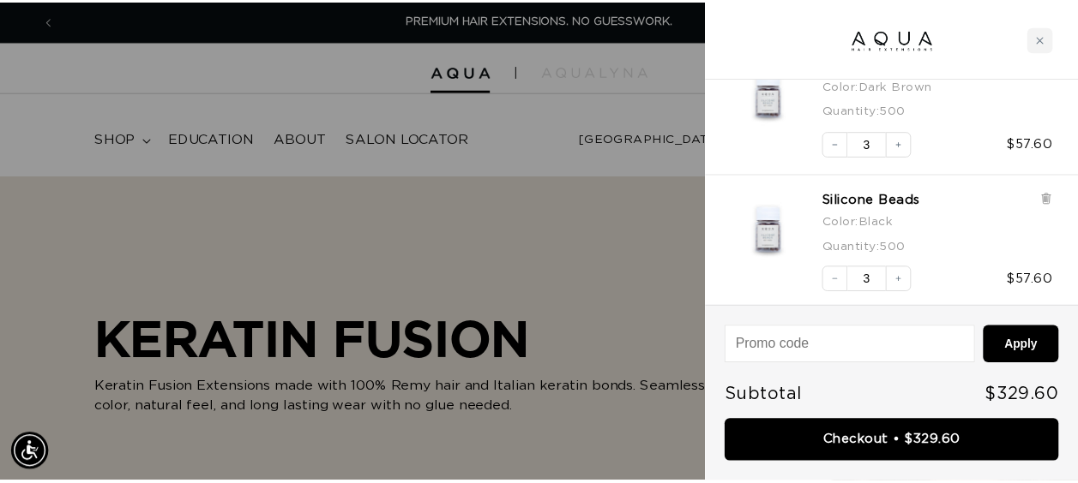
scroll to position [410, 0]
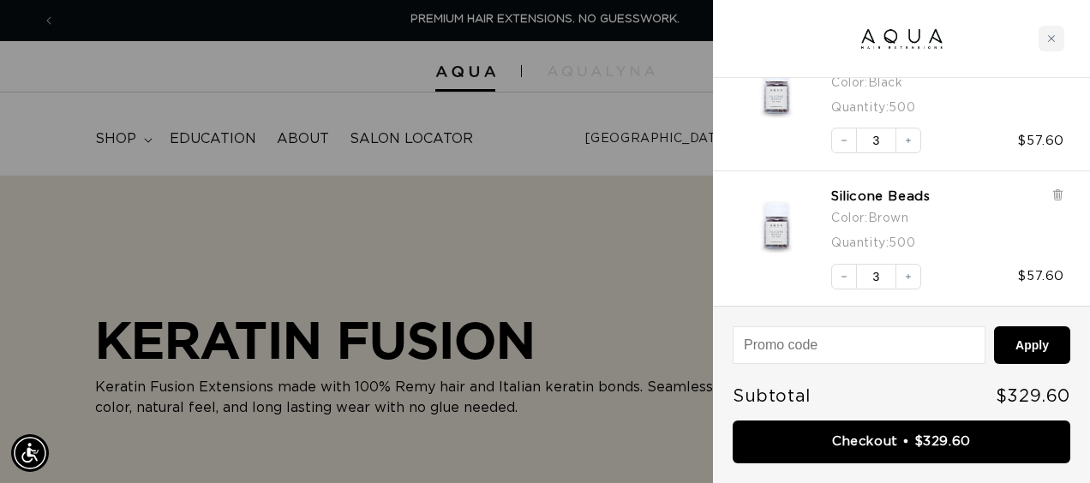
click at [598, 145] on div at bounding box center [545, 241] width 1090 height 483
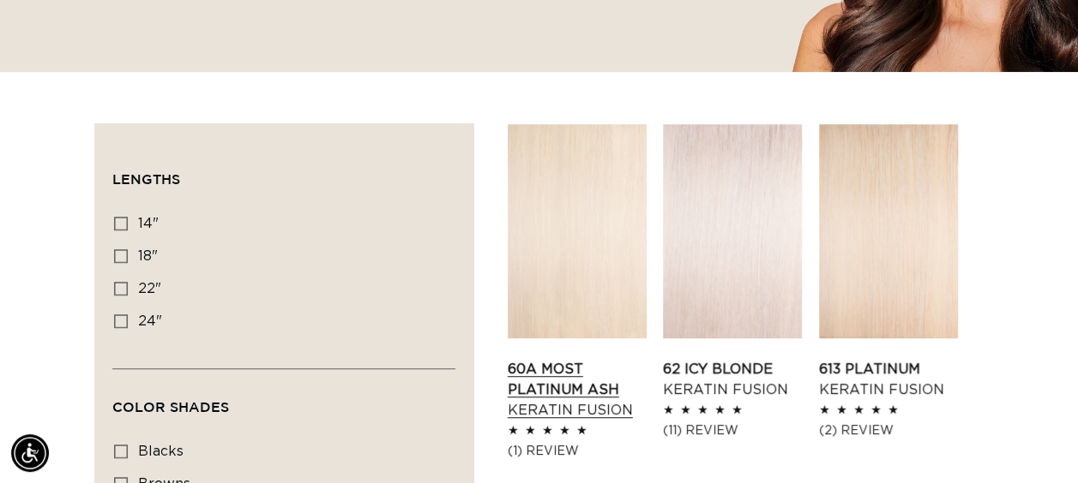
scroll to position [0, 0]
click at [519, 359] on link "60A Most Platinum Ash Keratin Fusion" at bounding box center [576, 390] width 139 height 62
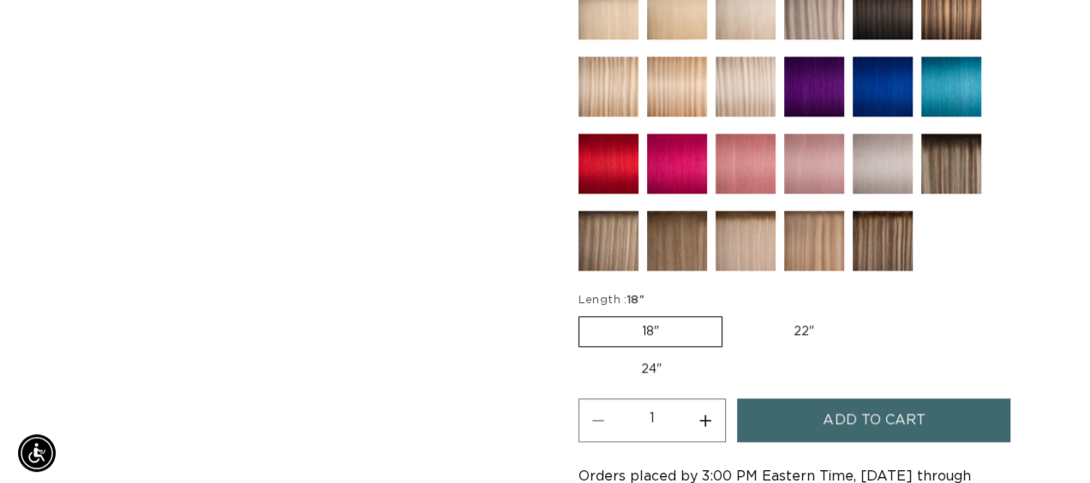
scroll to position [0, 955]
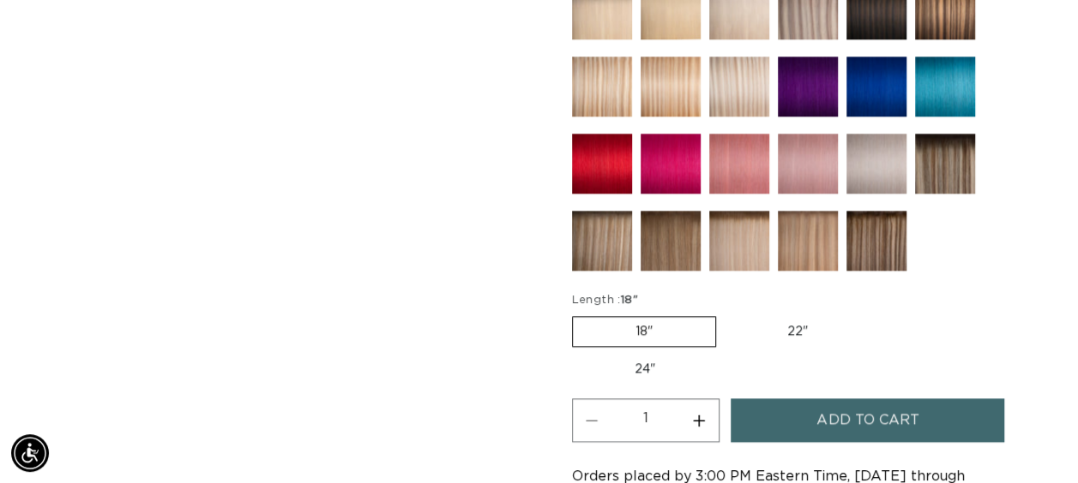
click at [805, 319] on label "22" Variant sold out or unavailable" at bounding box center [797, 331] width 146 height 29
click at [725, 314] on input "22" Variant sold out or unavailable" at bounding box center [724, 313] width 1 height 1
radio input "true"
click at [823, 417] on span "Add to cart" at bounding box center [867, 421] width 102 height 44
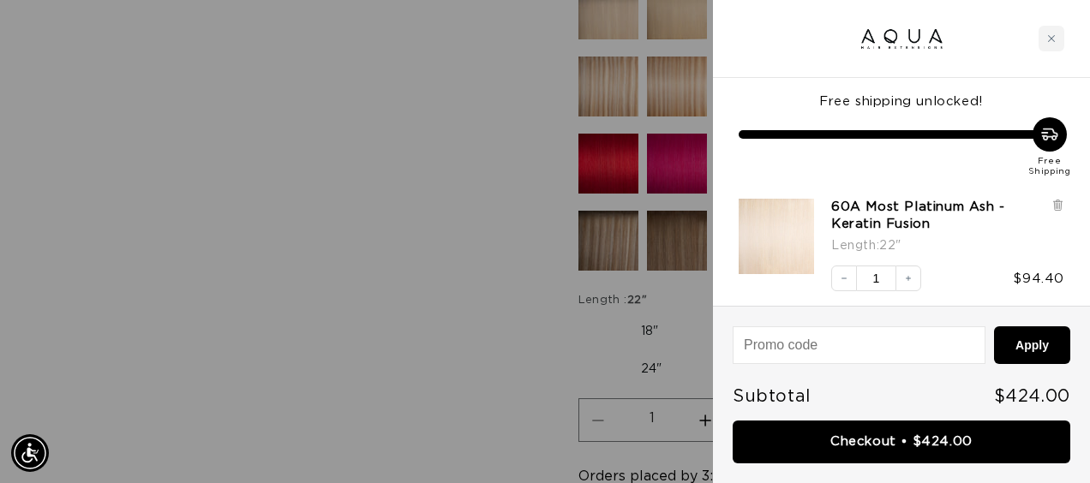
click at [425, 220] on div at bounding box center [545, 241] width 1090 height 483
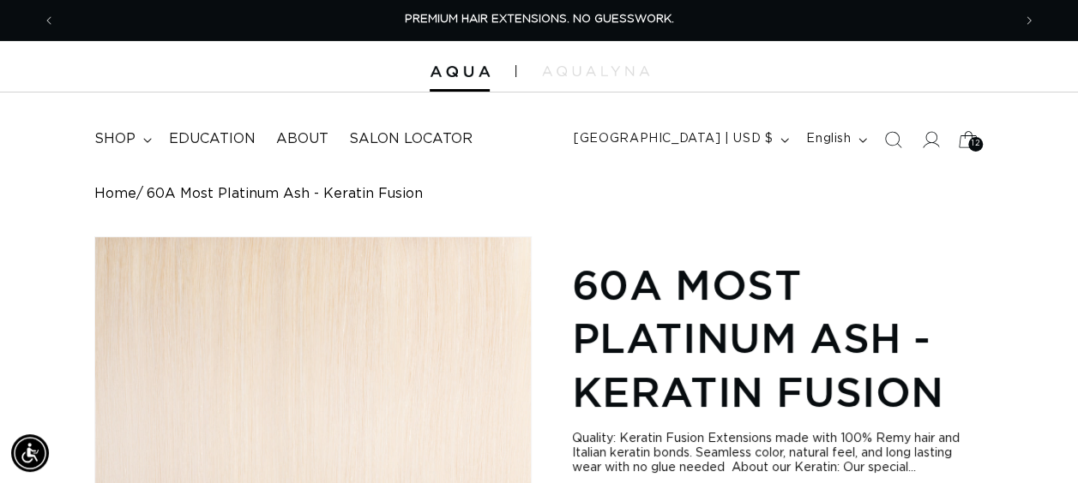
click at [967, 131] on icon at bounding box center [967, 139] width 19 height 16
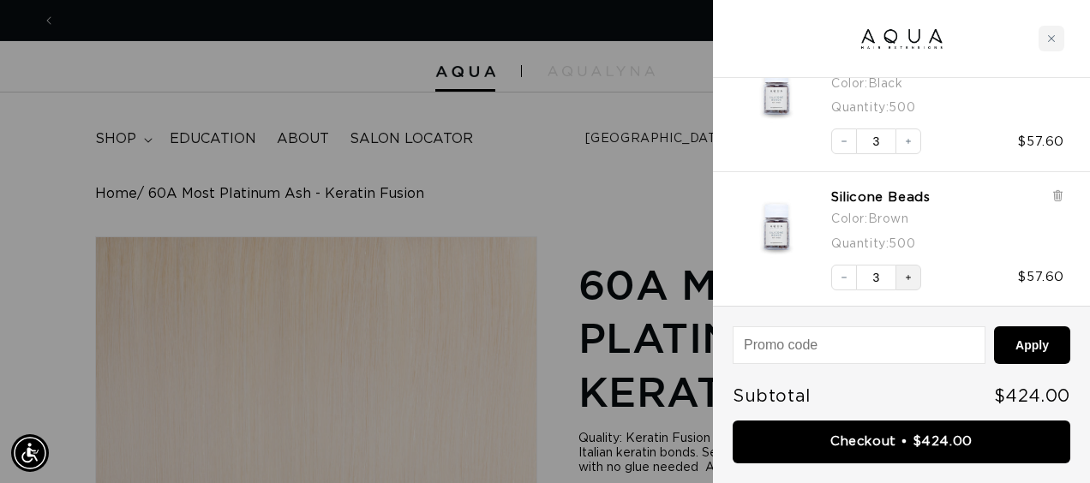
scroll to position [0, 1937]
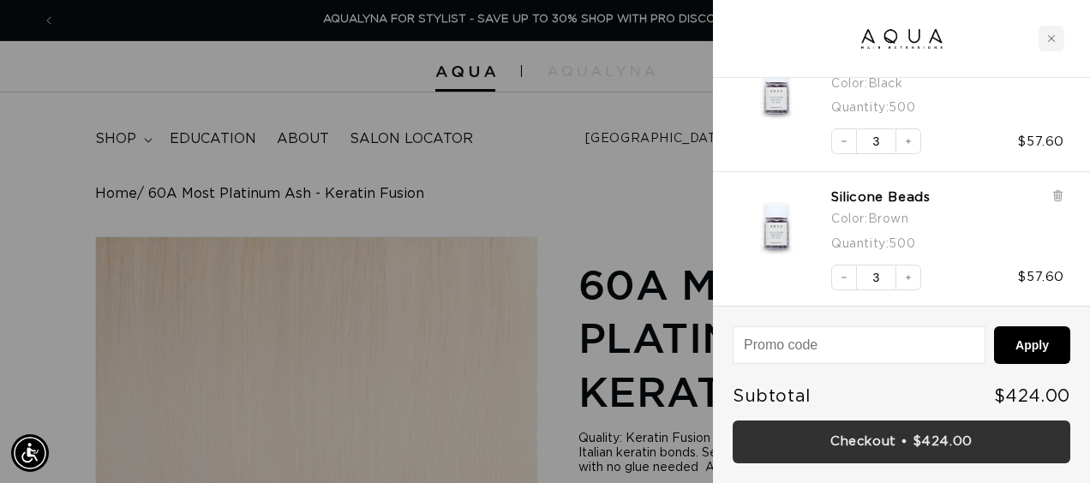
click at [853, 453] on link "Checkout • $424.00" at bounding box center [902, 443] width 338 height 44
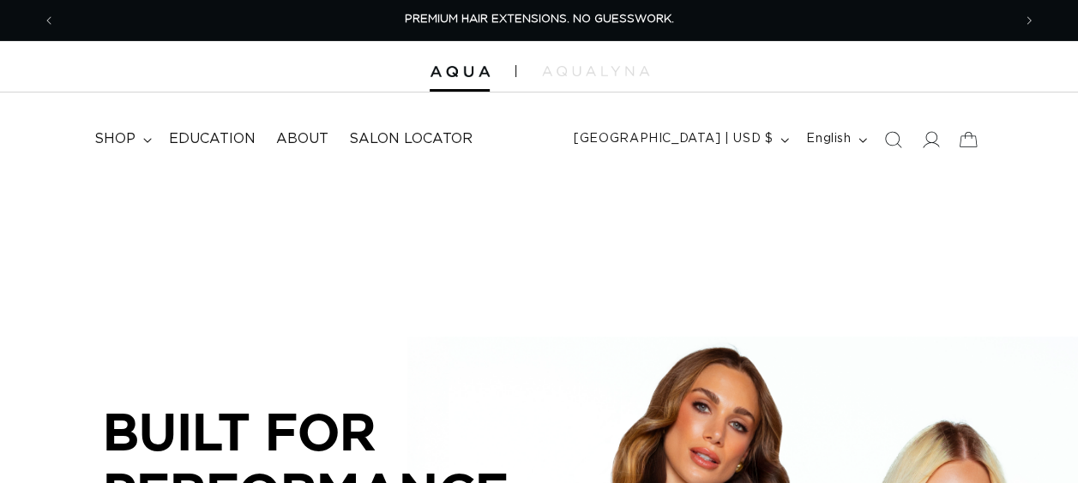
click at [921, 141] on icon at bounding box center [929, 139] width 17 height 17
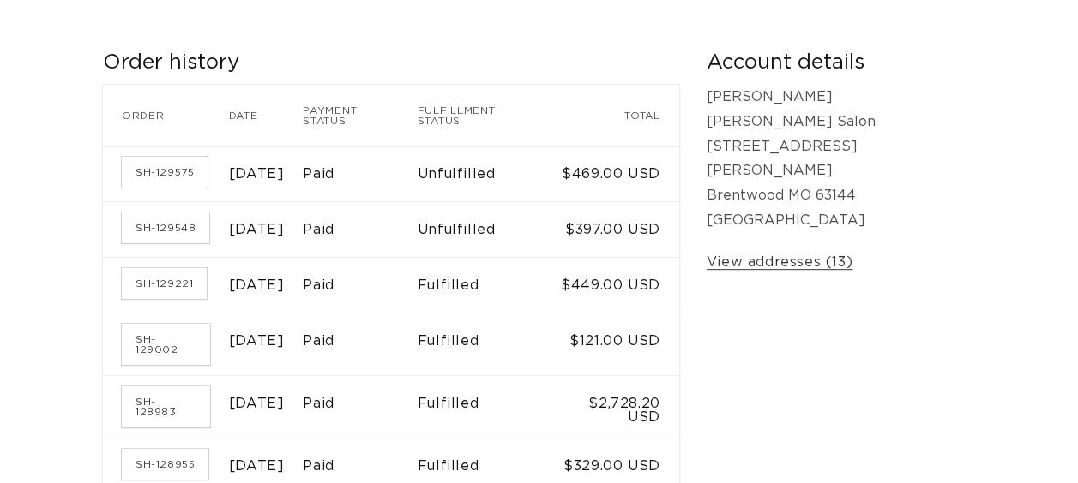
scroll to position [281, 0]
click at [174, 161] on link "SH-129575" at bounding box center [165, 171] width 86 height 31
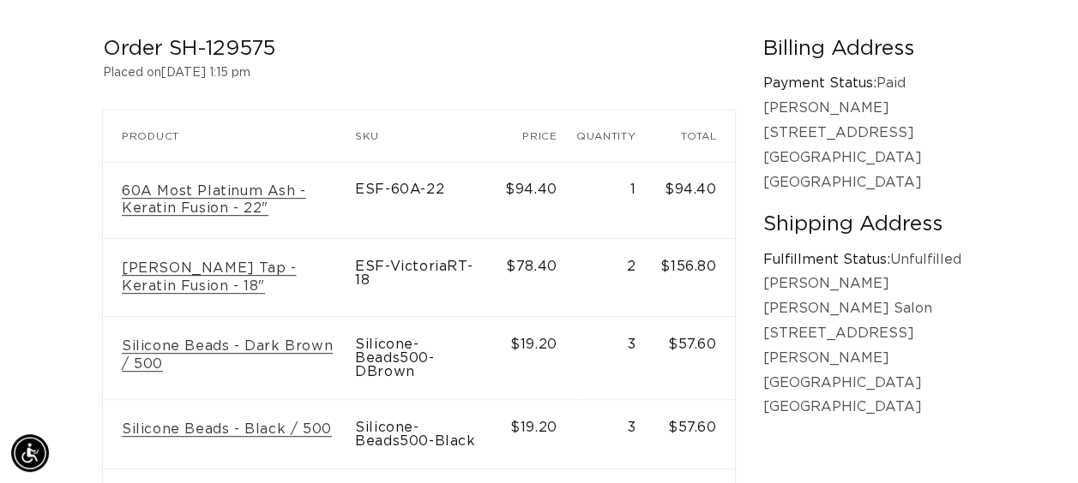
scroll to position [0, 955]
drag, startPoint x: 273, startPoint y: 39, endPoint x: 171, endPoint y: 48, distance: 101.5
click at [171, 48] on h2 "Order SH-129575" at bounding box center [419, 49] width 632 height 27
copy h2 "SH-129575"
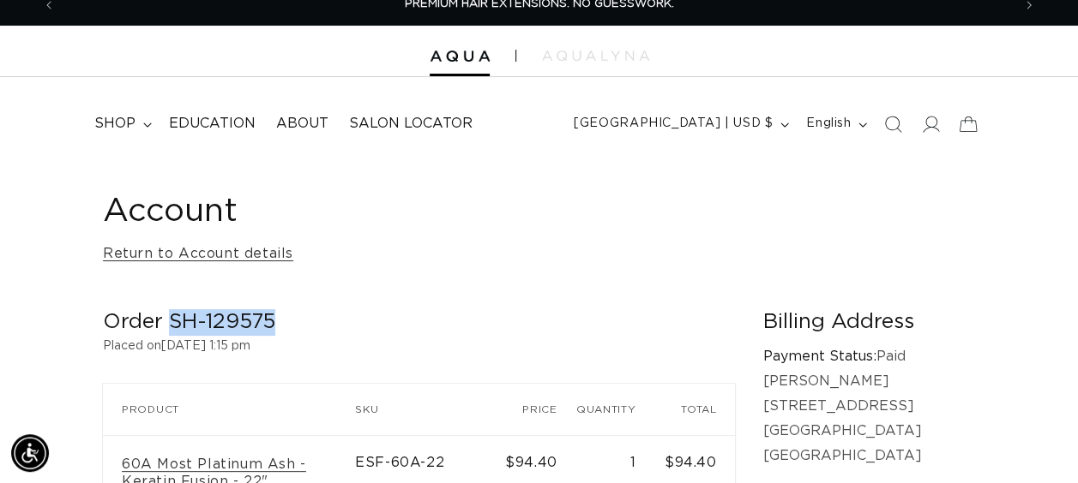
scroll to position [0, 0]
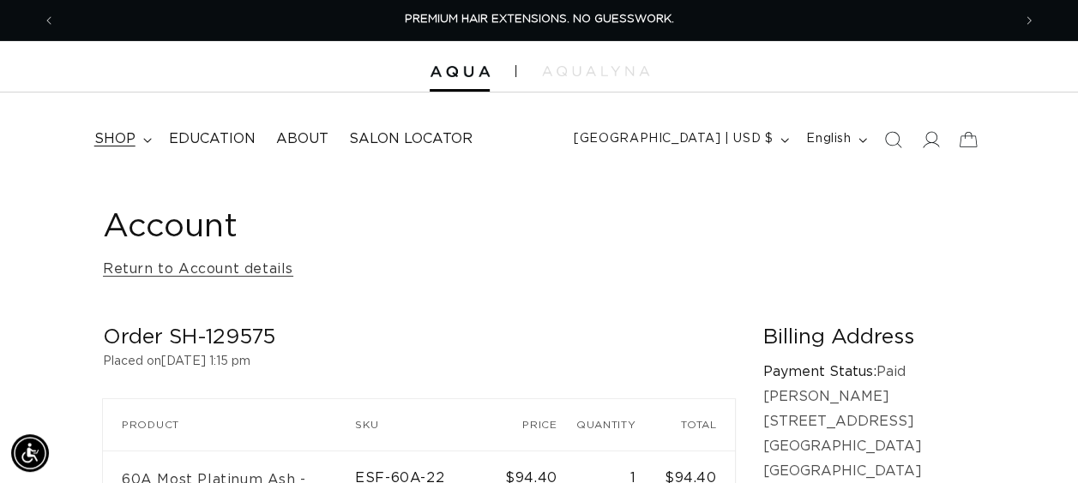
click at [120, 141] on span "shop" at bounding box center [114, 139] width 41 height 18
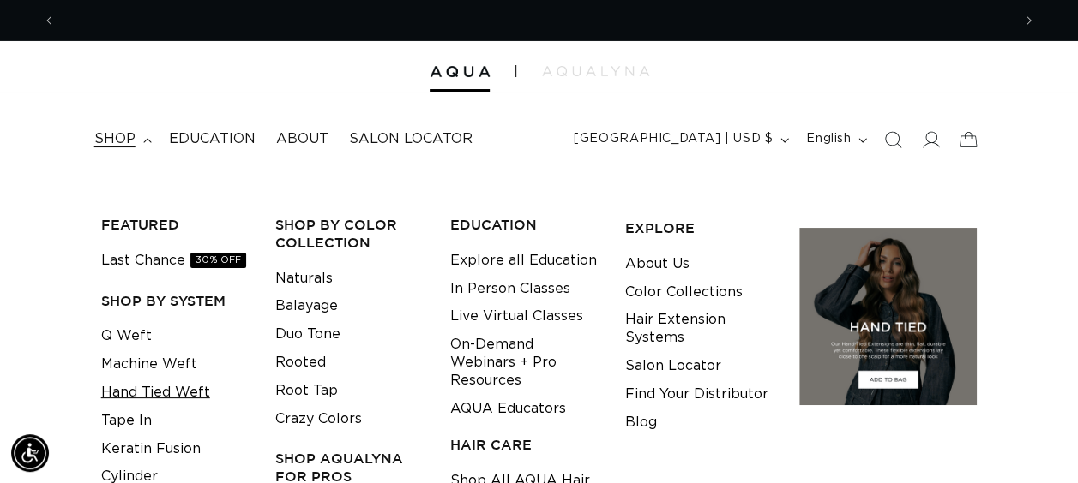
scroll to position [0, 955]
click at [135, 397] on link "Hand Tied Weft" at bounding box center [155, 393] width 109 height 28
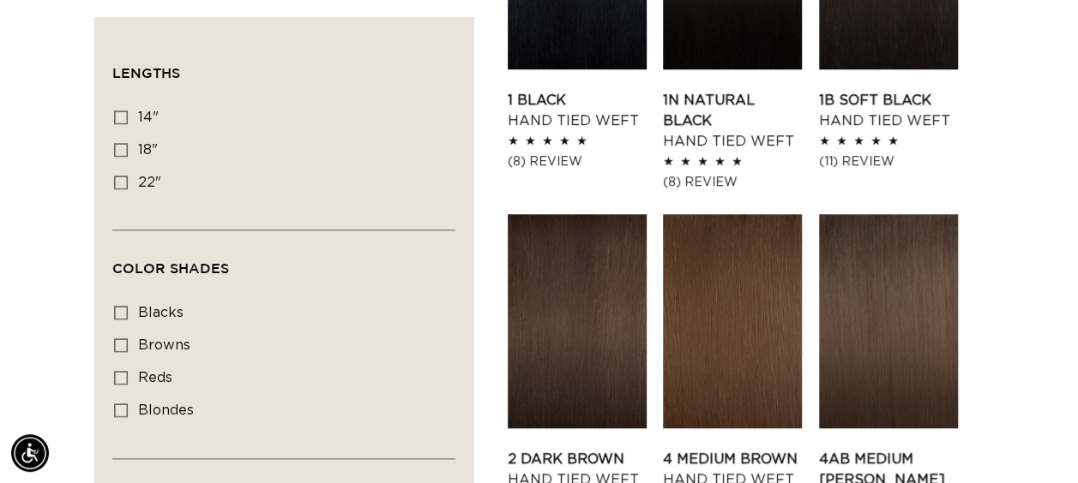
scroll to position [798, 0]
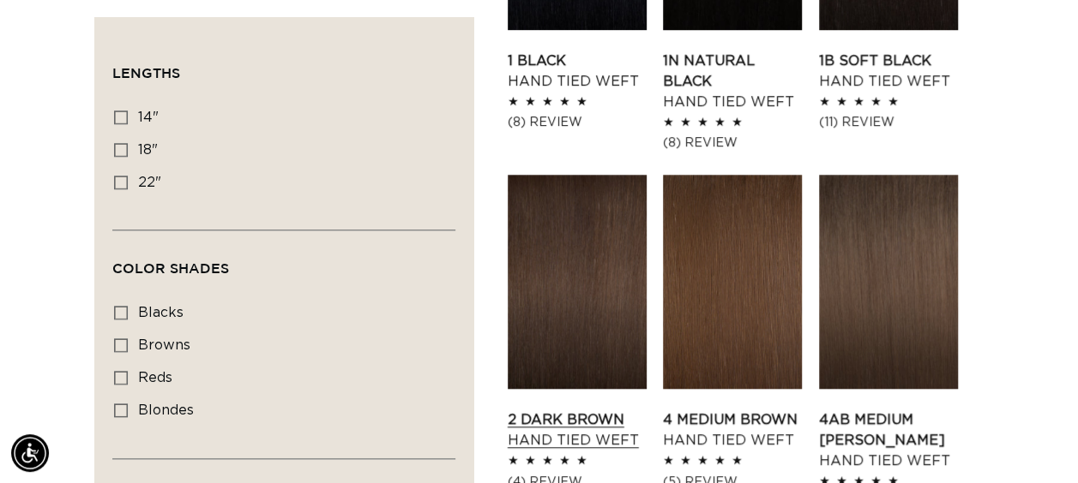
click at [558, 410] on link "2 Dark Brown Hand Tied Weft" at bounding box center [576, 430] width 139 height 41
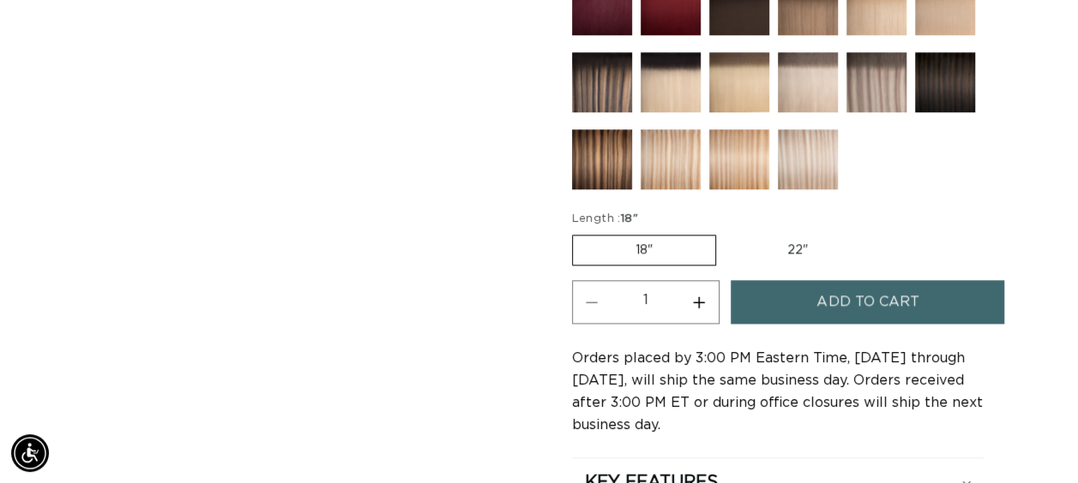
scroll to position [0, 955]
click at [705, 295] on button "Increase quantity for 2 Dark Brown - Hand Tied Weft" at bounding box center [699, 302] width 39 height 44
type input "2"
click at [857, 288] on span "Add to cart" at bounding box center [867, 302] width 102 height 44
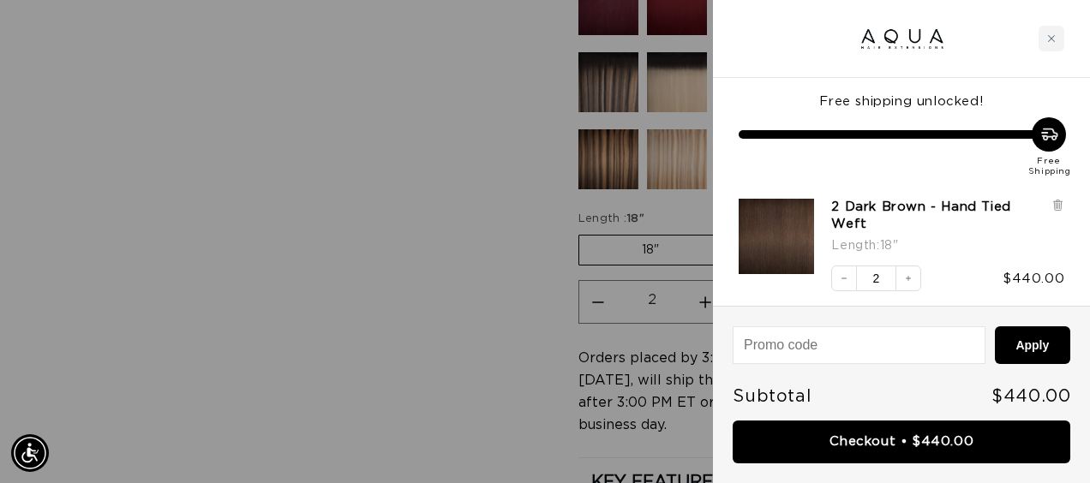
scroll to position [0, 0]
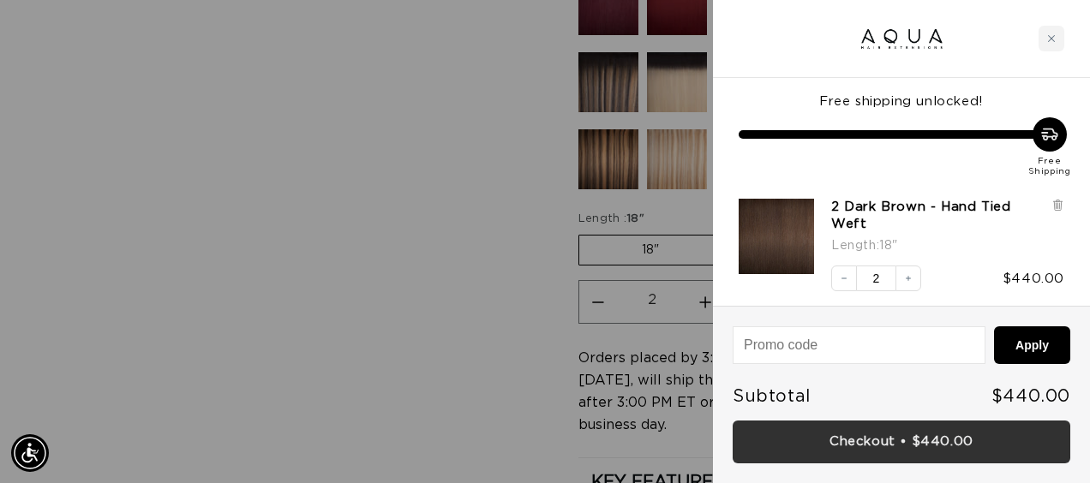
click at [824, 445] on link "Checkout • $440.00" at bounding box center [902, 443] width 338 height 44
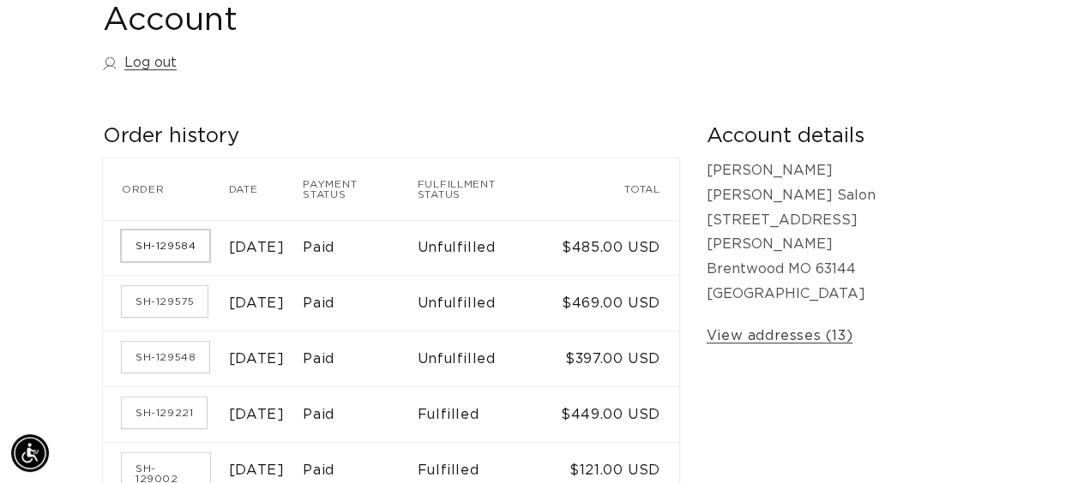
click at [177, 238] on link "SH-129584" at bounding box center [165, 246] width 87 height 31
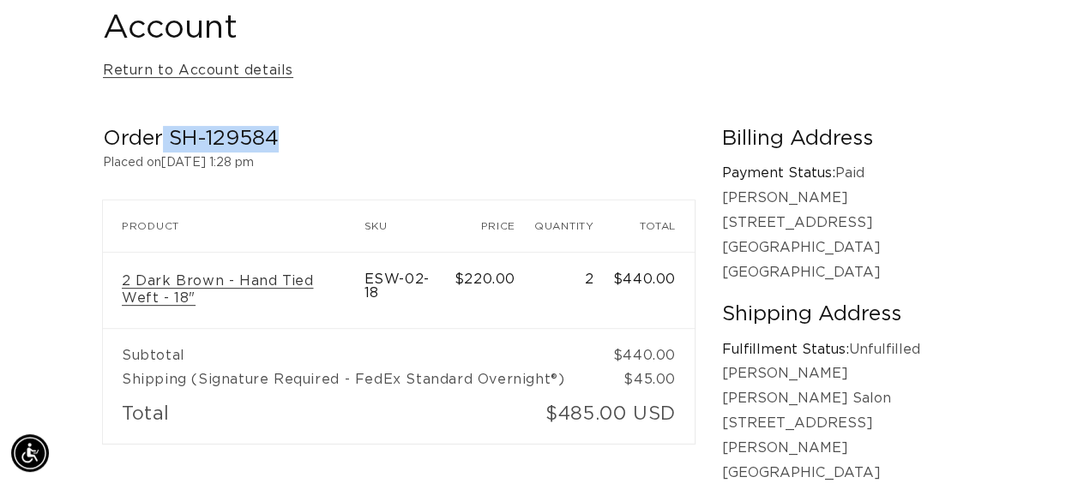
scroll to position [0, 955]
drag, startPoint x: 280, startPoint y: 139, endPoint x: 168, endPoint y: 134, distance: 112.4
click at [168, 134] on h2 "Order SH-129584" at bounding box center [398, 139] width 591 height 27
copy h2 "SH-129584"
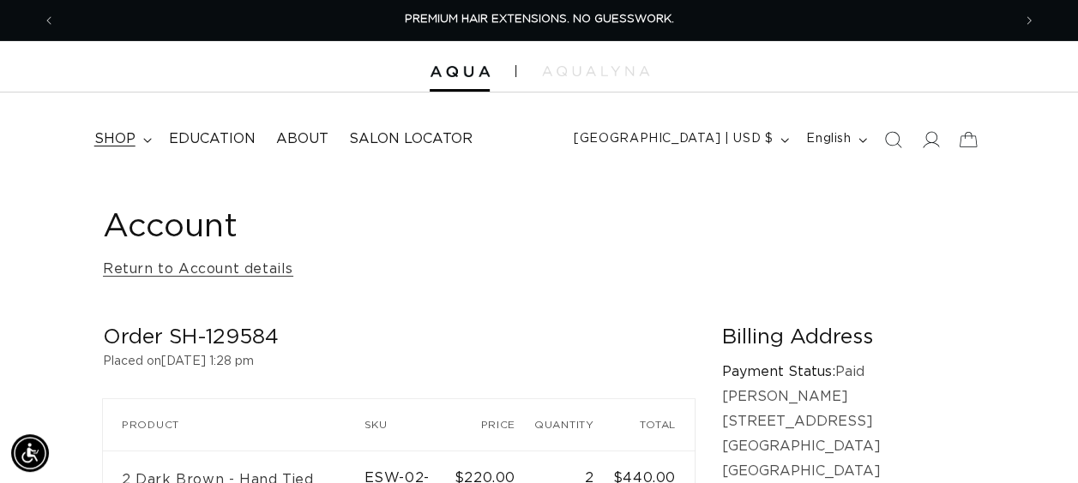
click at [108, 134] on span "shop" at bounding box center [114, 139] width 41 height 18
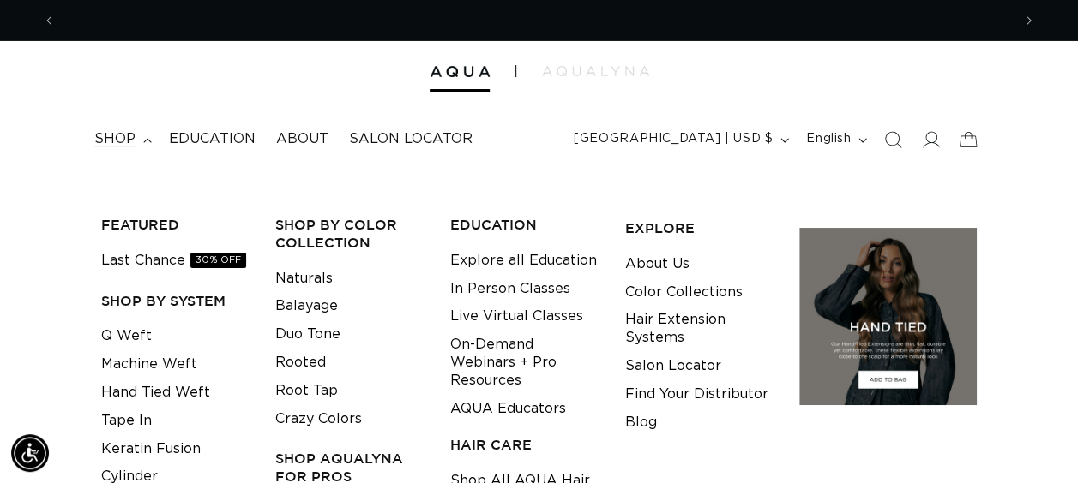
scroll to position [0, 1911]
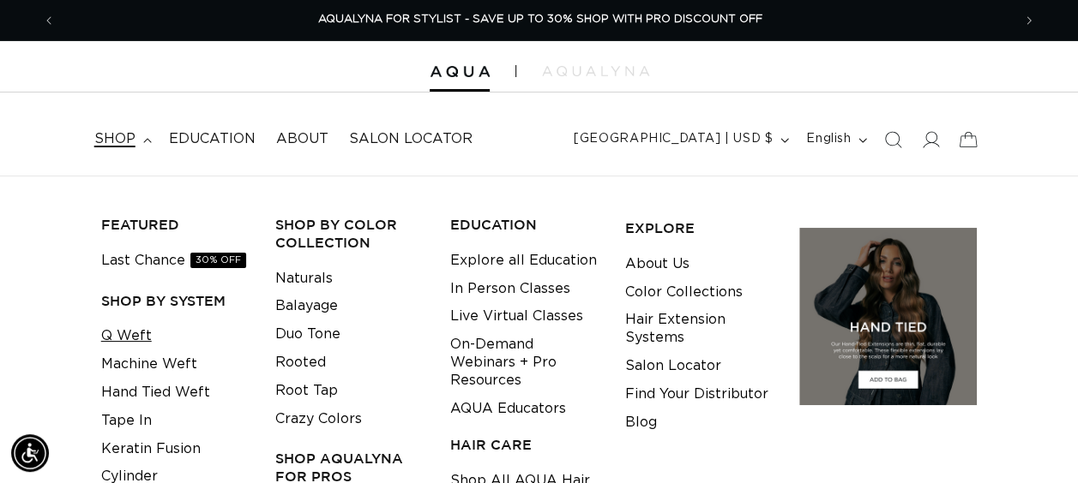
click at [129, 324] on link "Q Weft" at bounding box center [126, 336] width 51 height 28
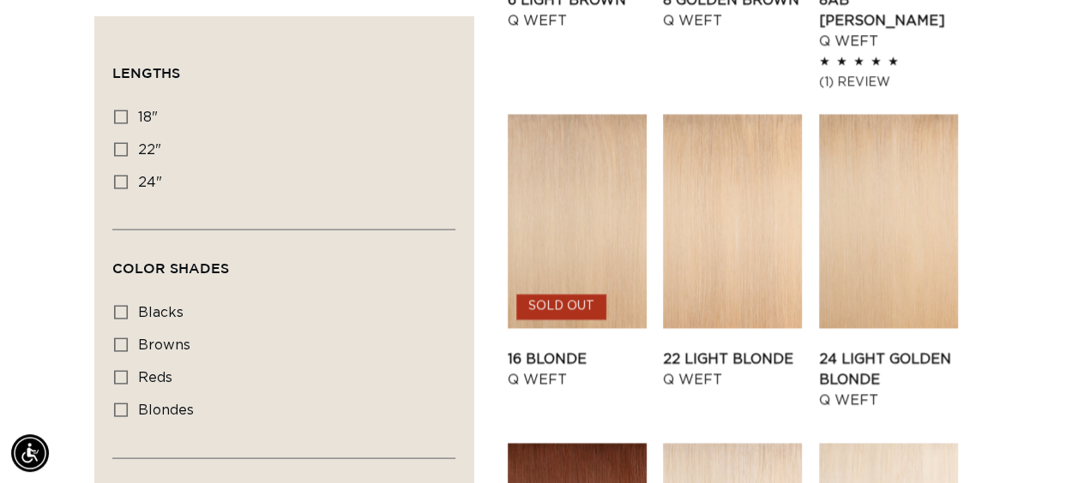
scroll to position [1557, 0]
click at [732, 350] on link "22 Light Blonde Q Weft" at bounding box center [732, 370] width 139 height 41
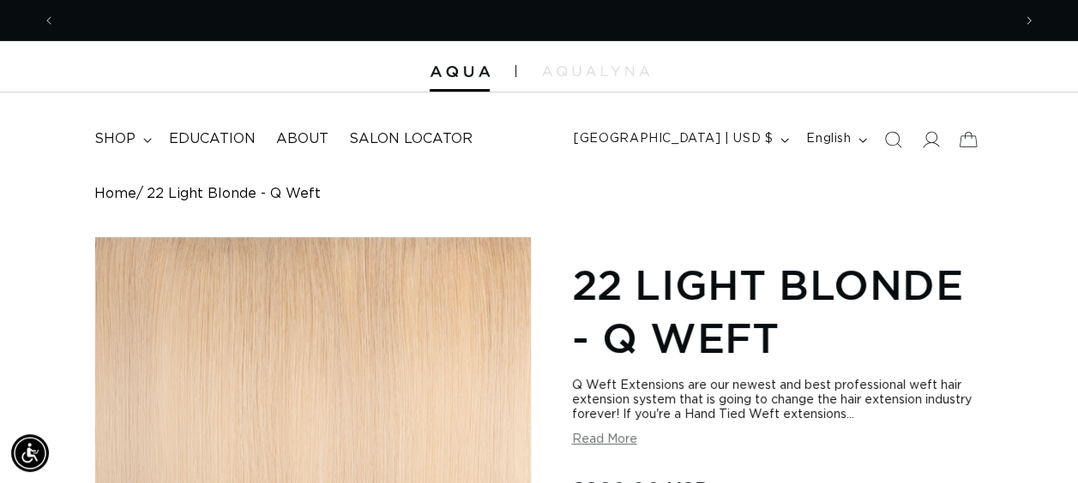
scroll to position [0, 955]
click at [1024, 20] on span "Next announcement" at bounding box center [1028, 20] width 17 height 17
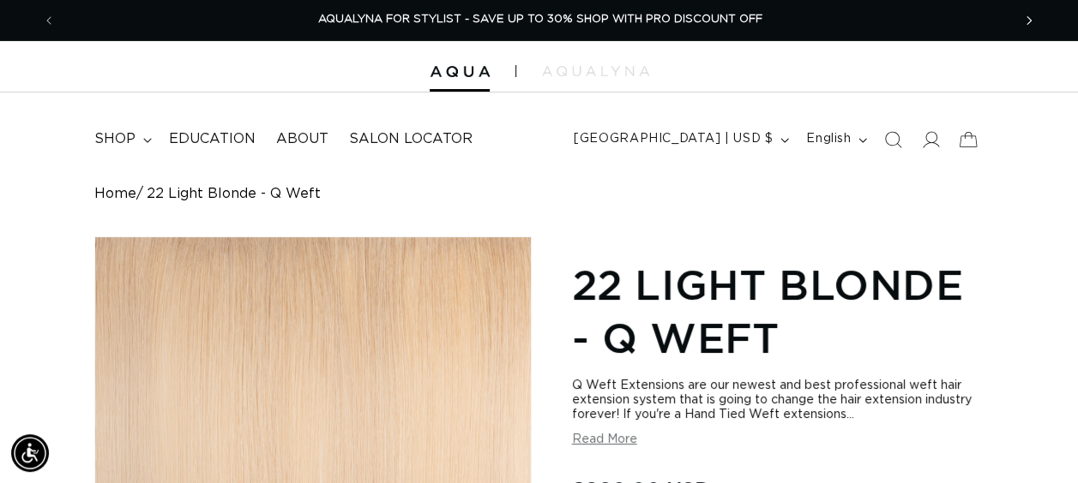
click at [1024, 20] on span "Next announcement" at bounding box center [1028, 20] width 17 height 17
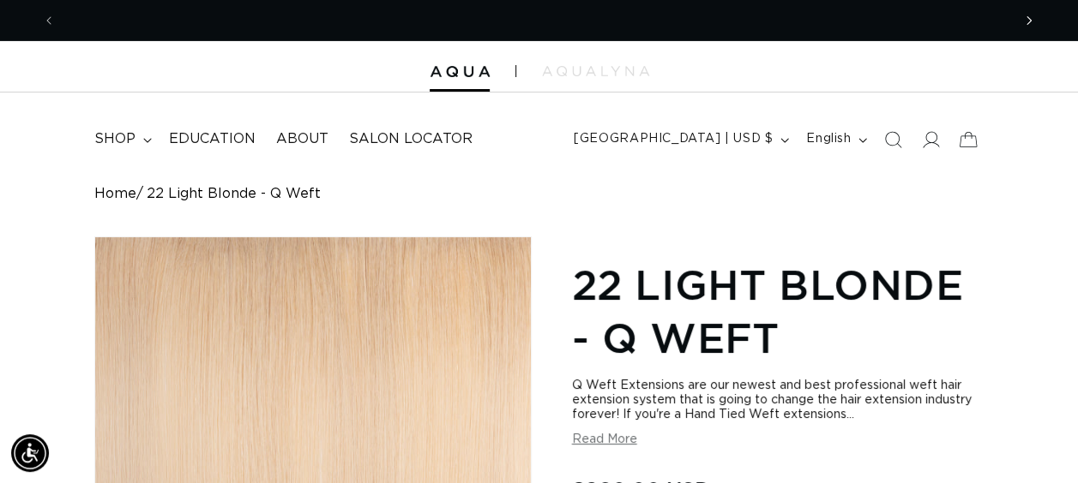
scroll to position [0, 0]
click at [1024, 20] on span "Next announcement" at bounding box center [1028, 20] width 17 height 17
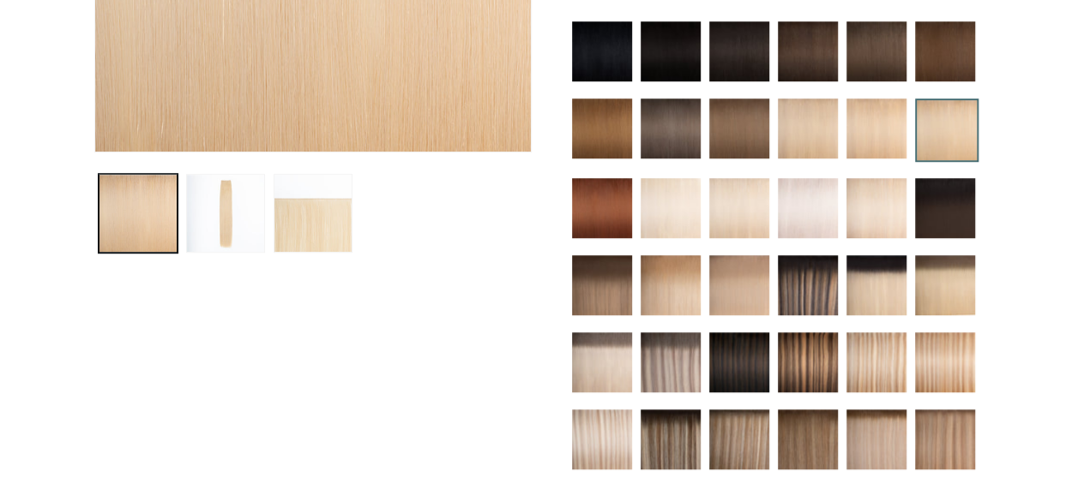
click at [799, 110] on img at bounding box center [807, 129] width 60 height 60
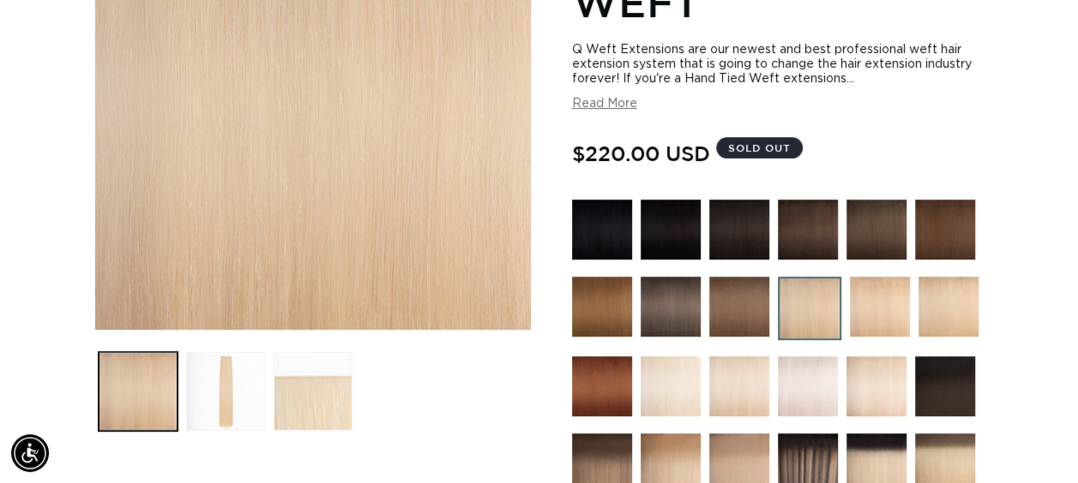
scroll to position [343, 0]
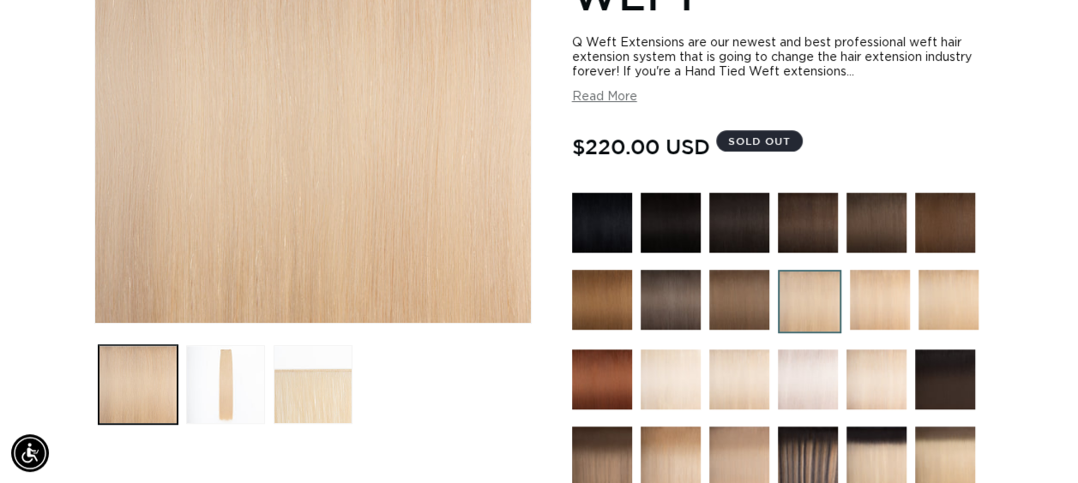
click at [742, 370] on img at bounding box center [739, 380] width 60 height 60
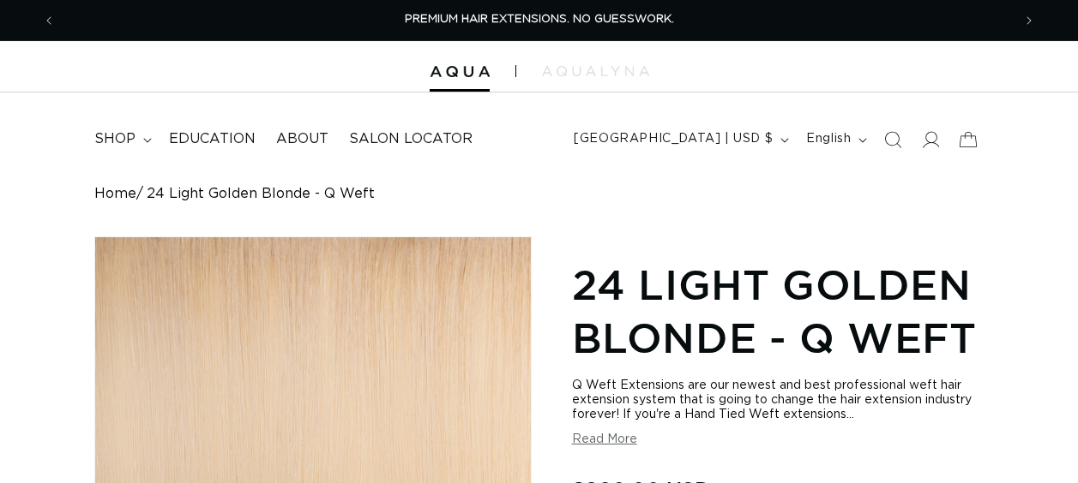
scroll to position [514, 0]
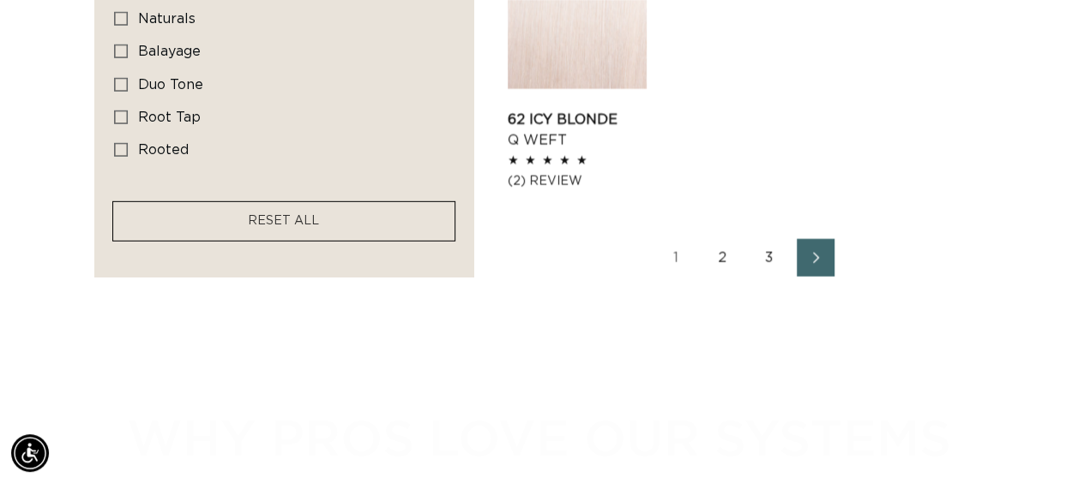
scroll to position [0, 1911]
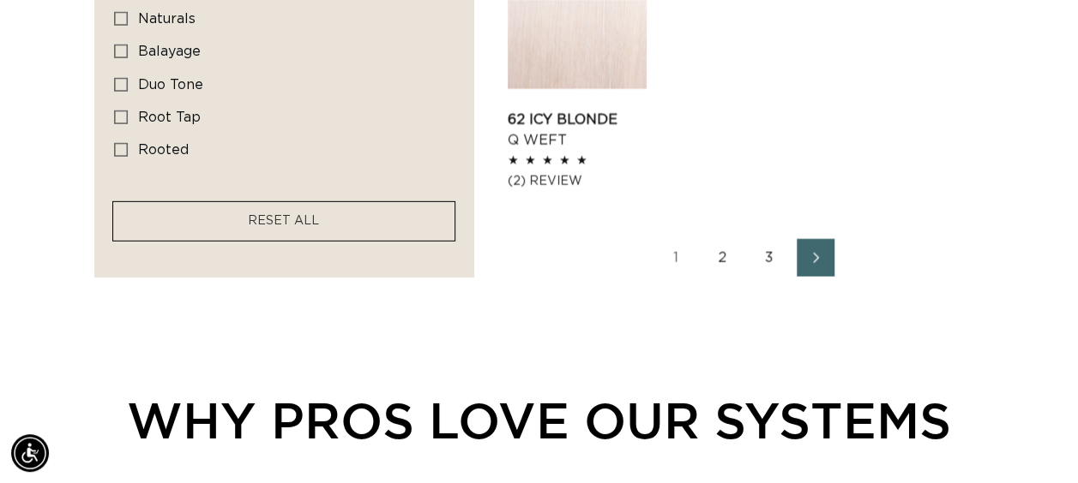
click at [715, 239] on link "2" at bounding box center [723, 258] width 38 height 38
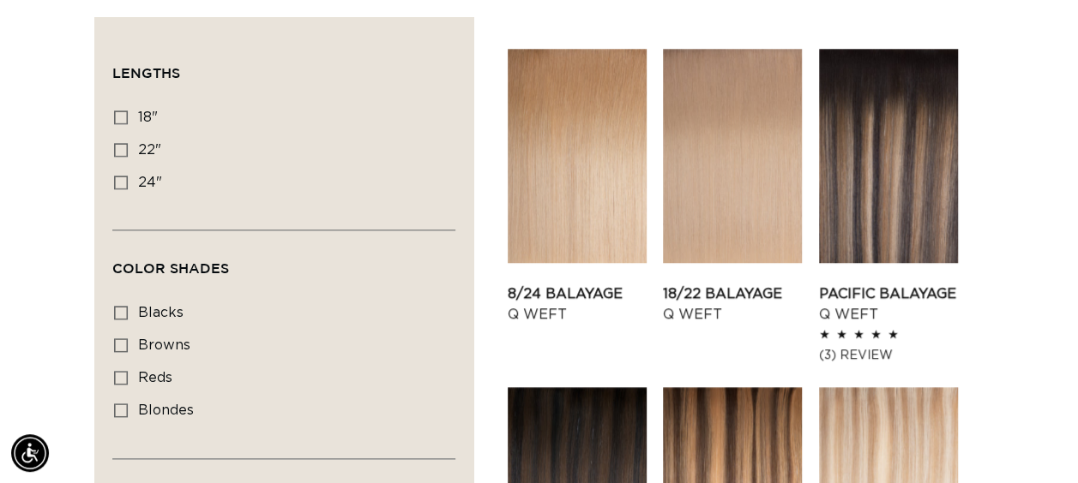
scroll to position [857, 0]
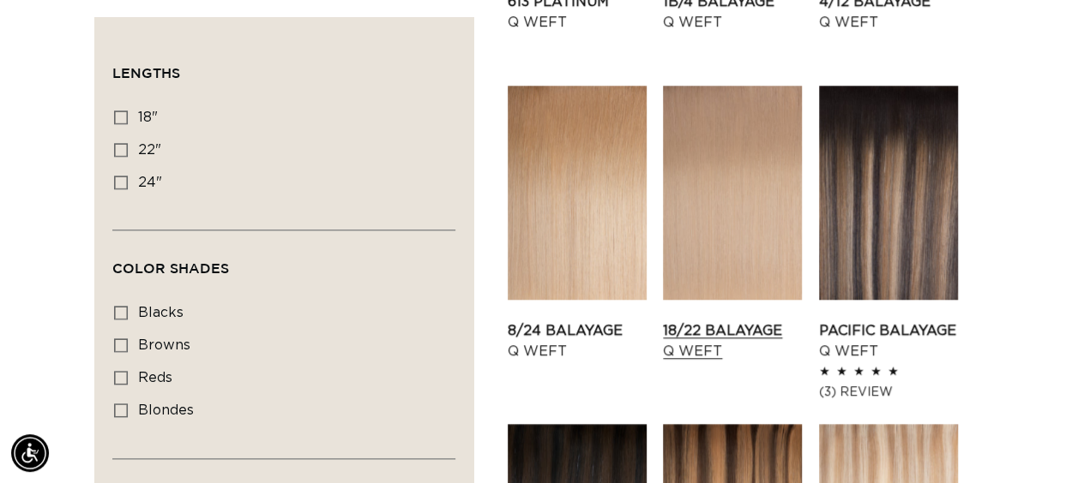
click at [721, 321] on link "18/22 Balayage Q Weft" at bounding box center [732, 341] width 139 height 41
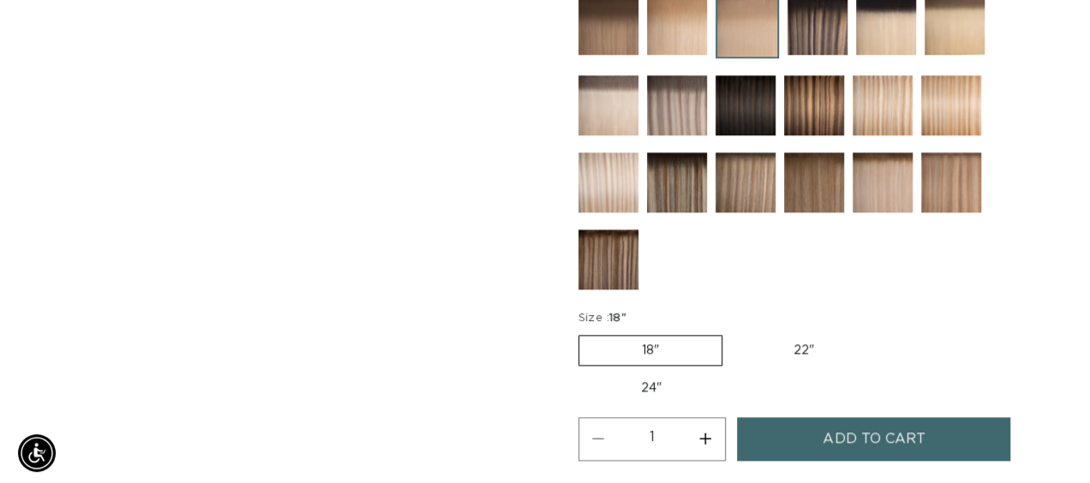
scroll to position [0, 955]
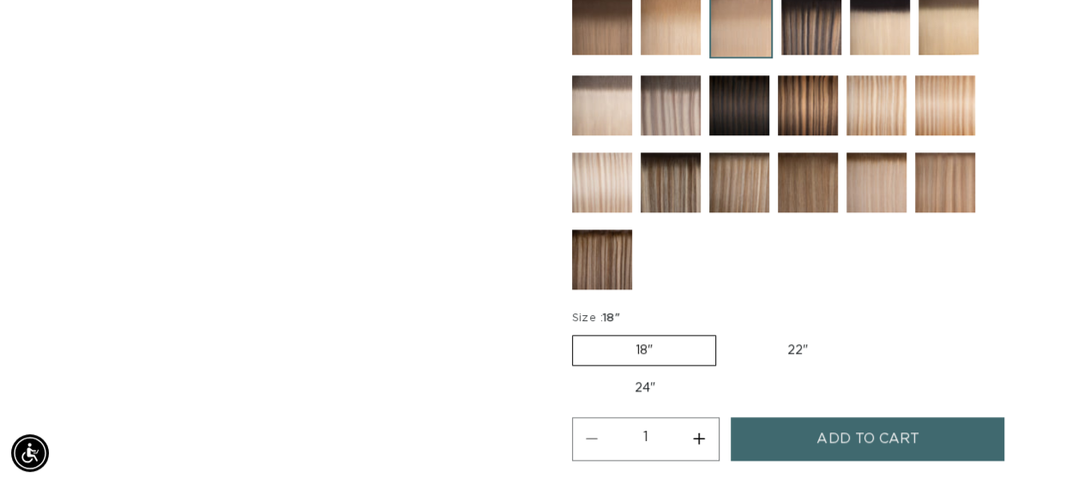
click at [833, 429] on span "Add to cart" at bounding box center [867, 439] width 102 height 44
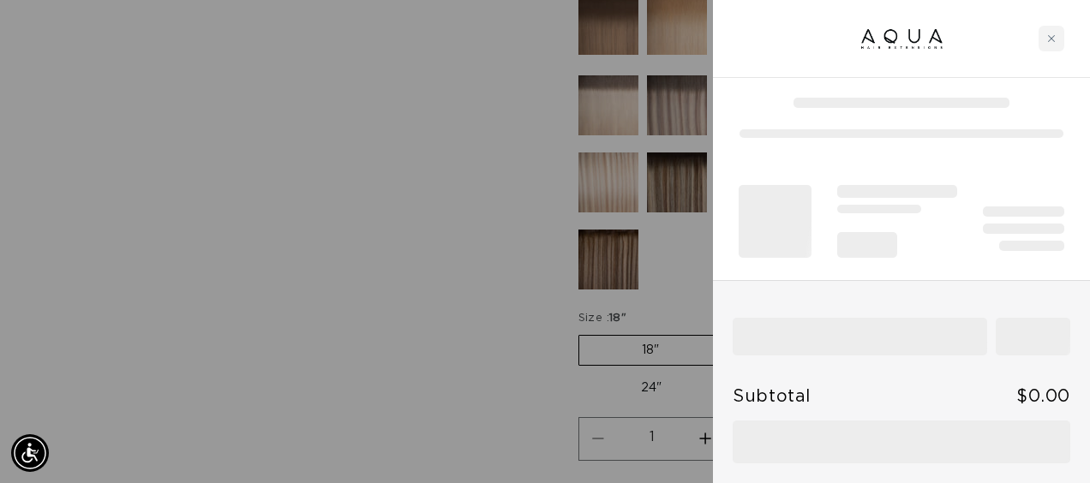
scroll to position [0, 969]
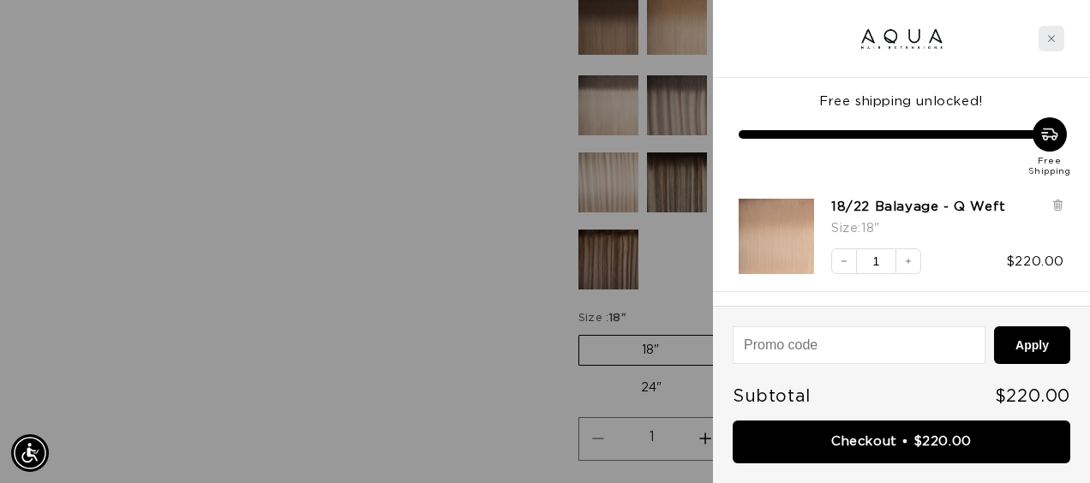
click at [1053, 39] on icon "Close cart" at bounding box center [1051, 38] width 7 height 7
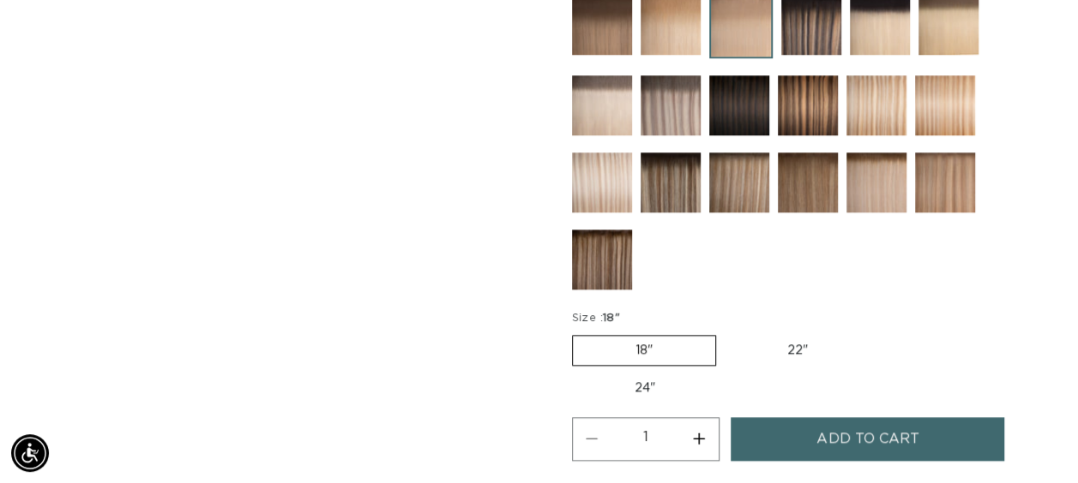
scroll to position [0, 1911]
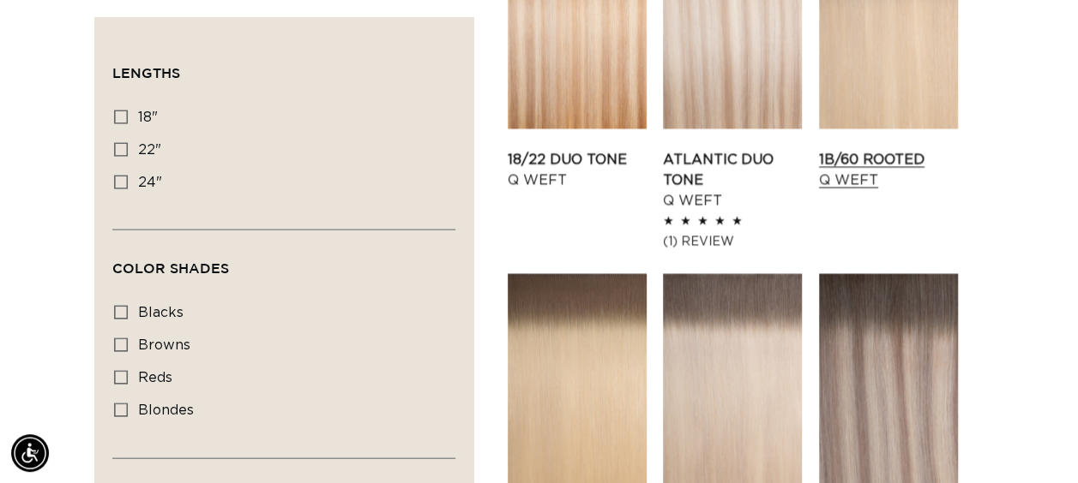
scroll to position [1629, 0]
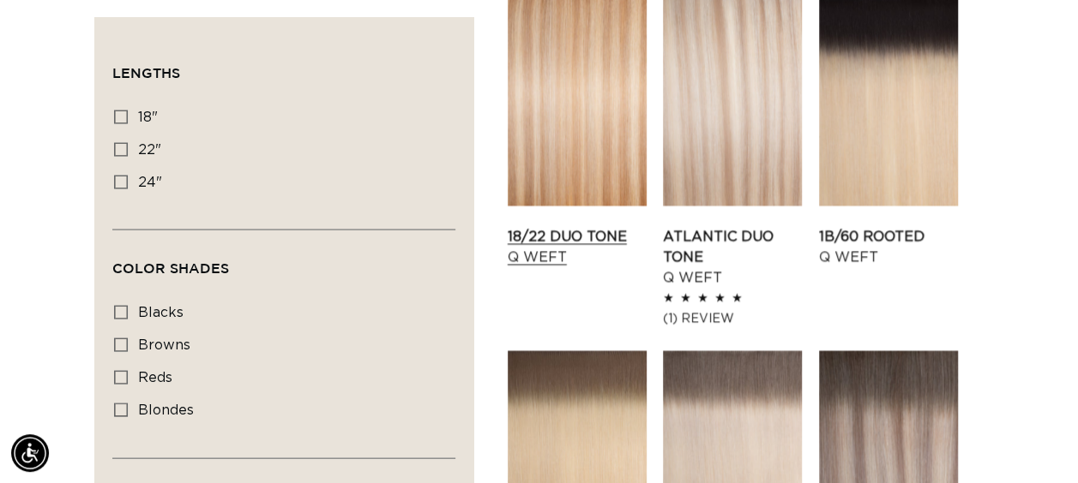
click at [575, 227] on link "18/22 Duo Tone Q Weft" at bounding box center [576, 247] width 139 height 41
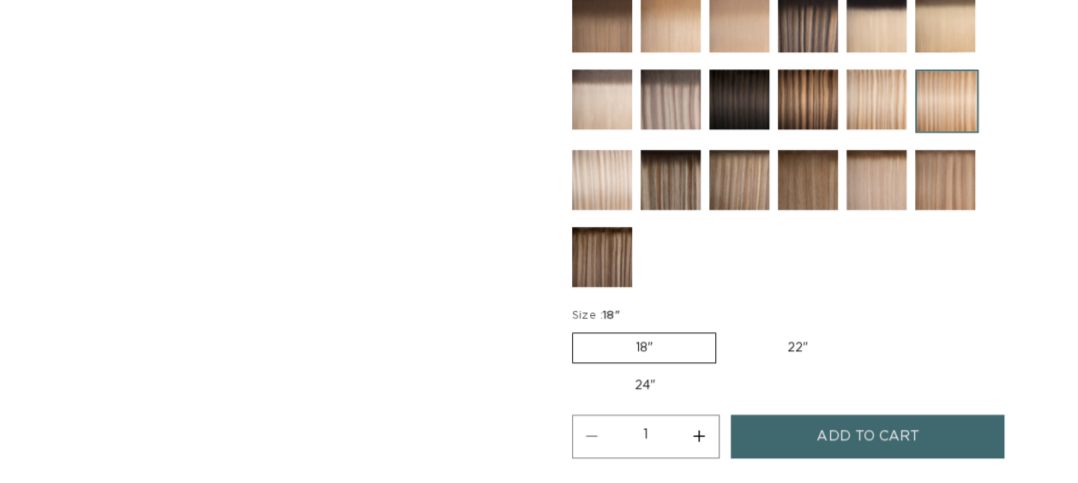
scroll to position [857, 0]
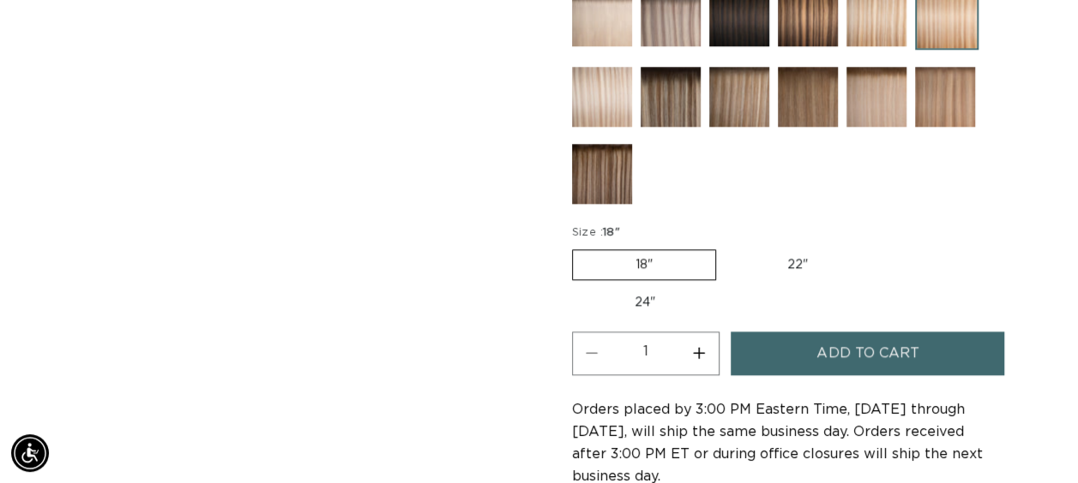
click at [815, 345] on button "Add to cart" at bounding box center [866, 354] width 273 height 44
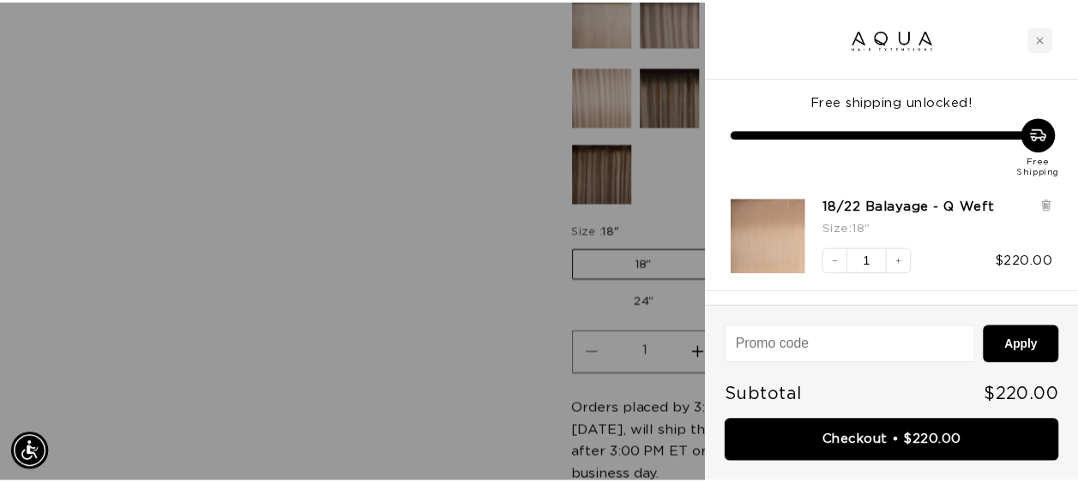
scroll to position [0, 1937]
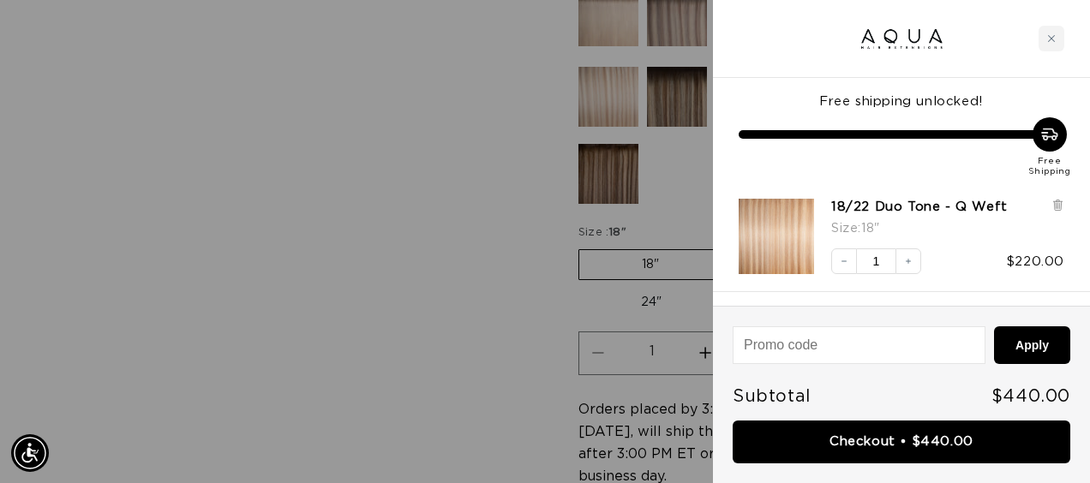
click at [382, 255] on div at bounding box center [545, 241] width 1090 height 483
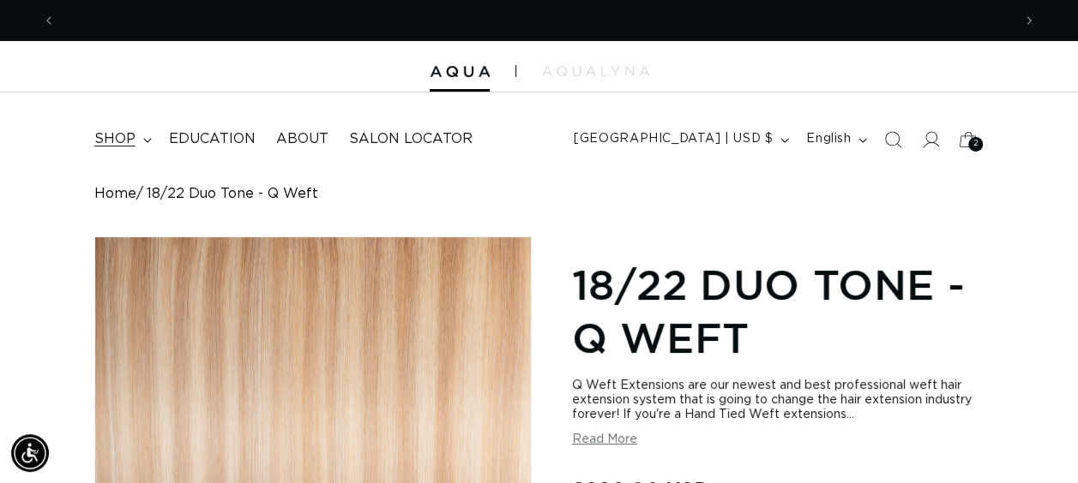
scroll to position [0, 1911]
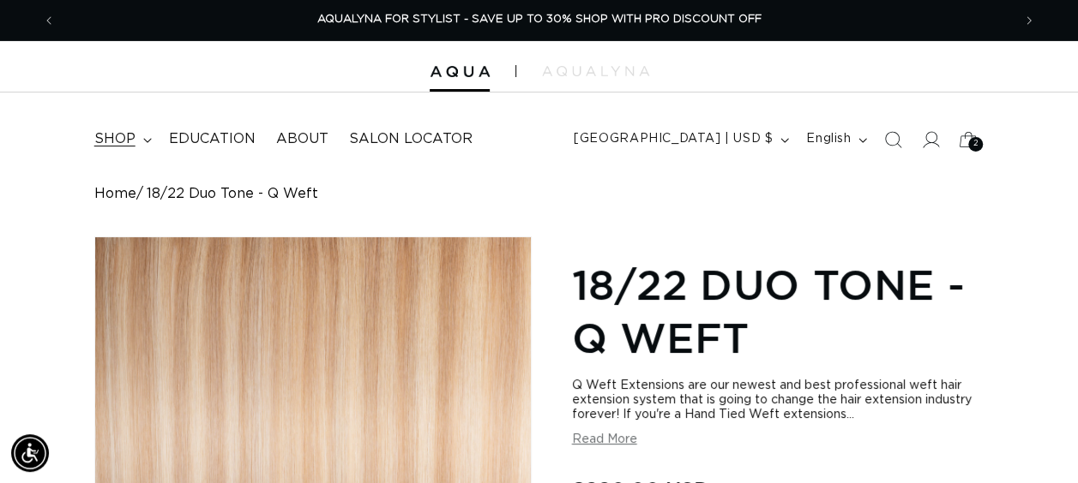
click at [122, 144] on span "shop" at bounding box center [114, 139] width 41 height 18
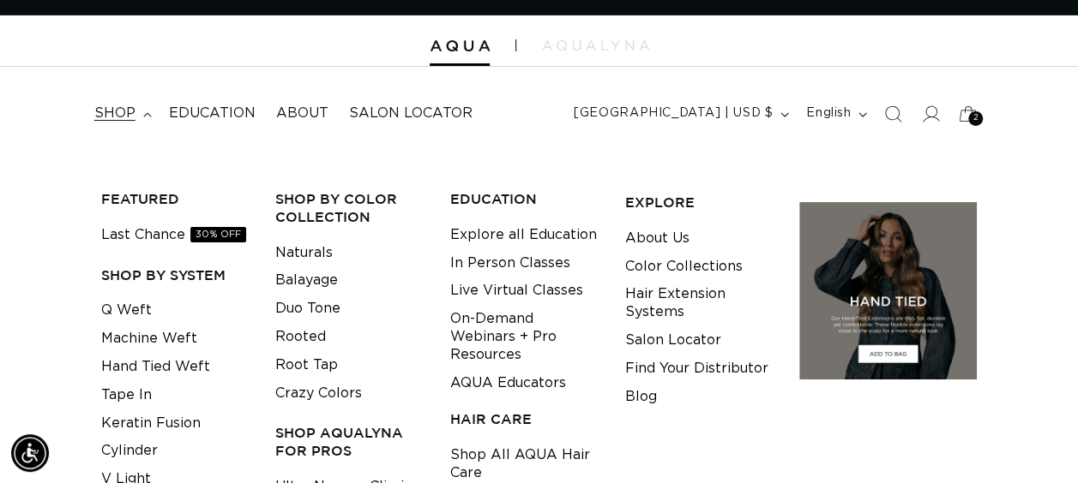
scroll to position [343, 0]
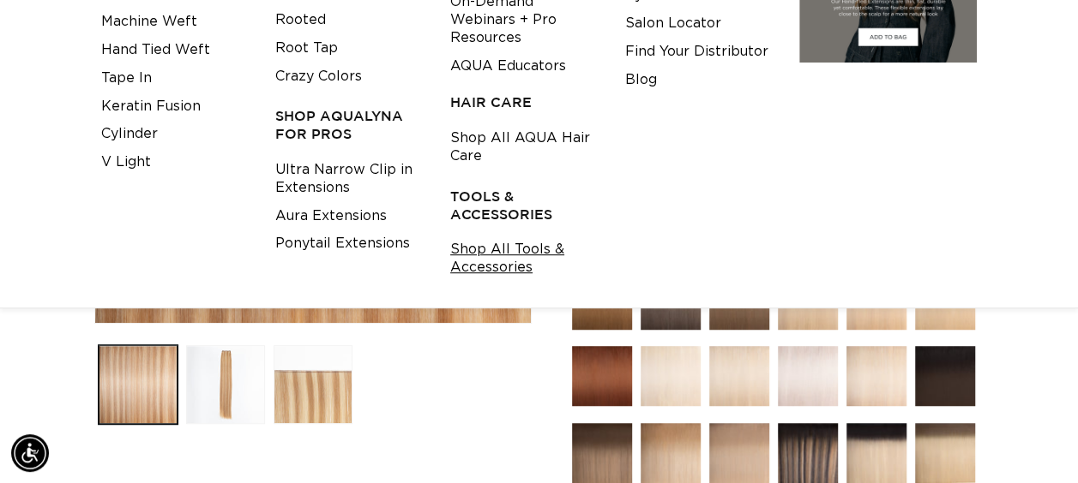
click at [502, 264] on link "Shop All Tools & Accessories" at bounding box center [524, 259] width 148 height 46
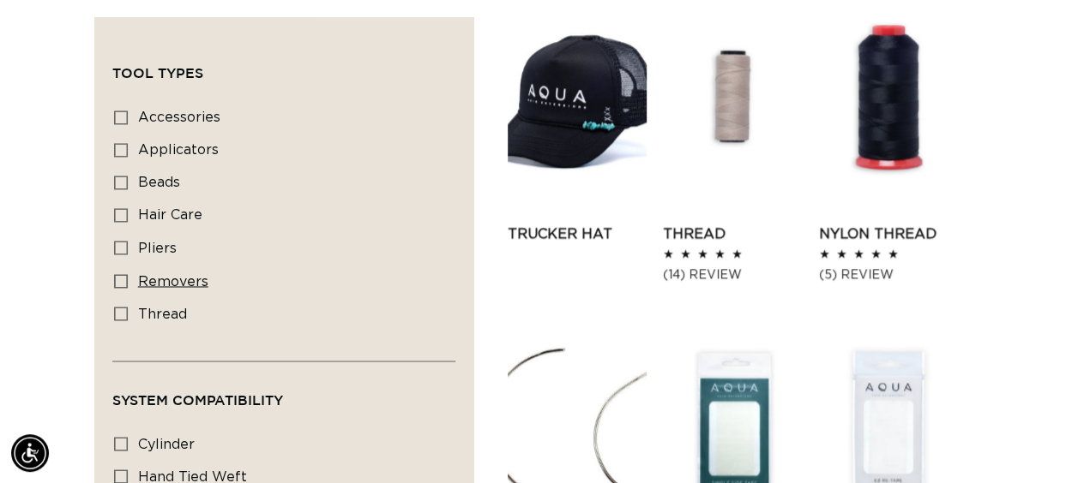
scroll to position [0, 955]
click at [127, 307] on icon at bounding box center [121, 314] width 14 height 14
click at [127, 307] on input "thread thread (2 products)" at bounding box center [121, 314] width 14 height 14
checkbox input "true"
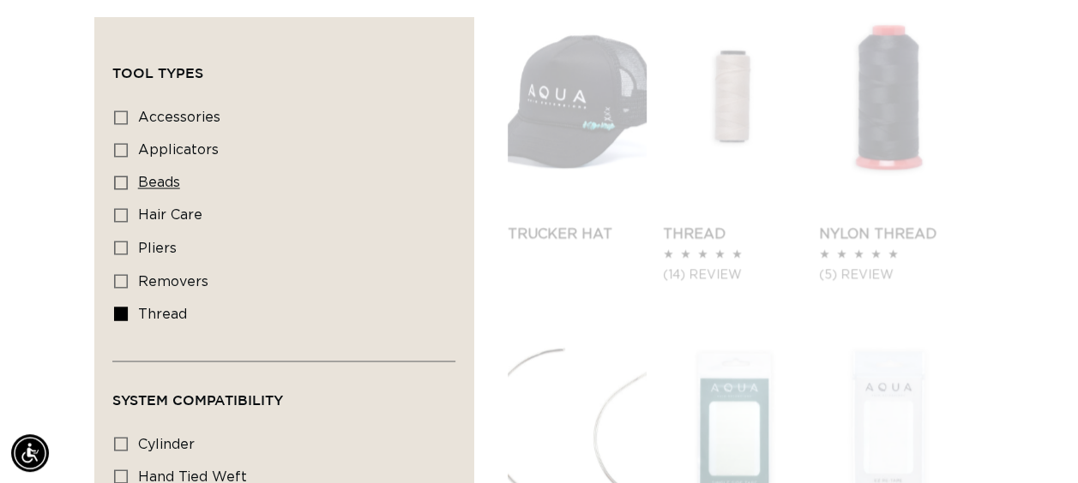
click at [130, 183] on label "beads beads (2 products)" at bounding box center [278, 183] width 329 height 33
click at [128, 183] on input "beads beads (2 products)" at bounding box center [121, 183] width 14 height 14
checkbox input "true"
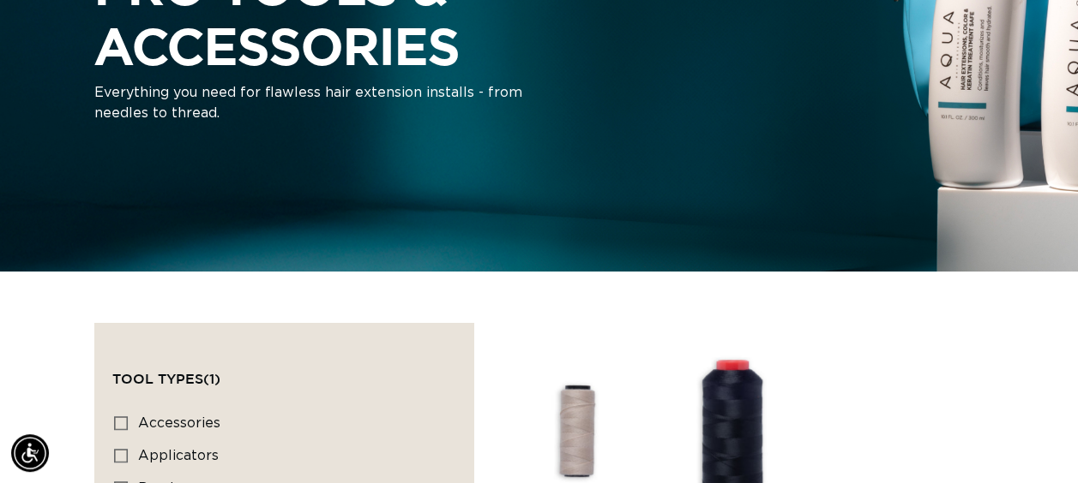
scroll to position [686, 0]
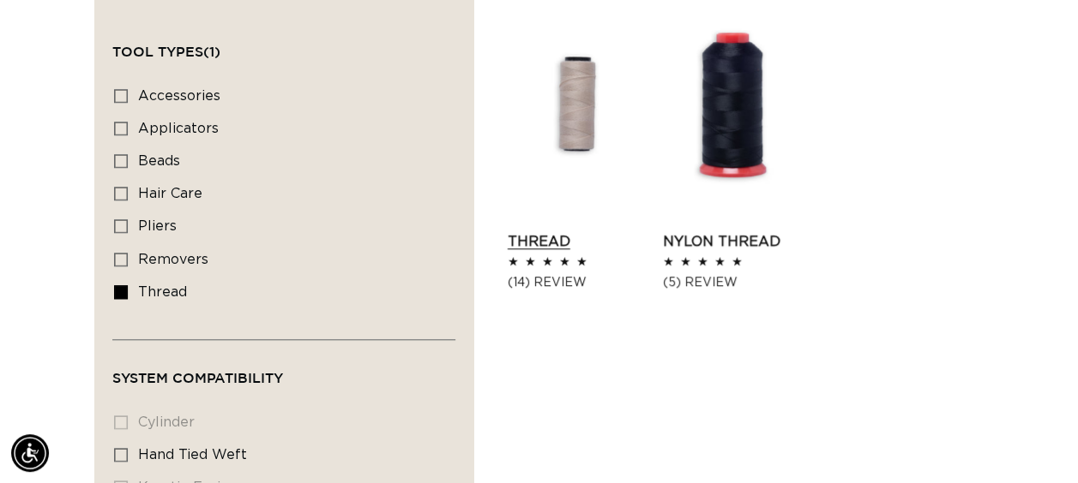
click at [561, 231] on link "Thread" at bounding box center [576, 241] width 139 height 21
click at [128, 161] on icon at bounding box center [121, 161] width 14 height 14
click at [128, 161] on input "beads beads (2 products)" at bounding box center [121, 161] width 14 height 14
checkbox input "true"
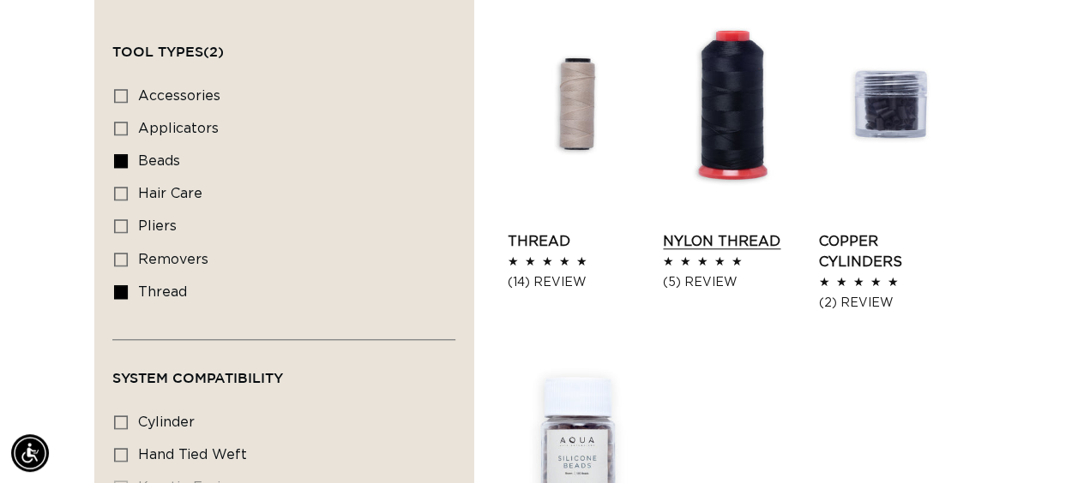
scroll to position [943, 0]
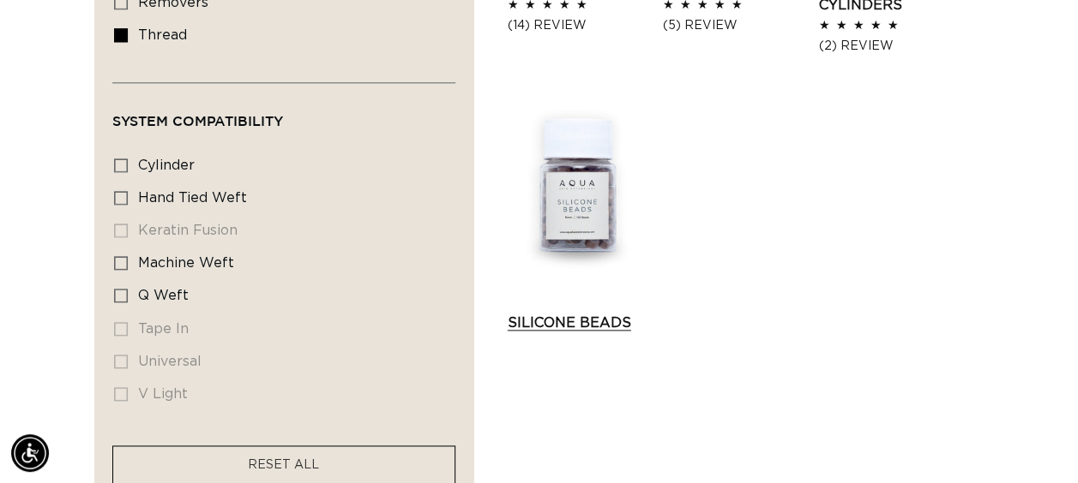
click at [552, 313] on link "Silicone Beads" at bounding box center [576, 323] width 139 height 21
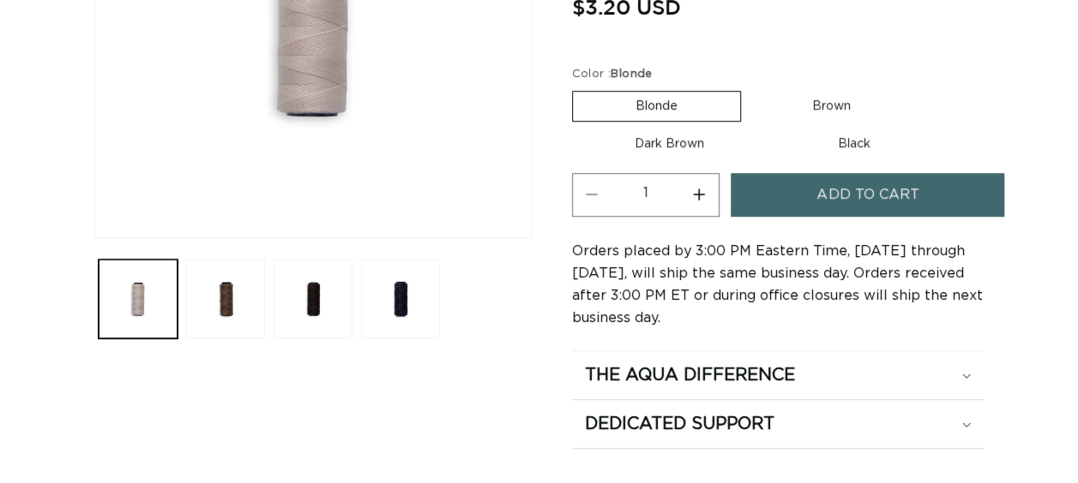
click at [672, 139] on label "Dark Brown Variant sold out or unavailable" at bounding box center [669, 143] width 195 height 29
click at [921, 88] on input "Dark Brown Variant sold out or unavailable" at bounding box center [921, 87] width 1 height 1
radio input "true"
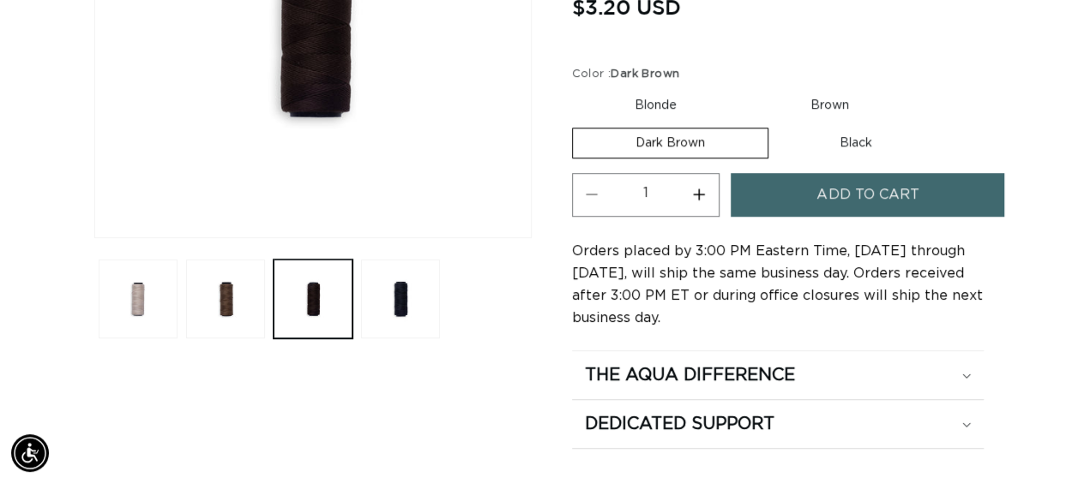
click at [696, 188] on button "Increase quantity for Thread" at bounding box center [699, 195] width 39 height 44
type input "4"
click at [773, 192] on button "Add to cart" at bounding box center [866, 195] width 273 height 44
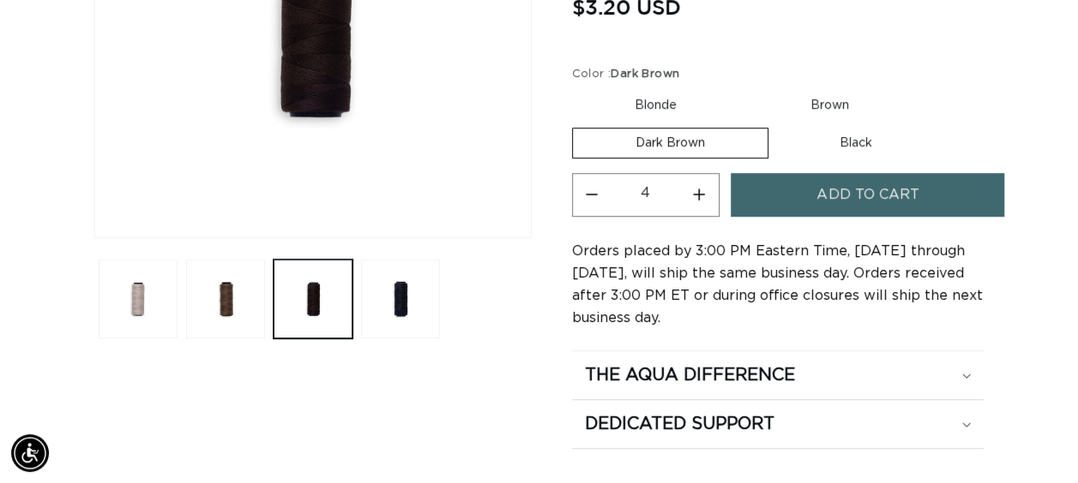
scroll to position [0, 969]
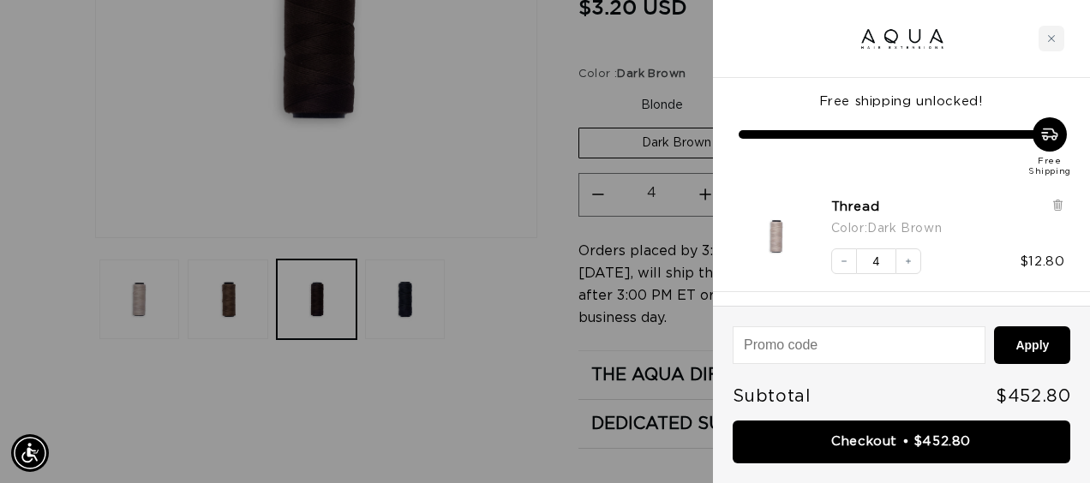
click at [524, 134] on div at bounding box center [545, 241] width 1090 height 483
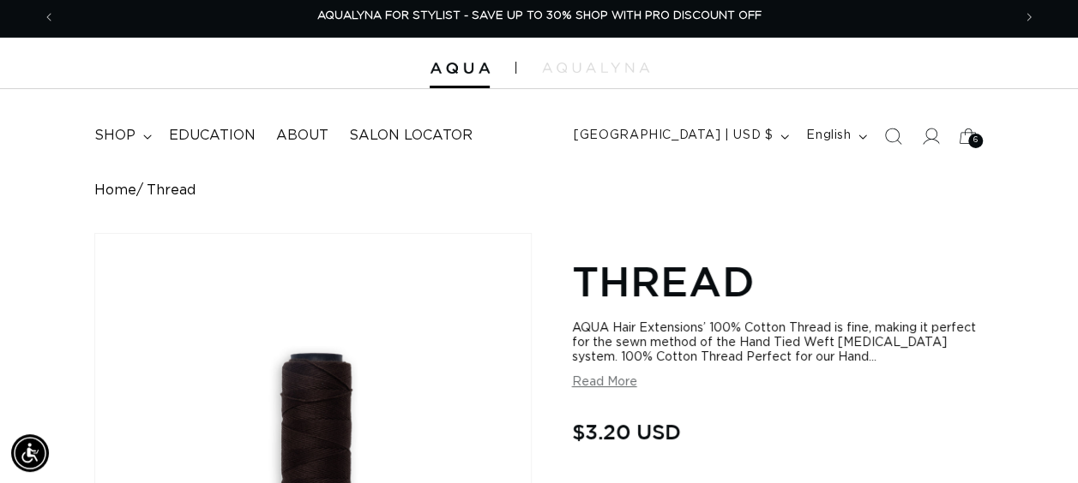
scroll to position [0, 0]
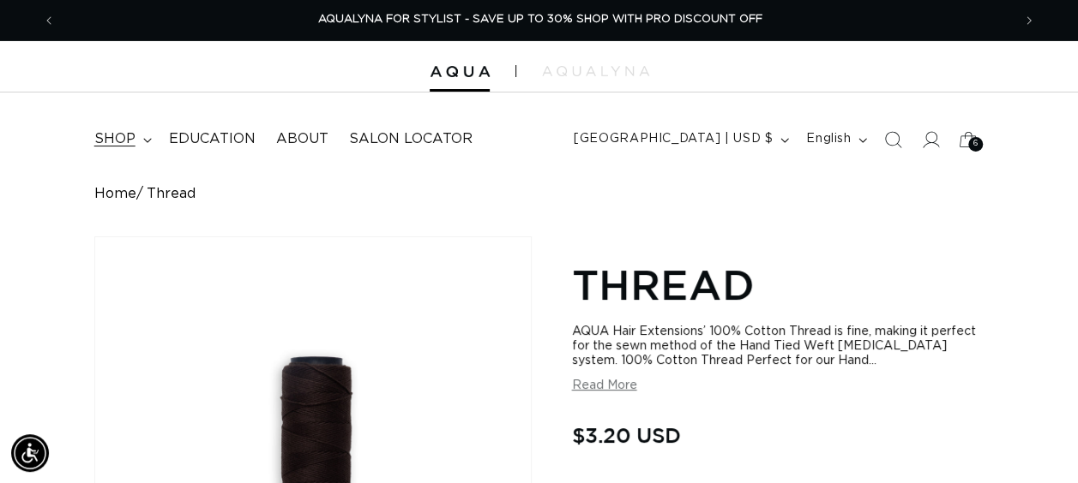
click at [117, 135] on span "shop" at bounding box center [114, 139] width 41 height 18
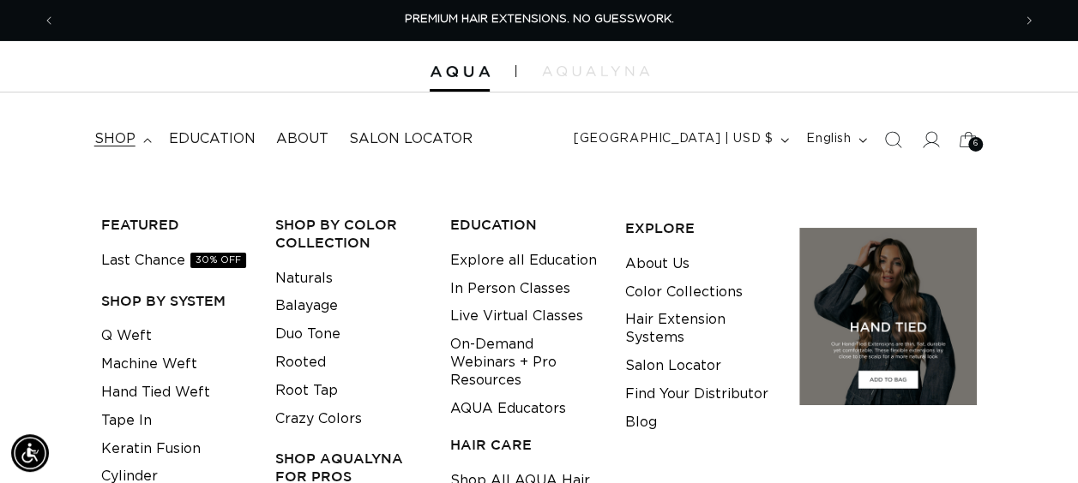
click at [45, 66] on div at bounding box center [539, 66] width 1078 height 51
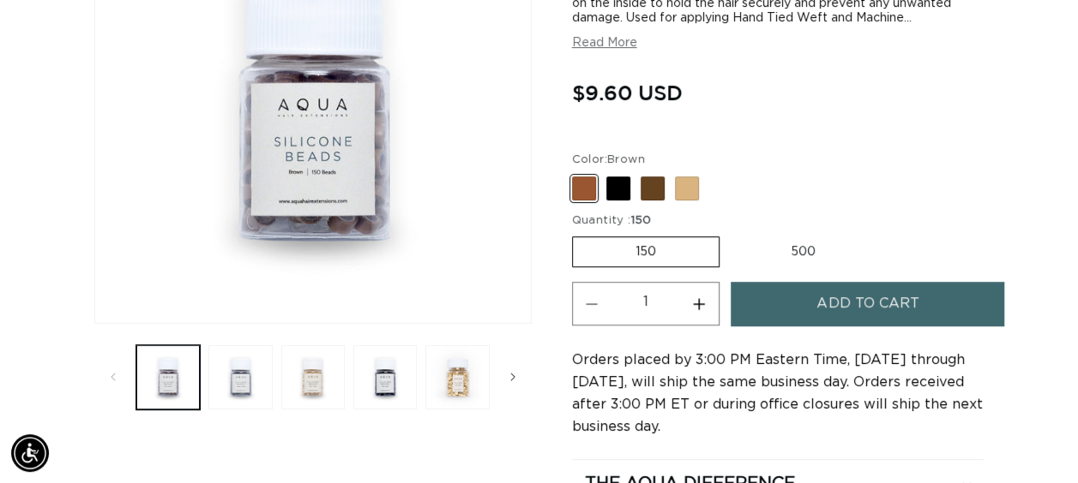
click at [702, 298] on button "Increase quantity for Silicone Beads" at bounding box center [699, 304] width 39 height 44
click at [588, 302] on button "Decrease quantity for Silicone Beads" at bounding box center [592, 304] width 39 height 44
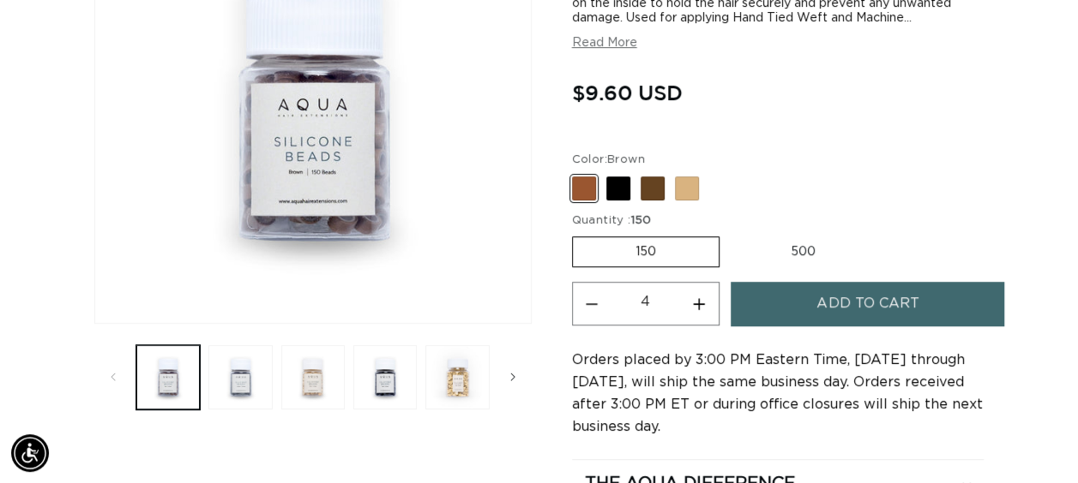
type input "3"
click at [785, 257] on label "500 Variant sold out or unavailable" at bounding box center [803, 251] width 150 height 29
click at [729, 234] on input "500 Variant sold out or unavailable" at bounding box center [728, 233] width 1 height 1
radio input "true"
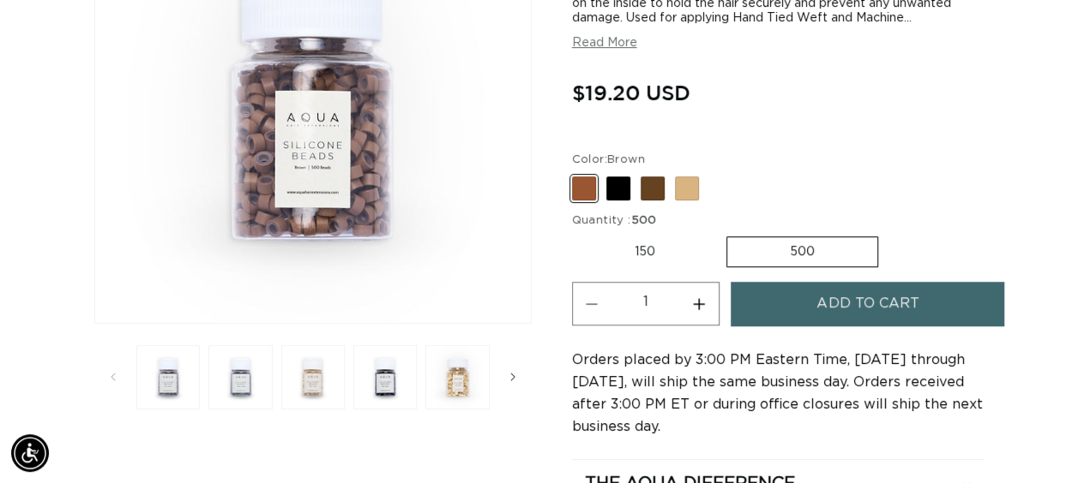
click at [700, 298] on button "Increase quantity for Silicone Beads" at bounding box center [699, 304] width 39 height 44
type input "3"
click at [753, 298] on button "Add to cart" at bounding box center [866, 304] width 273 height 44
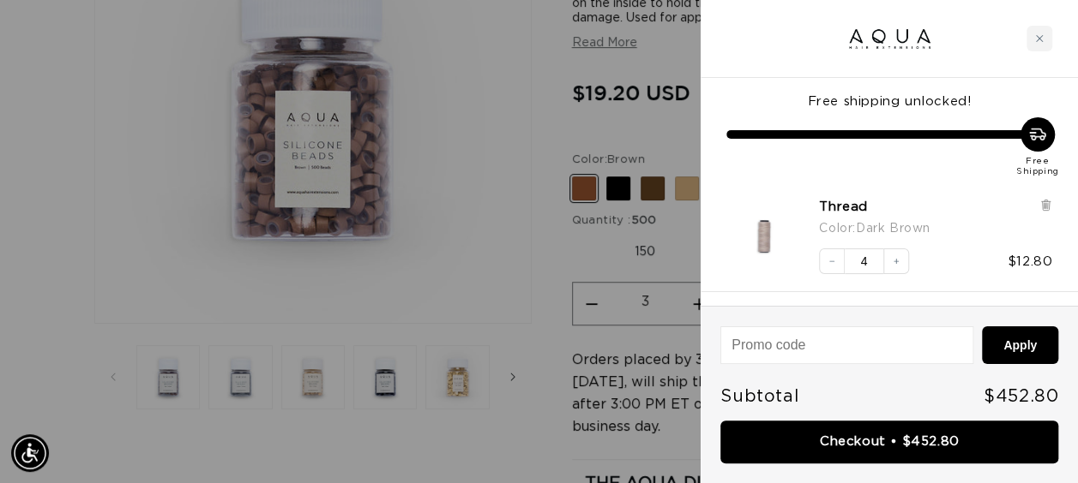
scroll to position [0, 1937]
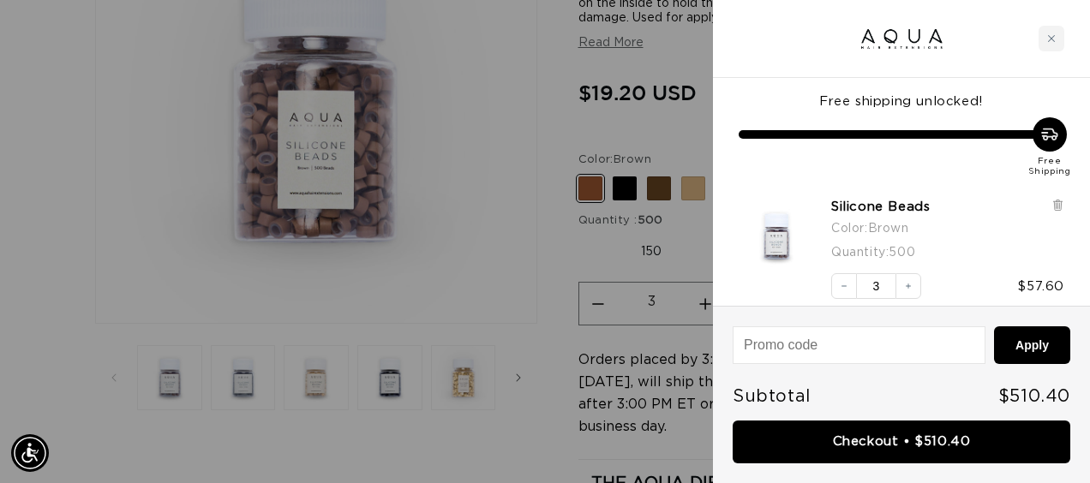
click at [564, 221] on div at bounding box center [545, 241] width 1090 height 483
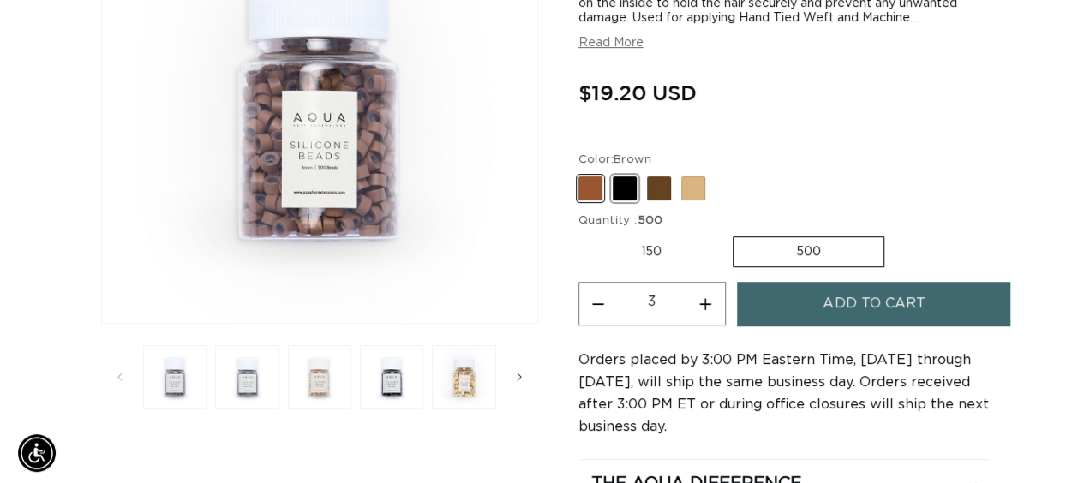
scroll to position [0, 0]
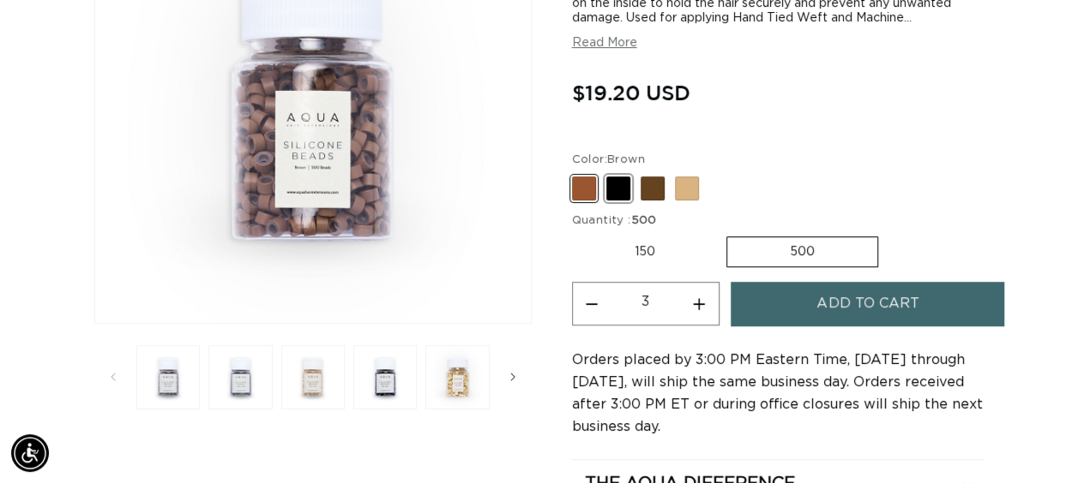
click at [608, 187] on span at bounding box center [618, 189] width 24 height 24
click at [577, 174] on input "Black Variant sold out or unavailable" at bounding box center [576, 173] width 1 height 1
radio input "true"
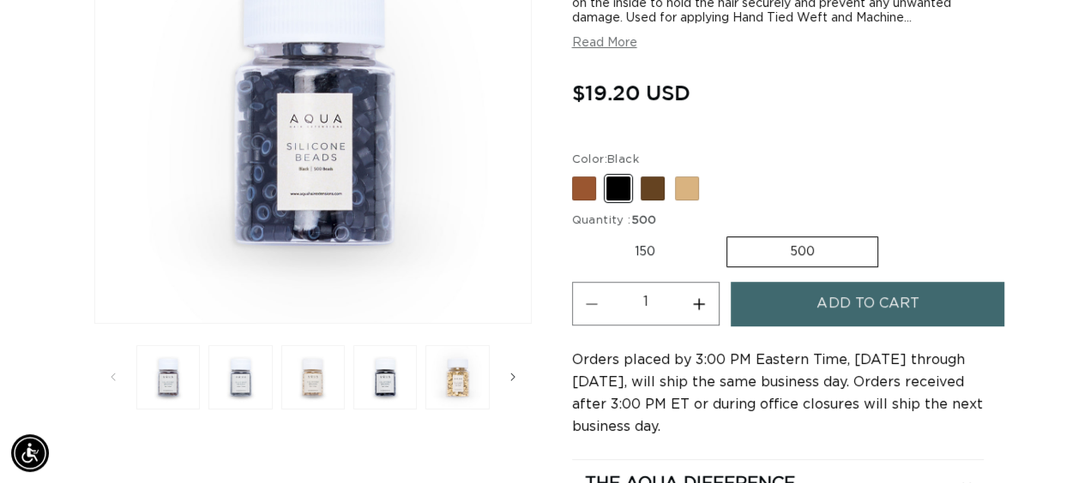
click at [691, 300] on button "Increase quantity for Silicone Beads" at bounding box center [699, 304] width 39 height 44
click at [598, 303] on button "Decrease quantity for Silicone Beads" at bounding box center [592, 304] width 39 height 44
type input "3"
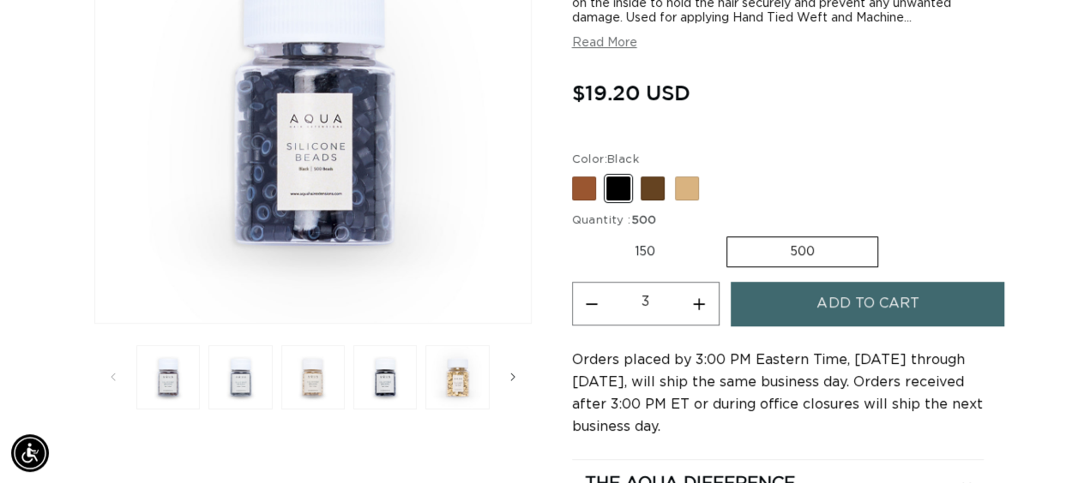
click at [805, 309] on button "Add to cart" at bounding box center [866, 304] width 273 height 44
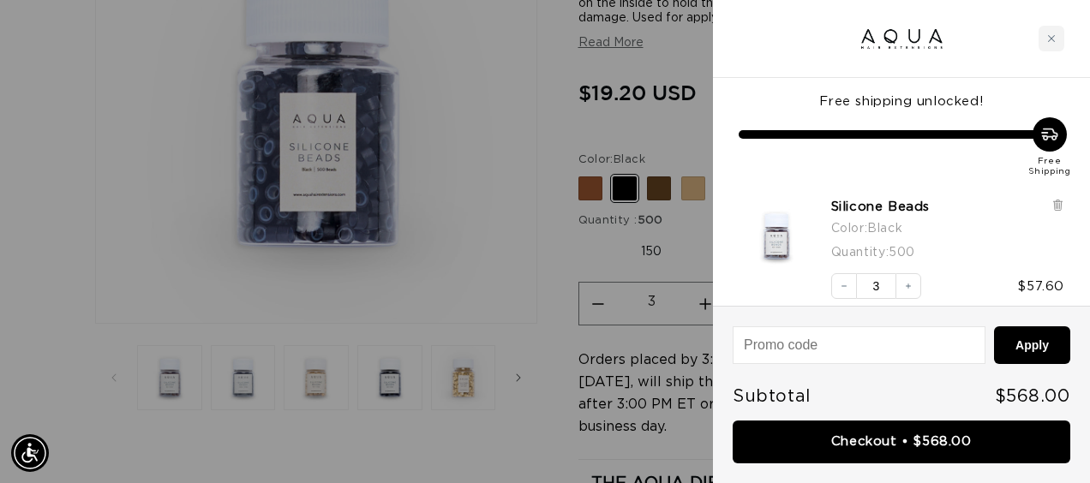
click at [524, 269] on div at bounding box center [545, 241] width 1090 height 483
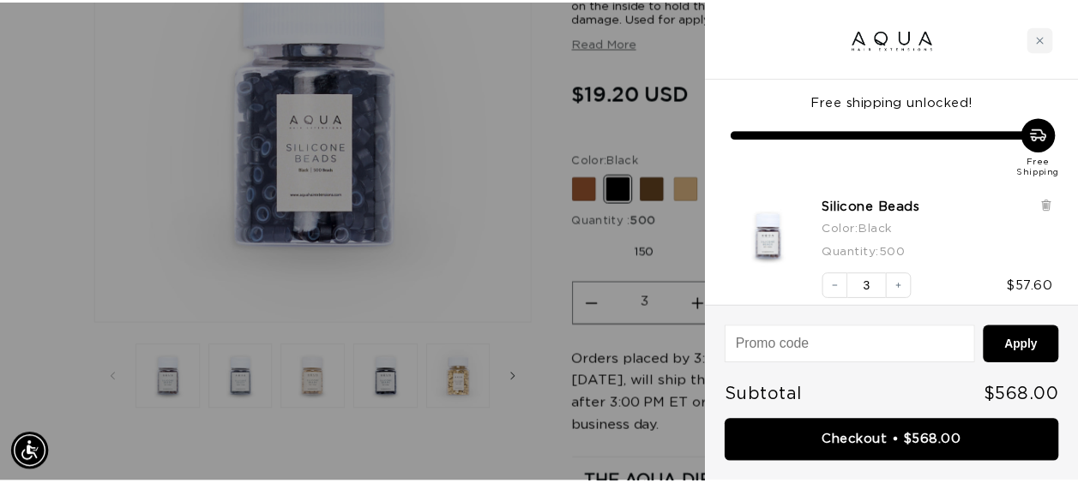
scroll to position [0, 955]
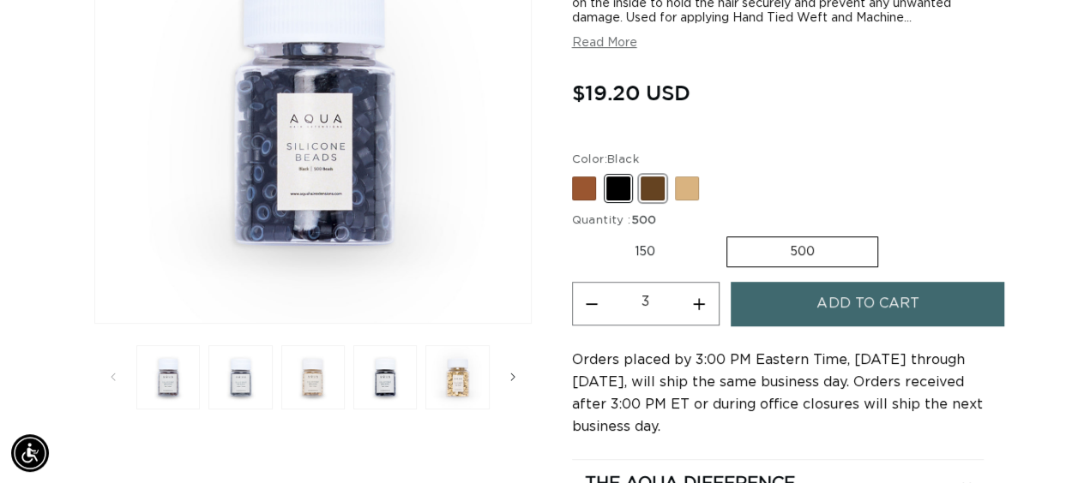
click at [648, 193] on span at bounding box center [652, 189] width 24 height 24
click at [577, 174] on input "Dark Brown Variant sold out or unavailable" at bounding box center [576, 173] width 1 height 1
radio input "true"
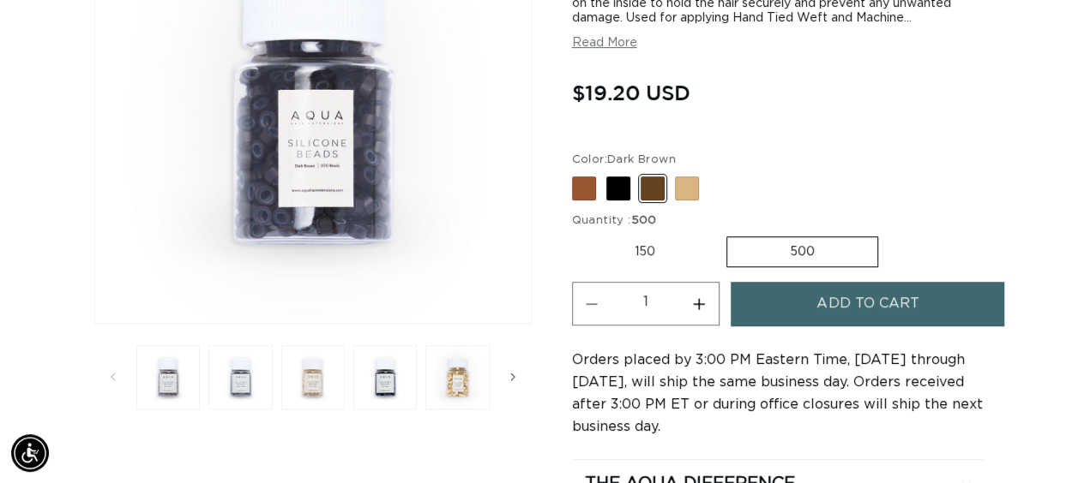
click at [694, 304] on button "Increase quantity for Silicone Beads" at bounding box center [699, 304] width 39 height 44
type input "3"
click at [756, 299] on button "Add to cart" at bounding box center [866, 304] width 273 height 44
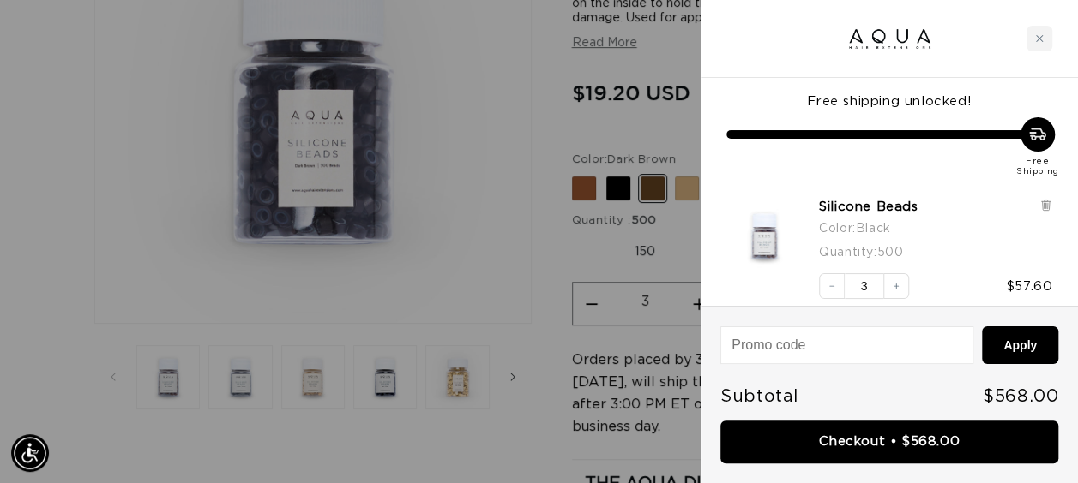
scroll to position [0, 1937]
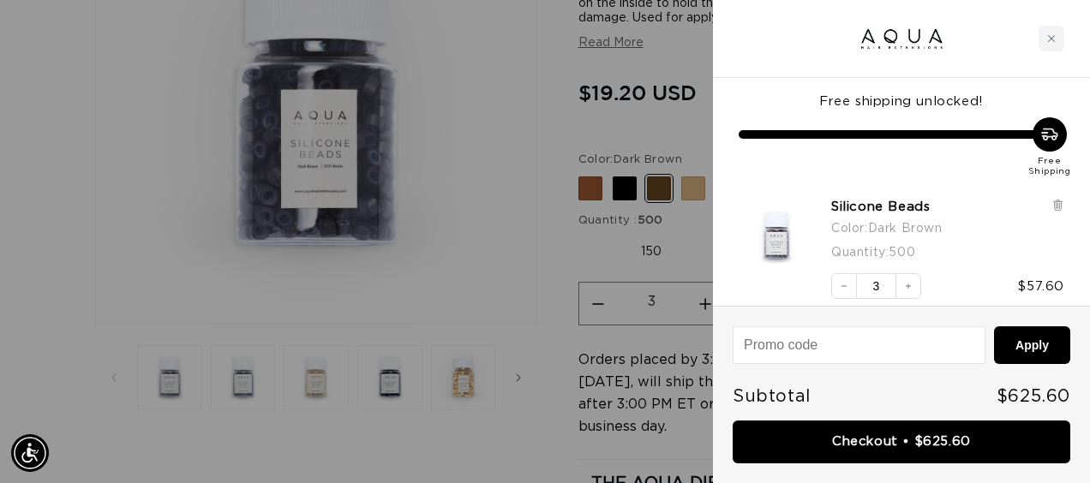
click at [507, 236] on div at bounding box center [545, 241] width 1090 height 483
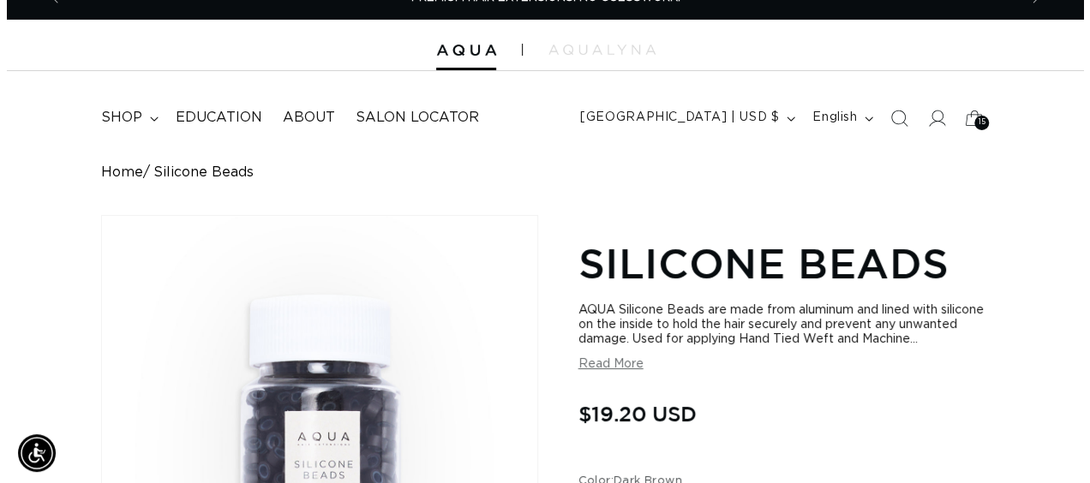
scroll to position [0, 0]
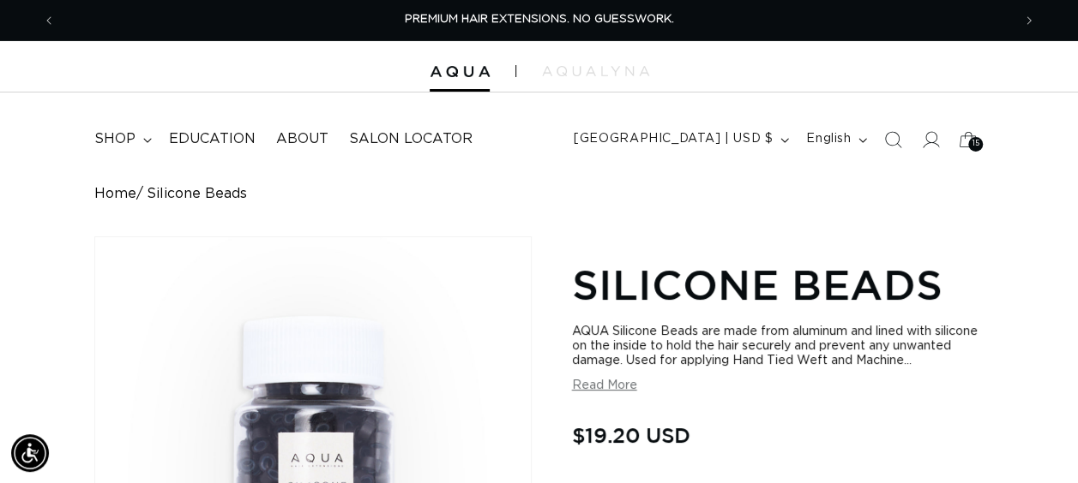
click at [976, 147] on span "15" at bounding box center [975, 144] width 8 height 15
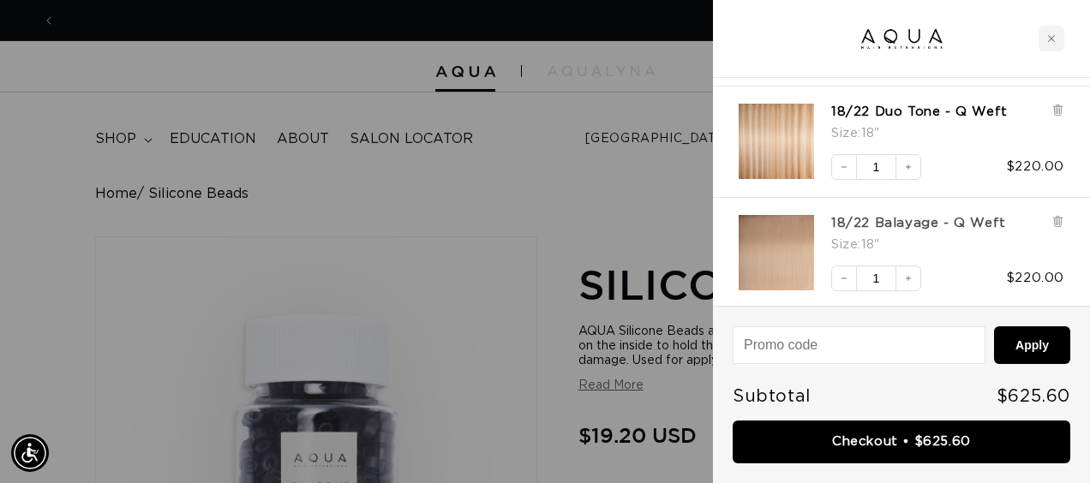
scroll to position [0, 1937]
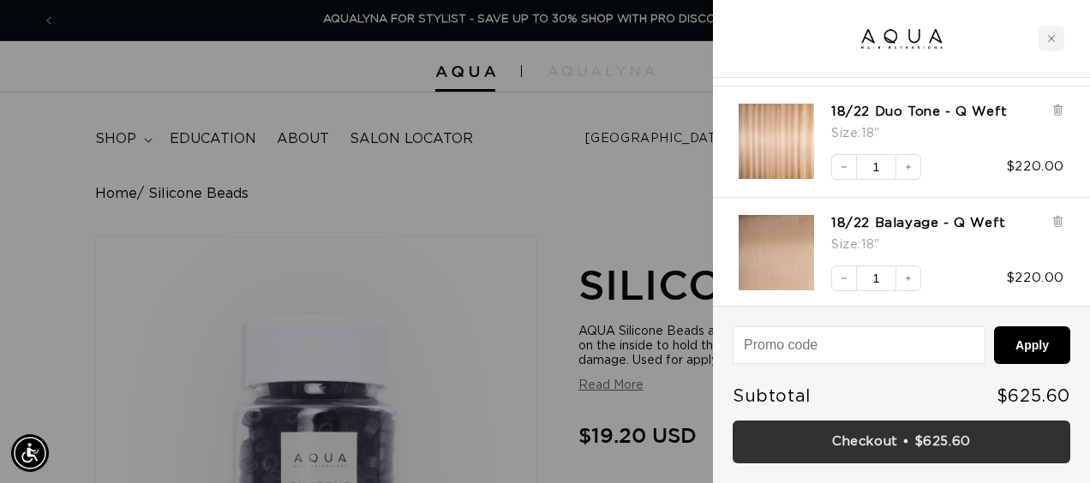
click at [887, 447] on link "Checkout • $625.60" at bounding box center [902, 443] width 338 height 44
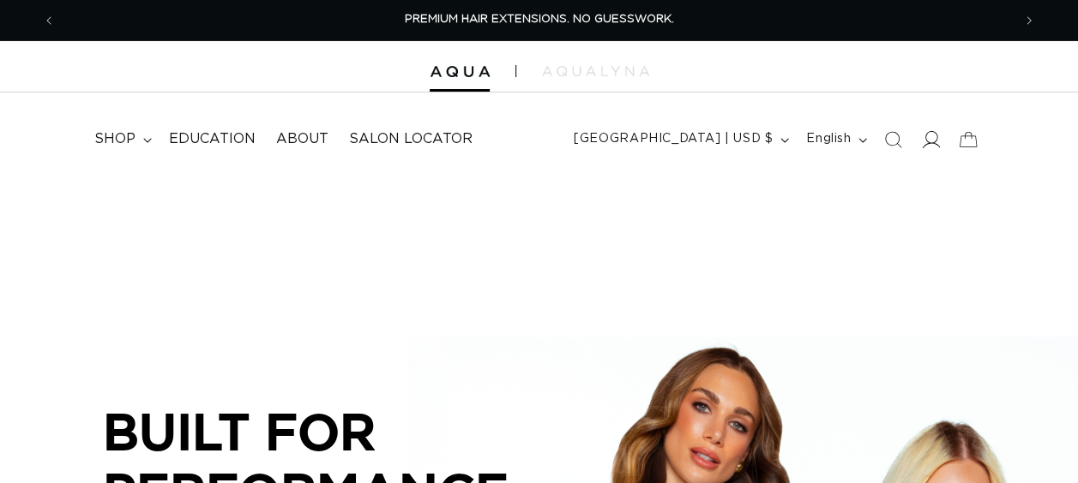
click at [925, 142] on icon at bounding box center [930, 139] width 18 height 18
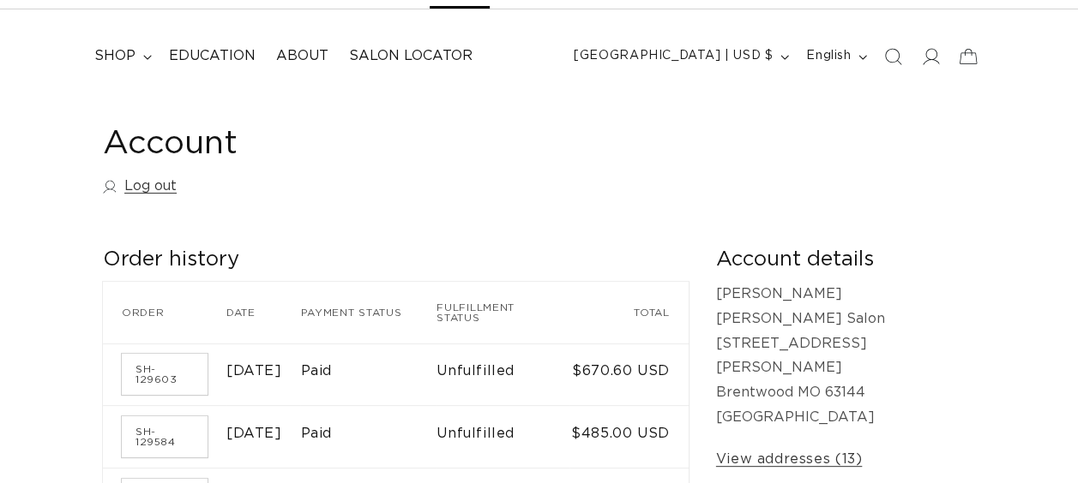
scroll to position [171, 0]
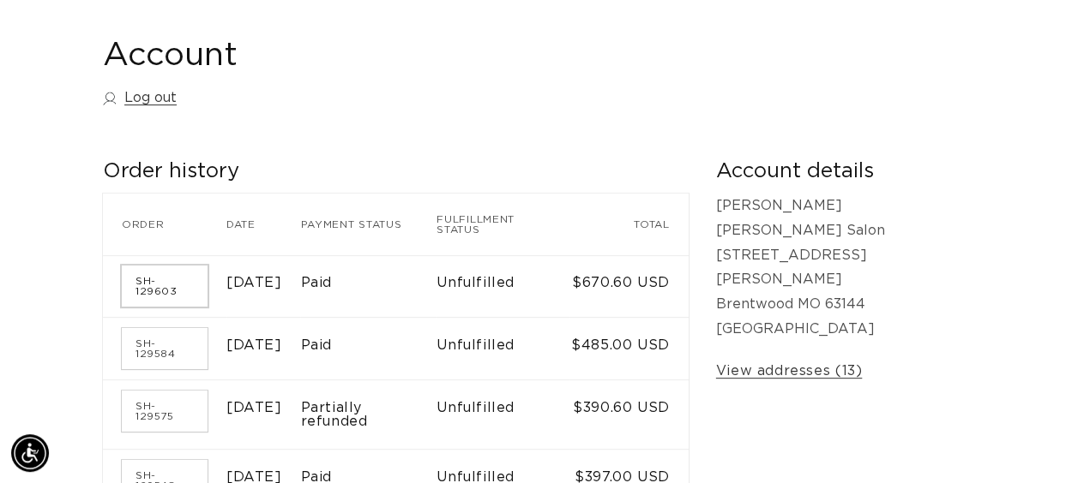
click at [174, 287] on link "SH-129603" at bounding box center [165, 286] width 86 height 41
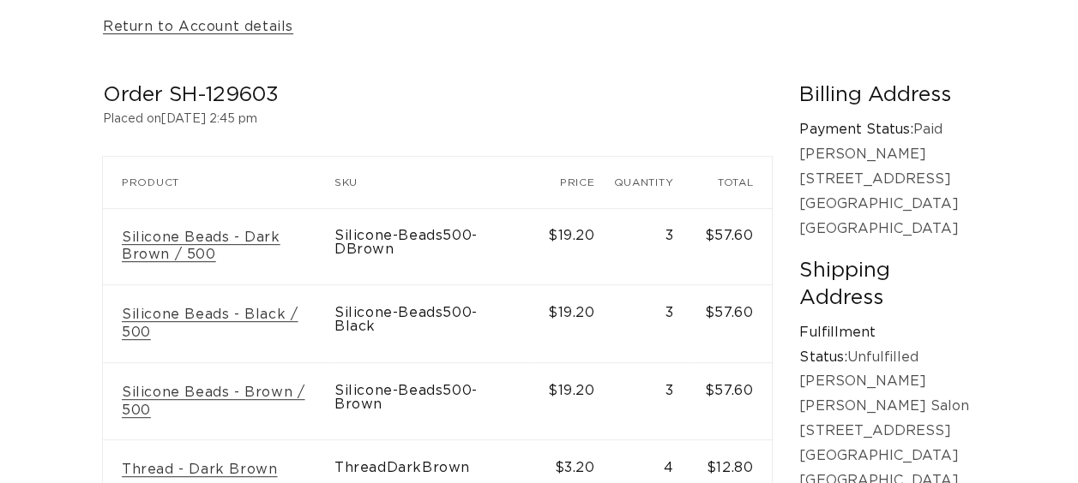
scroll to position [257, 0]
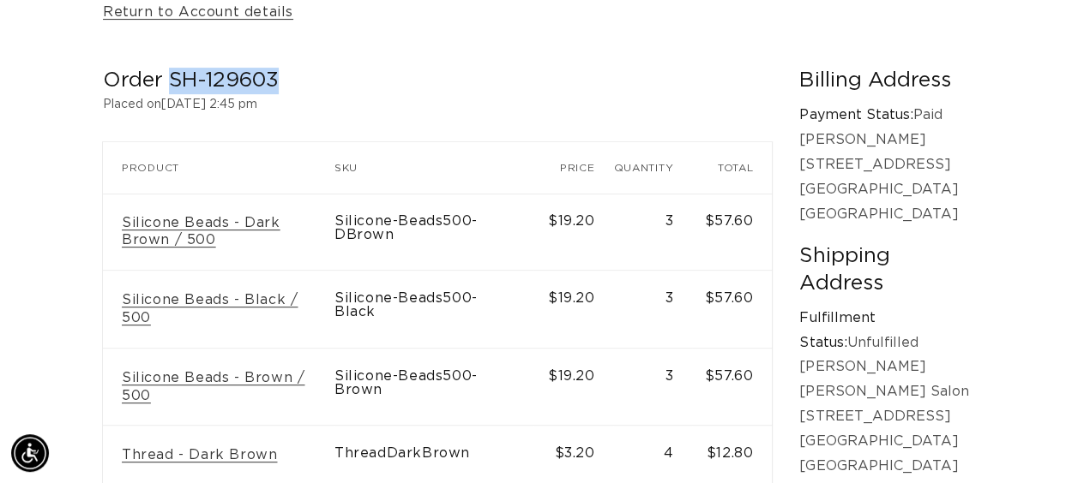
drag, startPoint x: 291, startPoint y: 88, endPoint x: 171, endPoint y: 91, distance: 120.0
click at [171, 91] on h2 "Order SH-129603" at bounding box center [437, 81] width 669 height 27
drag, startPoint x: 171, startPoint y: 91, endPoint x: 182, endPoint y: 77, distance: 17.7
copy h2 "SH-129603"
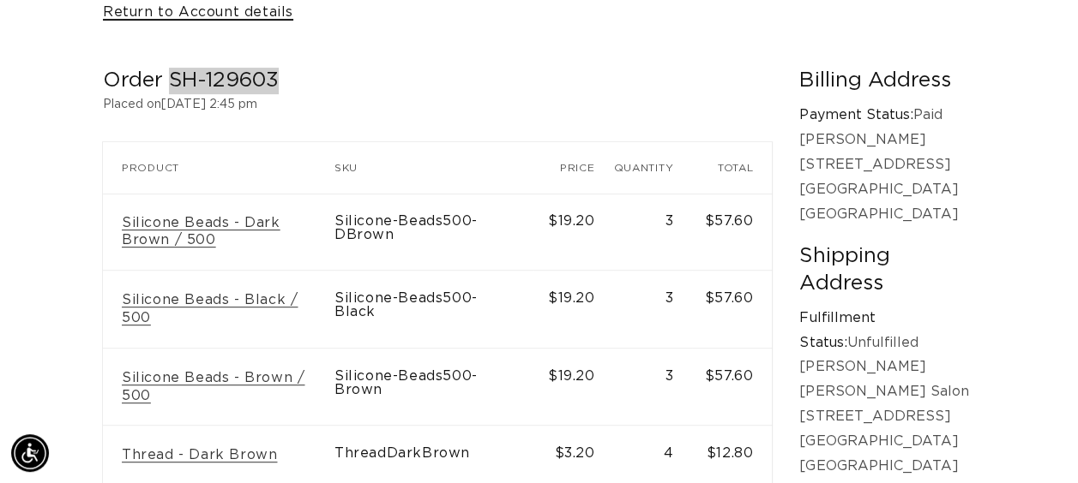
scroll to position [0, 0]
